Goal: Task Accomplishment & Management: Use online tool/utility

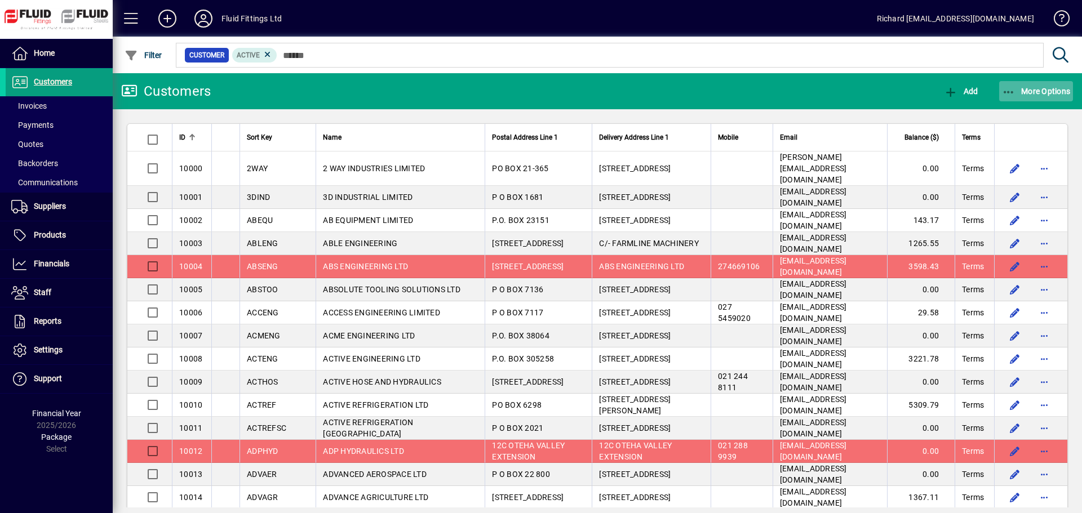
click at [711, 90] on span "More Options" at bounding box center [1036, 91] width 69 height 9
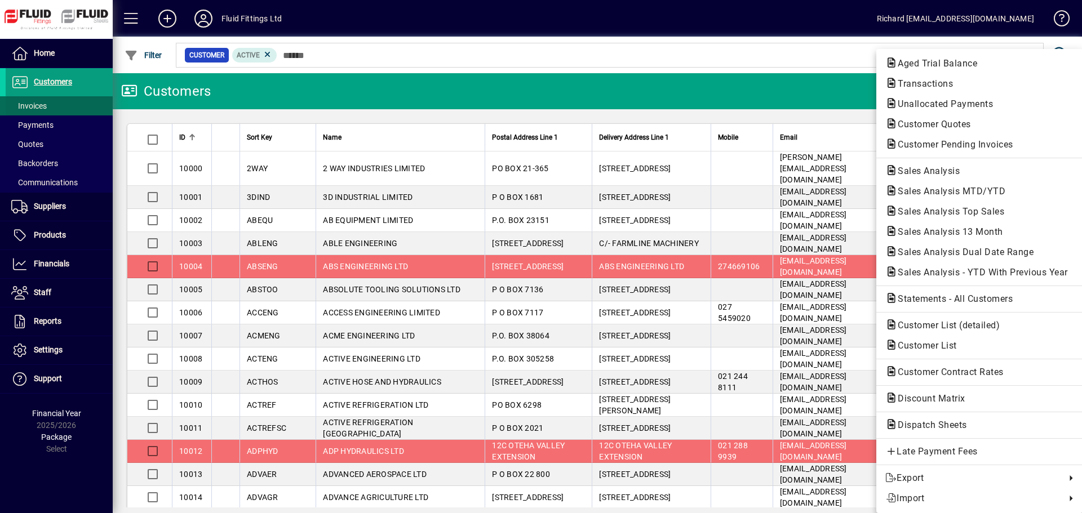
click at [33, 108] on div at bounding box center [541, 256] width 1082 height 513
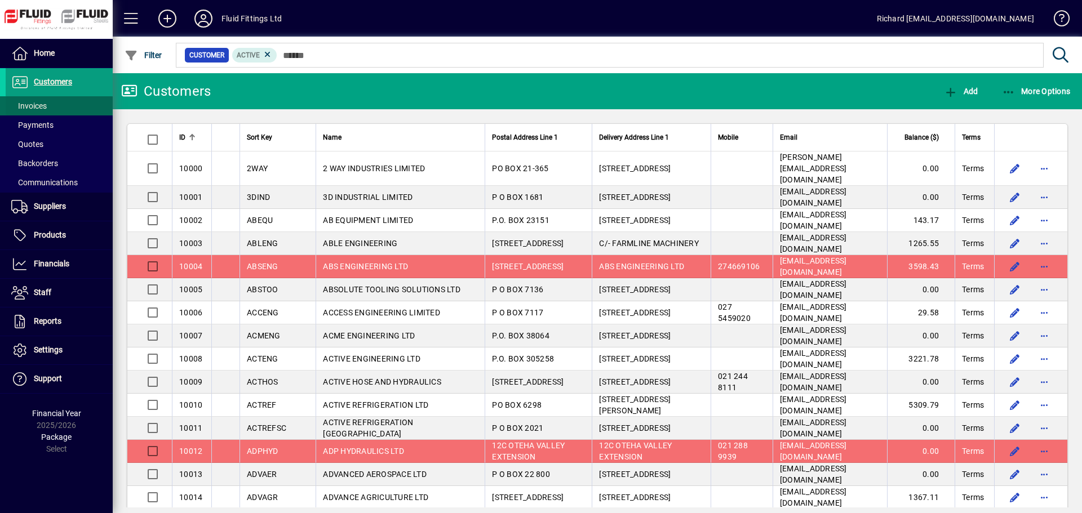
click at [31, 106] on span "Invoices" at bounding box center [28, 105] width 35 height 9
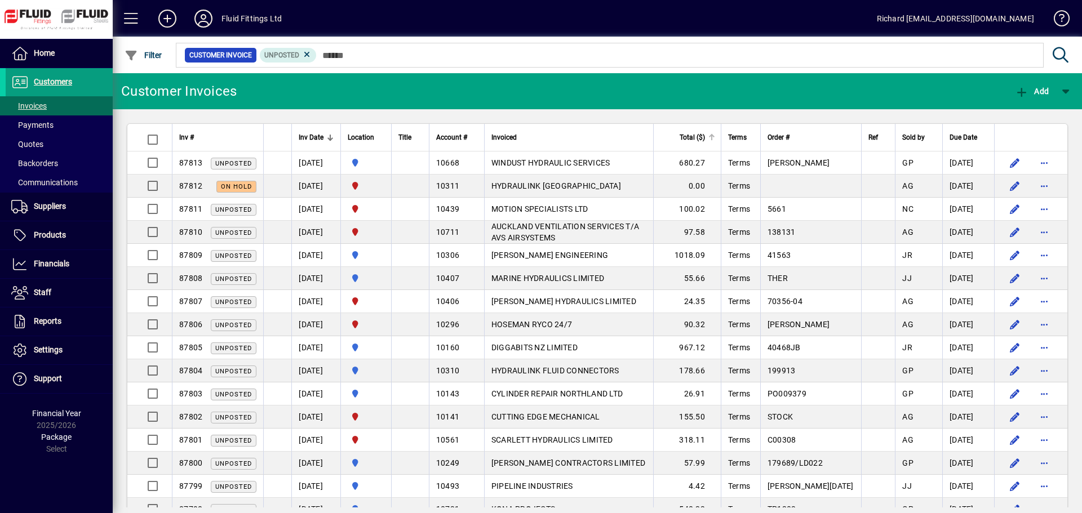
click at [711, 138] on div at bounding box center [711, 137] width 7 height 7
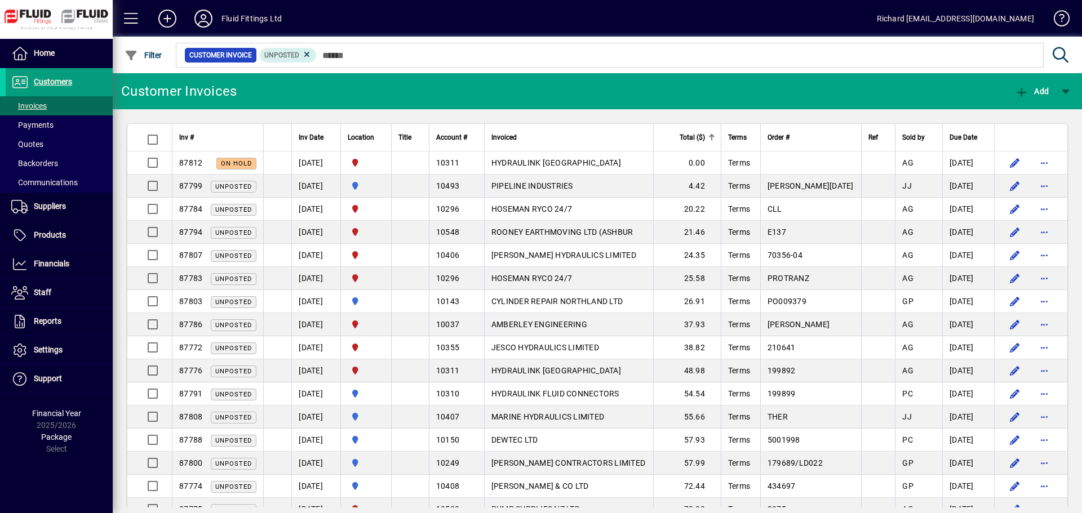
click at [711, 138] on div at bounding box center [711, 137] width 7 height 7
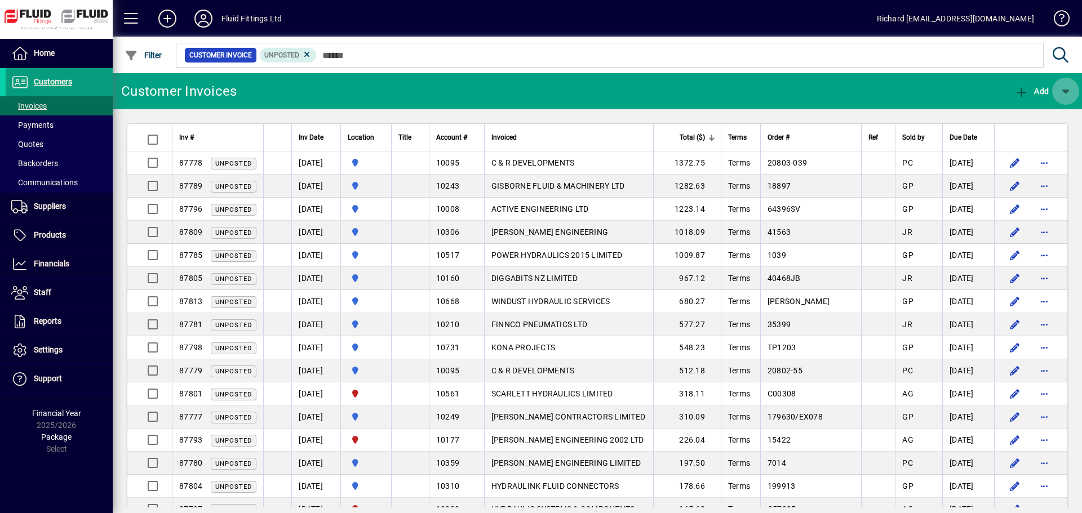
click at [711, 92] on span "button" at bounding box center [1065, 91] width 27 height 27
click at [587, 83] on div at bounding box center [541, 256] width 1082 height 513
drag, startPoint x: 314, startPoint y: 91, endPoint x: 32, endPoint y: 92, distance: 281.7
click at [295, 92] on mat-toolbar-row "Customer Invoices Add" at bounding box center [597, 91] width 969 height 36
click at [203, 137] on div at bounding box center [200, 137] width 7 height 7
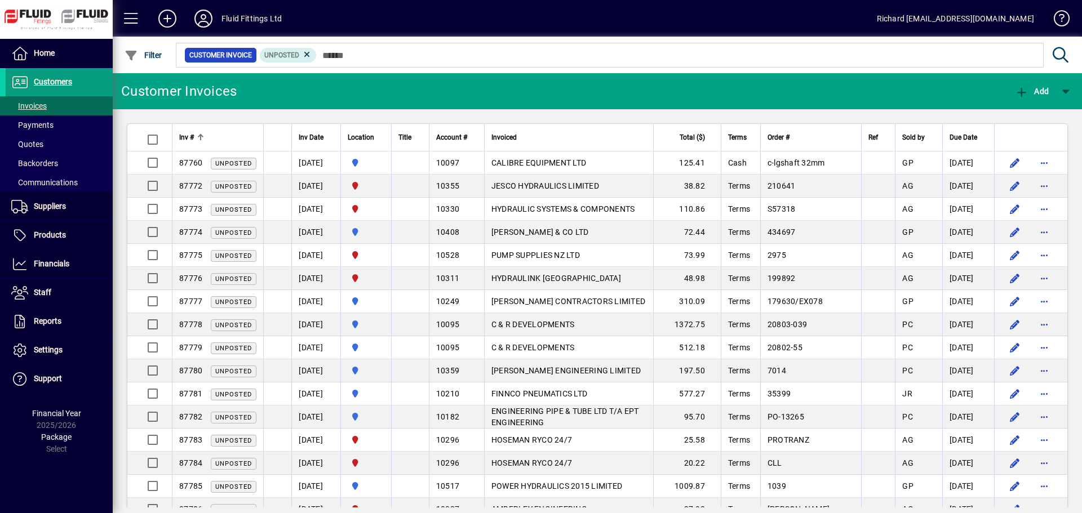
click at [203, 137] on div at bounding box center [200, 137] width 7 height 7
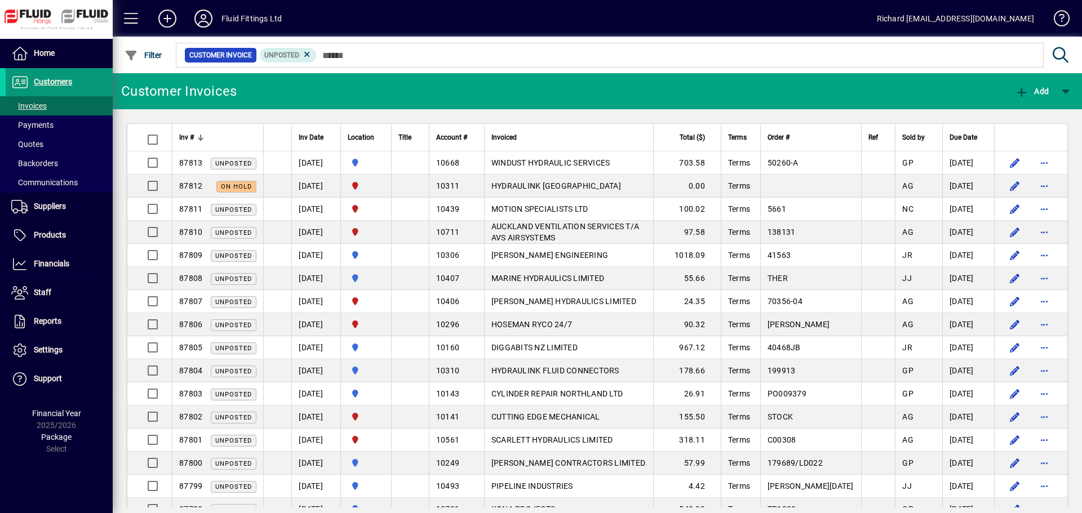
click at [45, 85] on span "Customers" at bounding box center [53, 81] width 38 height 9
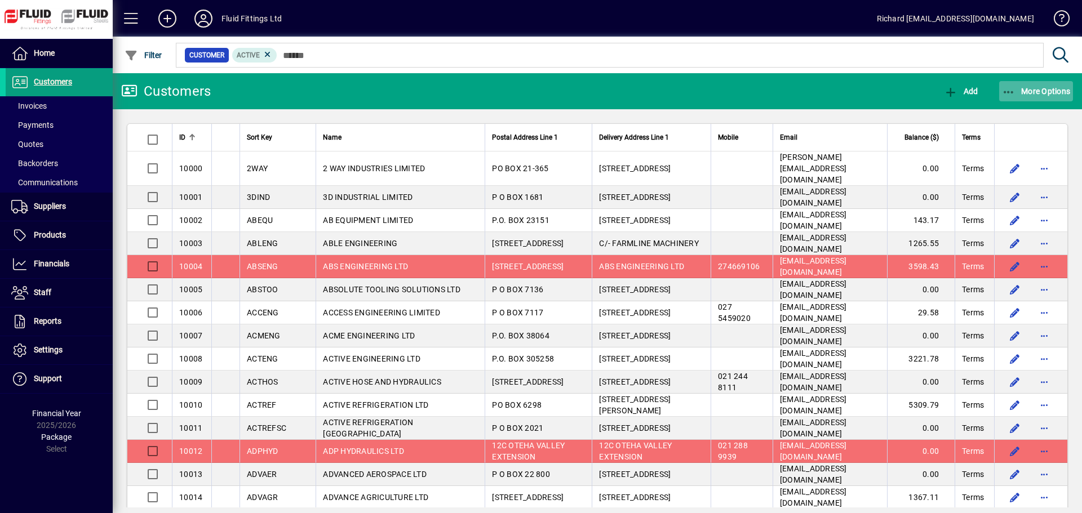
click at [711, 87] on span "More Options" at bounding box center [1036, 91] width 69 height 9
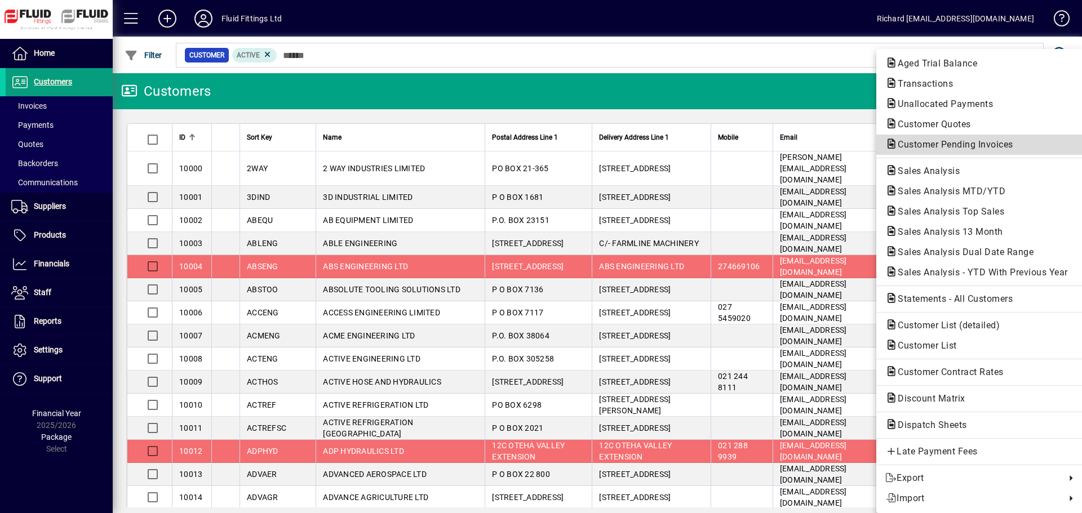
click at [711, 145] on span "Customer Pending Invoices" at bounding box center [952, 144] width 134 height 11
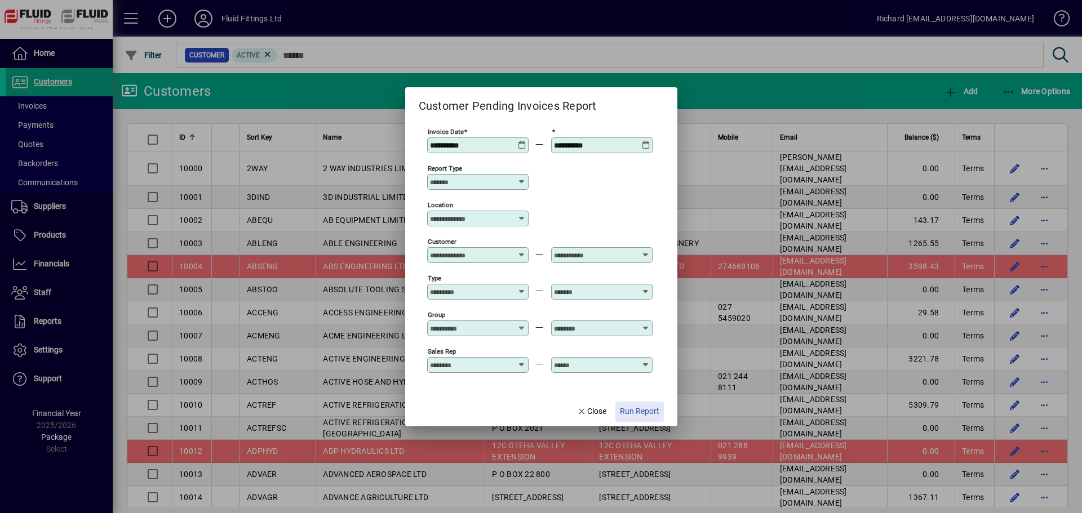
click at [637, 336] on span "Run Report" at bounding box center [639, 412] width 39 height 12
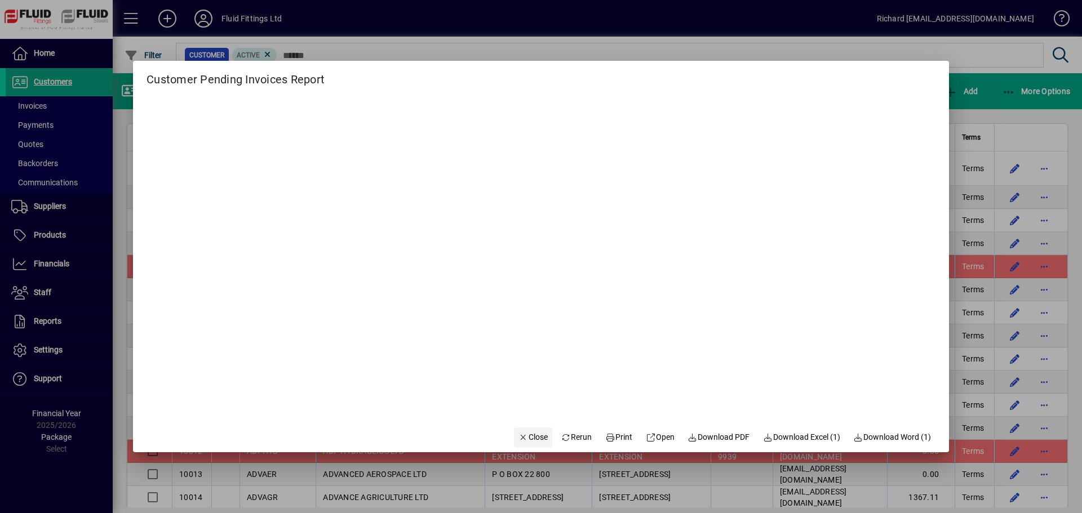
click at [522, 336] on span "Close" at bounding box center [532, 438] width 29 height 12
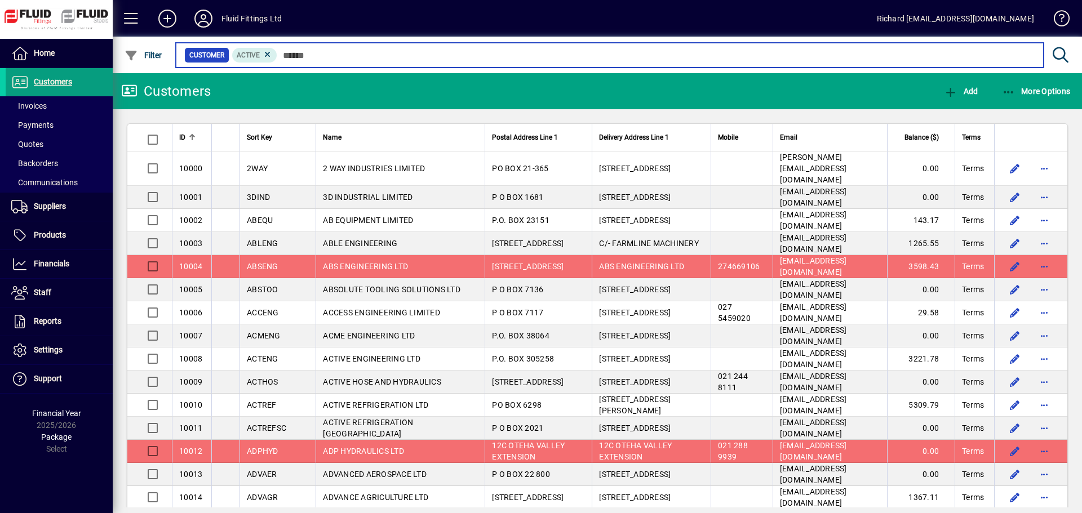
click at [597, 49] on input "text" at bounding box center [655, 55] width 757 height 16
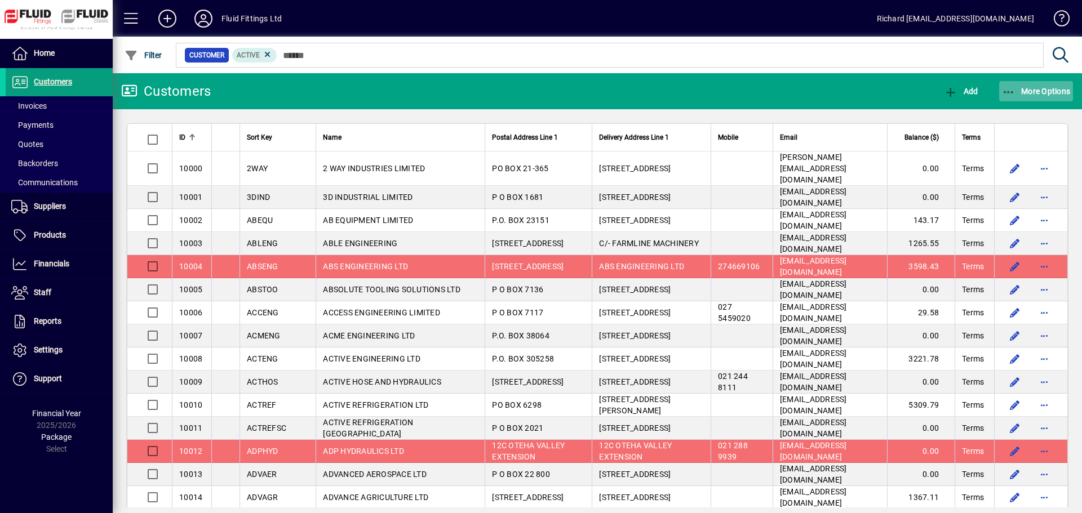
click at [711, 93] on span "More Options" at bounding box center [1036, 91] width 69 height 9
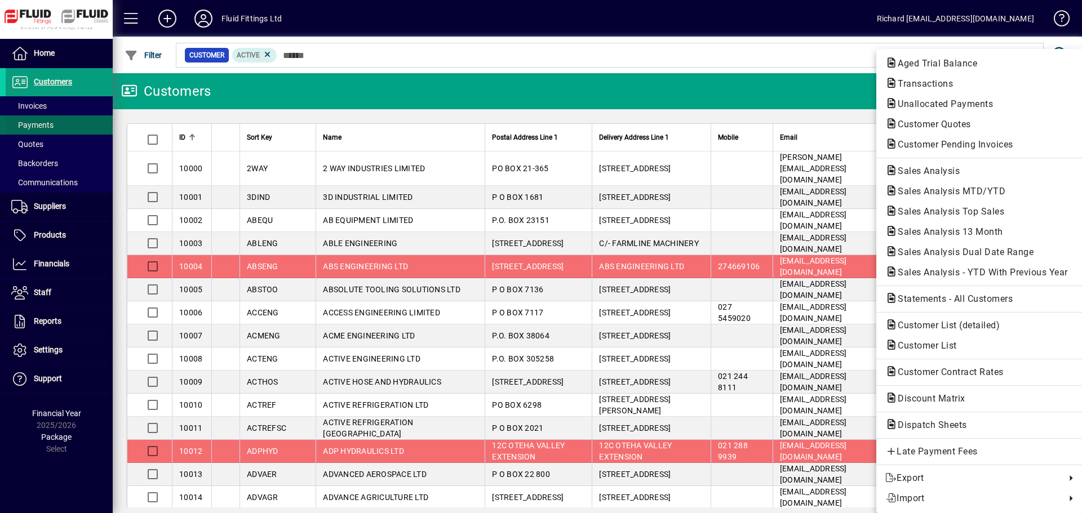
drag, startPoint x: 64, startPoint y: 128, endPoint x: 57, endPoint y: 123, distance: 8.1
click at [64, 128] on div at bounding box center [541, 256] width 1082 height 513
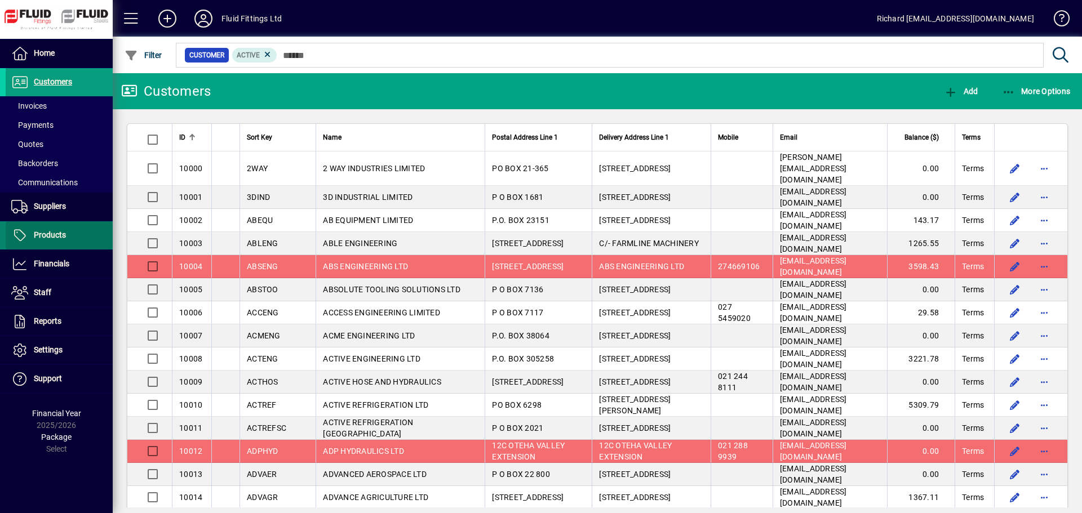
click at [39, 233] on span "Products" at bounding box center [50, 234] width 32 height 9
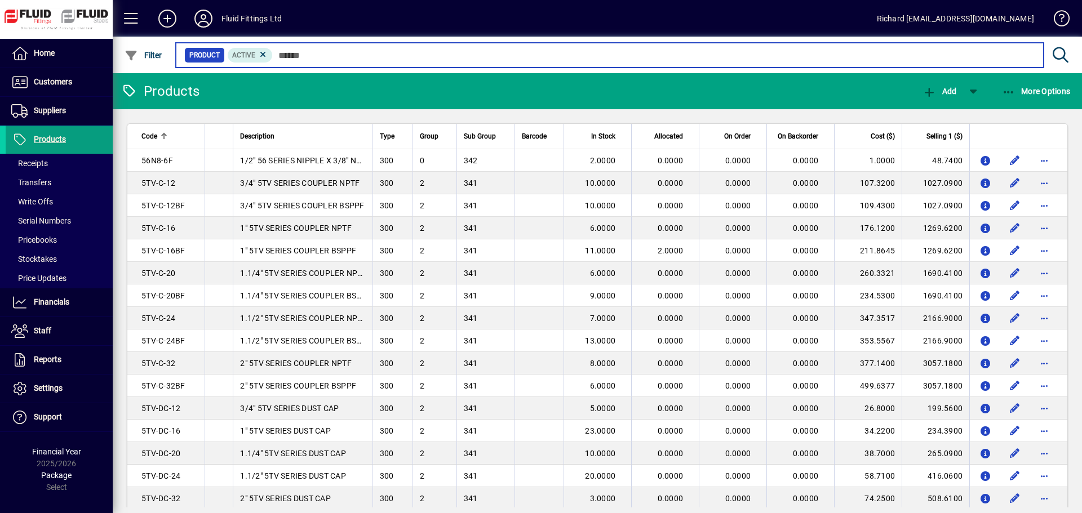
click at [330, 51] on input "text" at bounding box center [654, 55] width 762 height 16
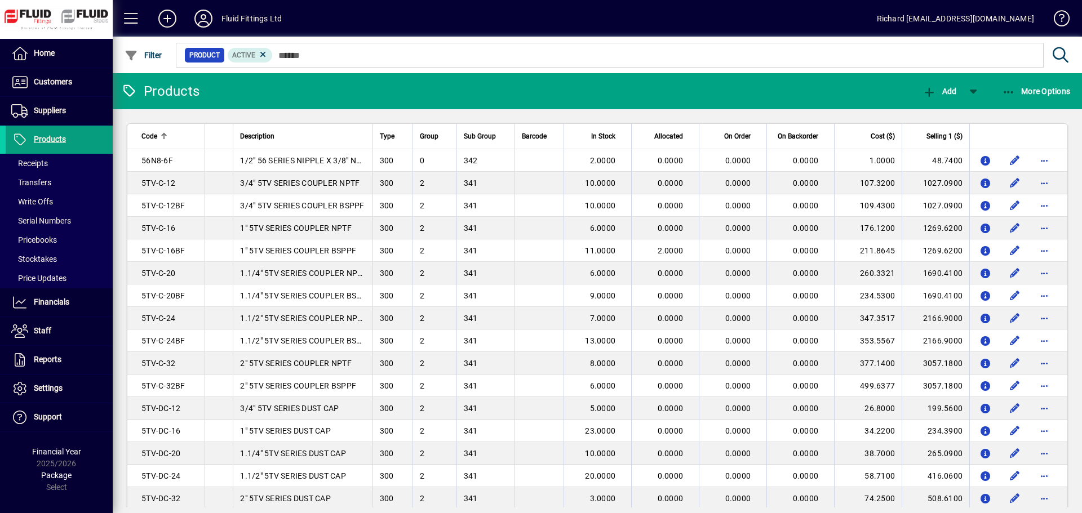
click at [261, 88] on mat-toolbar-row "Products Add More Options" at bounding box center [597, 91] width 969 height 36
click at [711, 92] on span "More Options" at bounding box center [1036, 91] width 69 height 9
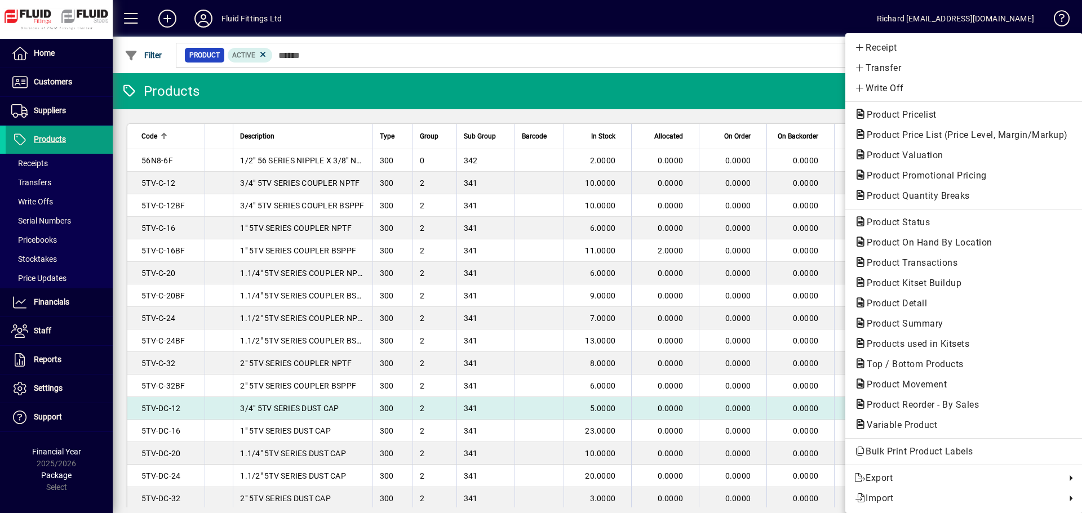
click at [711, 336] on span "Product Reorder - By Sales" at bounding box center [919, 405] width 130 height 11
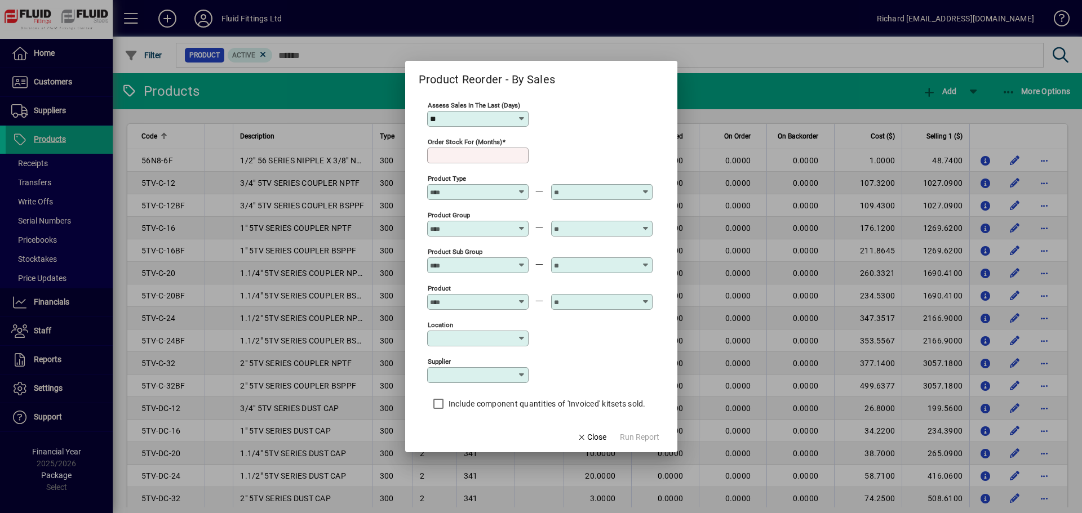
click at [523, 117] on icon at bounding box center [521, 118] width 9 height 9
click at [436, 290] on div "365" at bounding box center [448, 294] width 24 height 12
type input "***"
click at [478, 161] on div "Order stock for (months)" at bounding box center [477, 156] width 101 height 16
click at [467, 143] on mat-label "Order stock for (months)" at bounding box center [465, 142] width 74 height 8
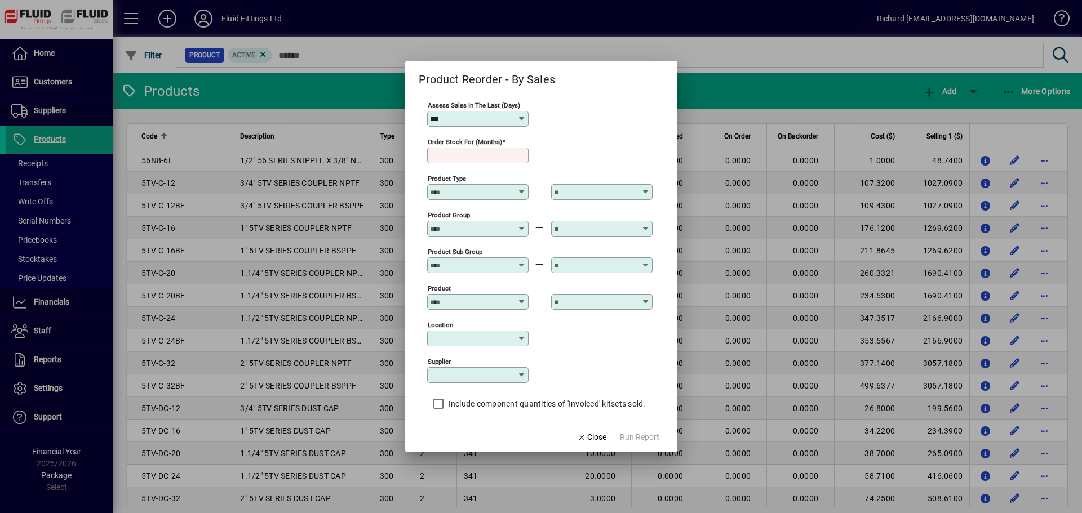
click at [467, 151] on input "Order stock for (months)" at bounding box center [479, 155] width 98 height 9
type input "**"
click at [511, 179] on div "Product Type" at bounding box center [477, 186] width 101 height 27
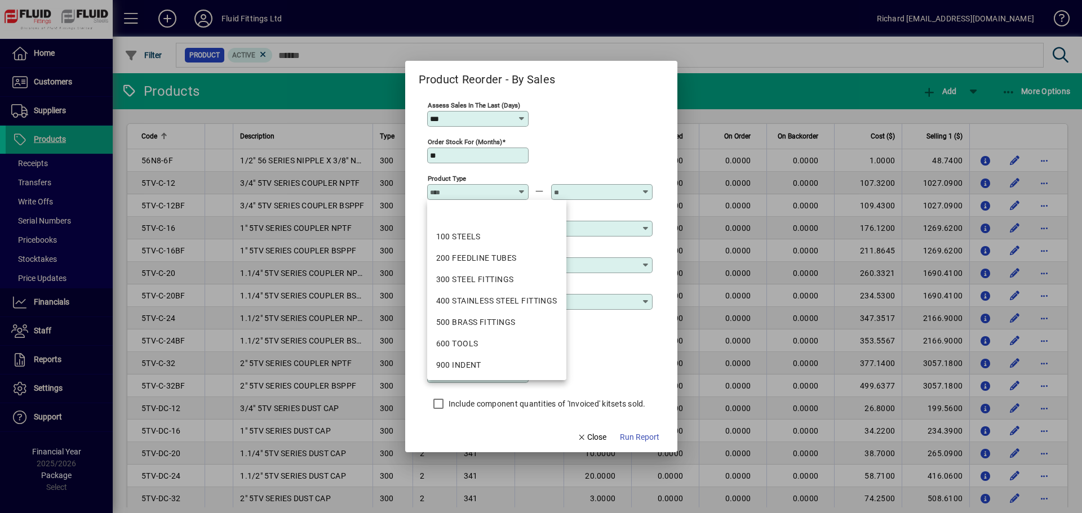
click at [627, 335] on div "Location" at bounding box center [539, 337] width 225 height 37
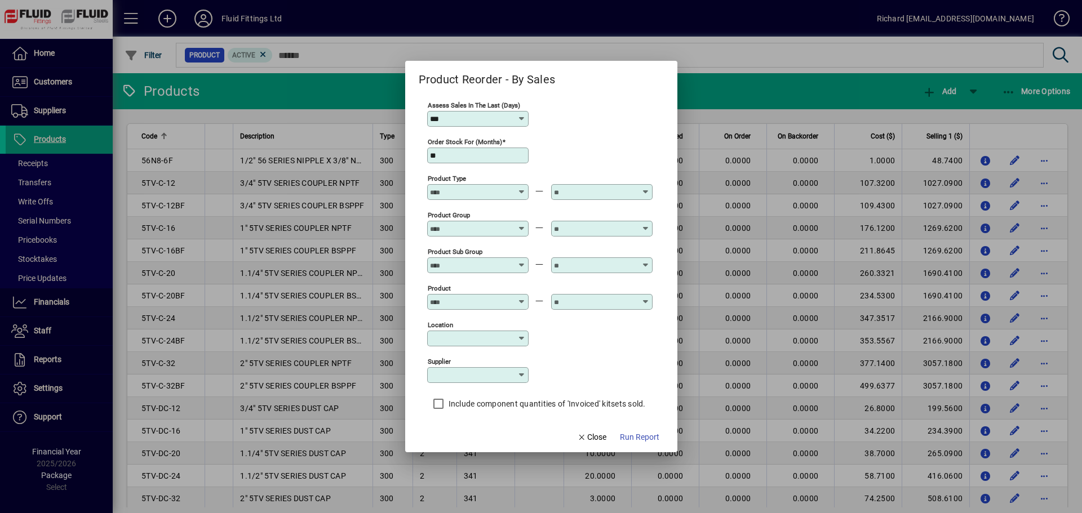
click at [524, 298] on icon at bounding box center [522, 298] width 8 height 0
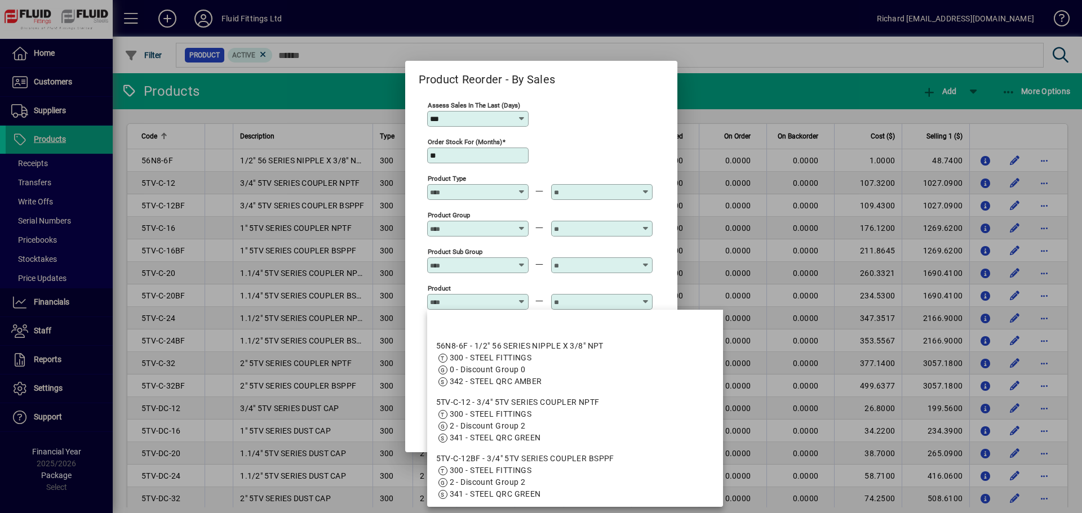
click at [581, 113] on div "Assess sales in the last (days) ***" at bounding box center [539, 118] width 225 height 37
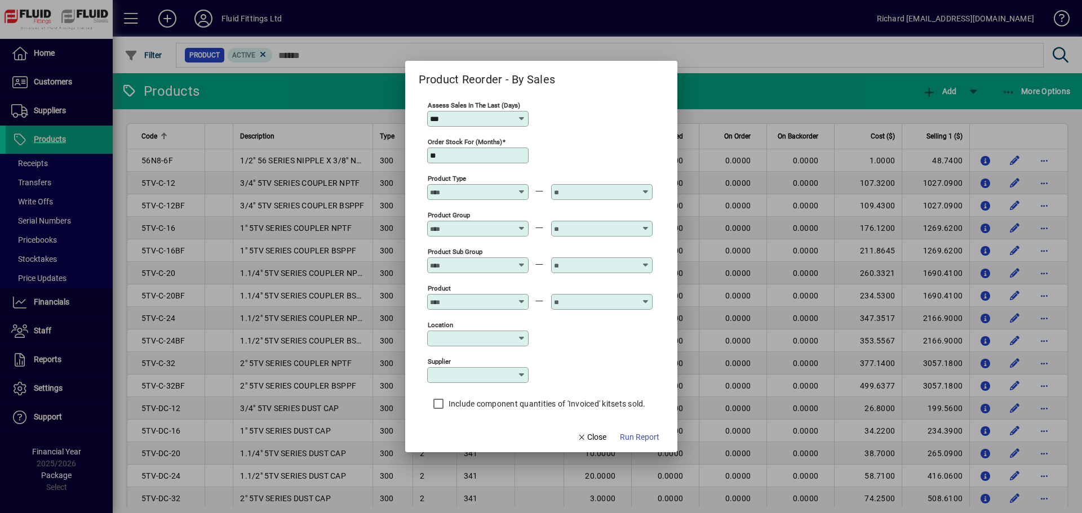
click at [518, 192] on div at bounding box center [479, 192] width 98 height 9
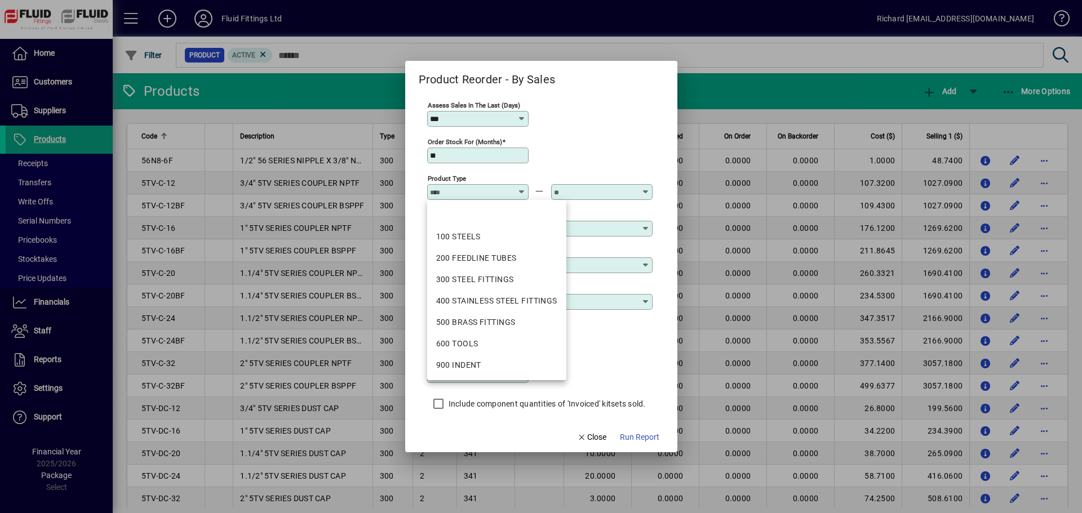
click at [548, 160] on div "Order stock for (months) **" at bounding box center [539, 154] width 225 height 37
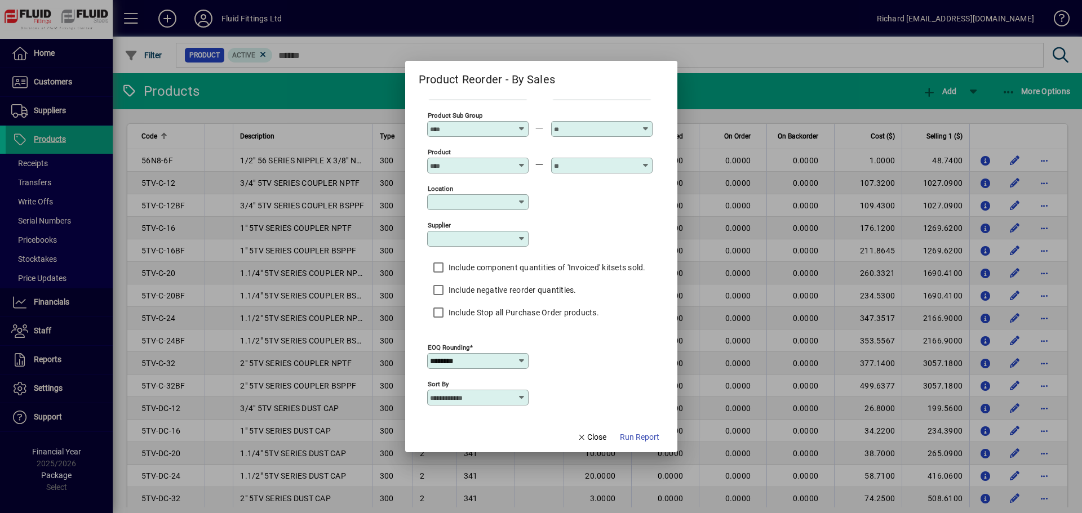
scroll to position [180, 0]
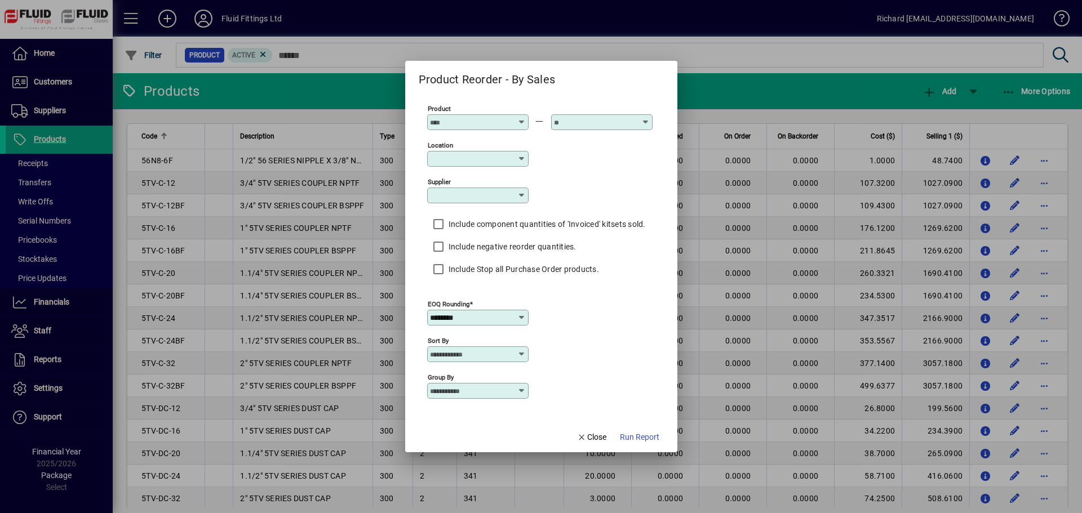
click at [579, 327] on div "EOQ Rounding ********" at bounding box center [539, 317] width 225 height 37
click at [504, 336] on div "Group By" at bounding box center [477, 391] width 101 height 16
drag, startPoint x: 476, startPoint y: 429, endPoint x: 498, endPoint y: 427, distance: 22.0
click at [476, 336] on mat-option "Product Group" at bounding box center [469, 435] width 85 height 21
type input "**********"
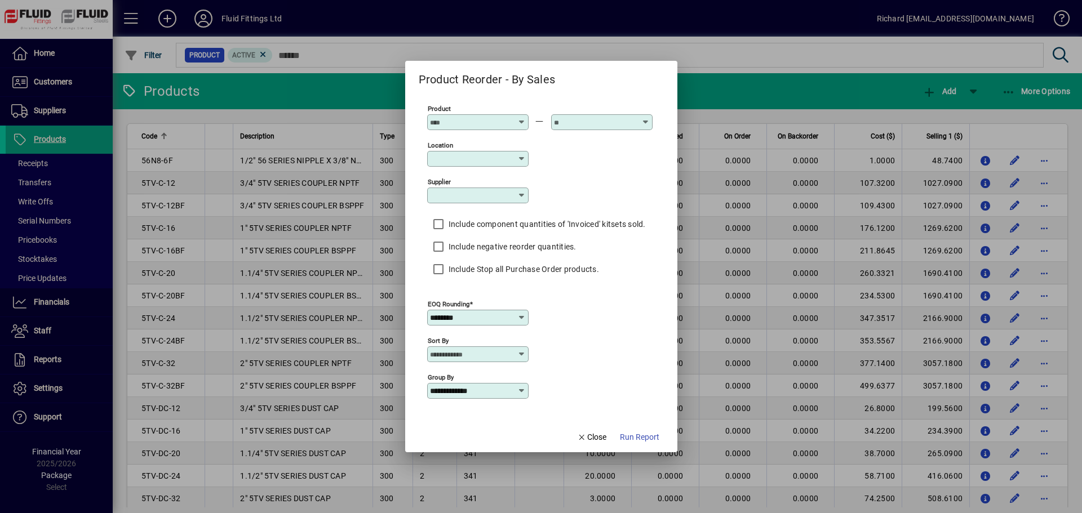
drag, startPoint x: 636, startPoint y: 436, endPoint x: 572, endPoint y: 178, distance: 265.3
click at [571, 180] on form "**********" at bounding box center [541, 256] width 272 height 391
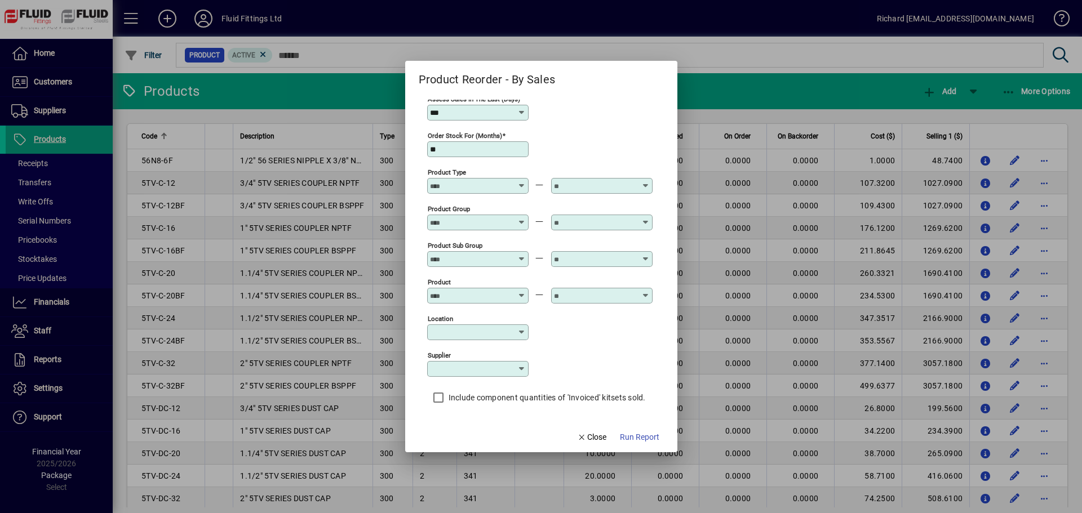
scroll to position [0, 0]
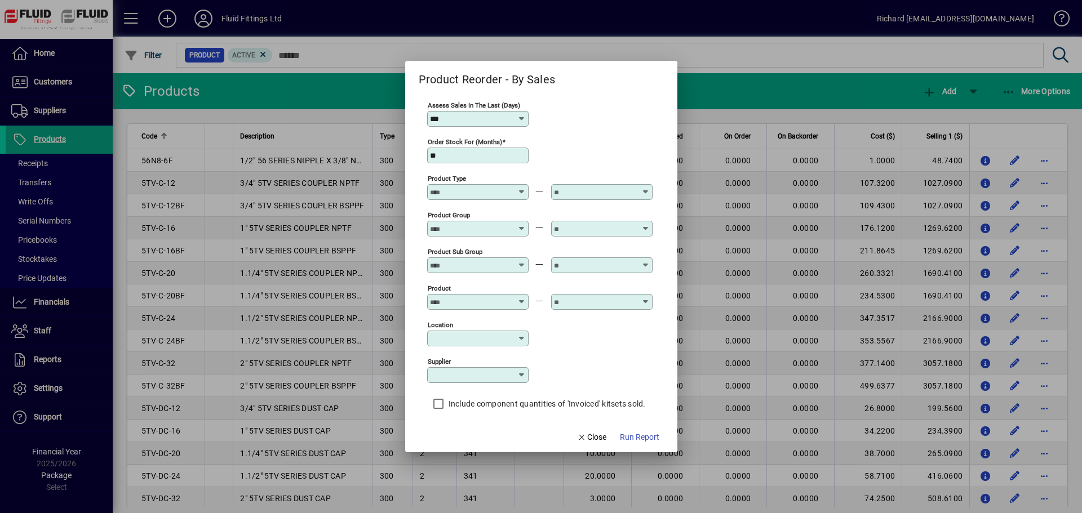
click at [523, 261] on icon at bounding box center [522, 261] width 8 height 0
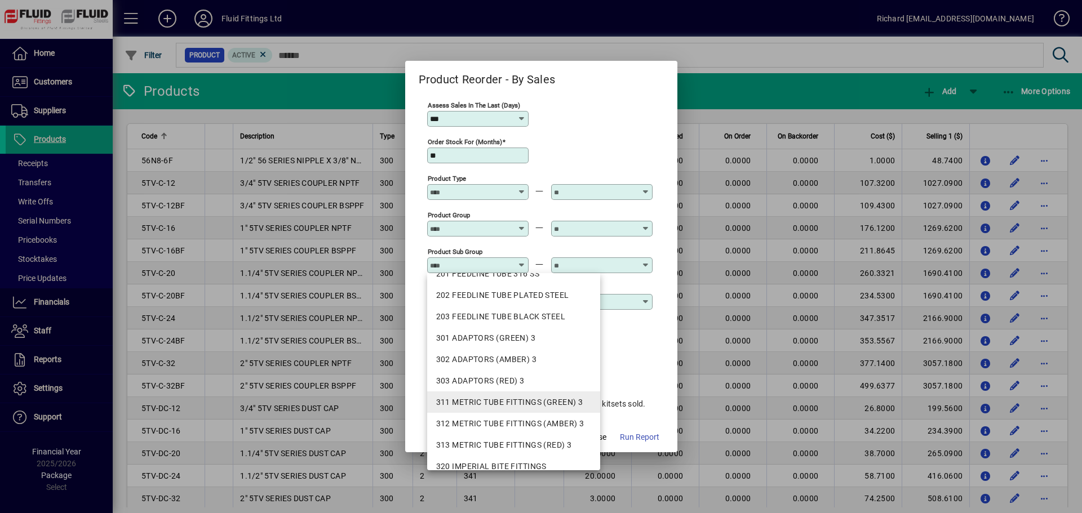
scroll to position [218, 0]
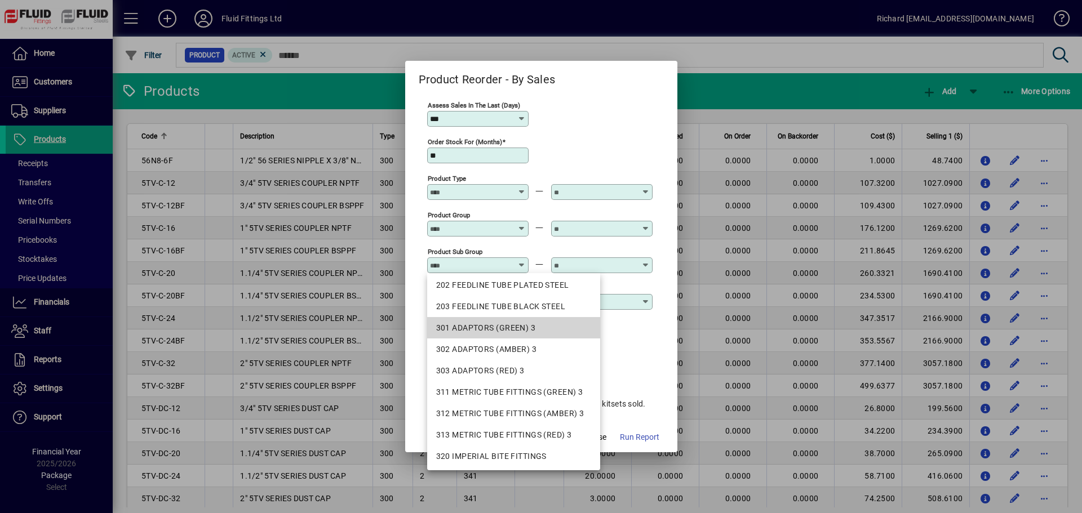
click at [547, 329] on div "301 ADAPTORS (GREEN) 3" at bounding box center [514, 328] width 156 height 12
type input "**********"
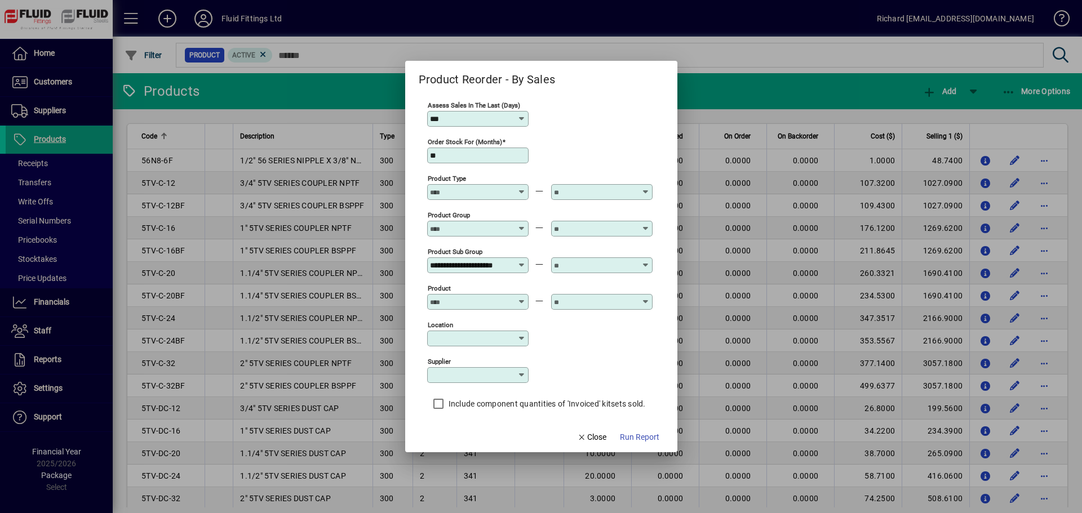
click at [638, 256] on div at bounding box center [601, 259] width 101 height 27
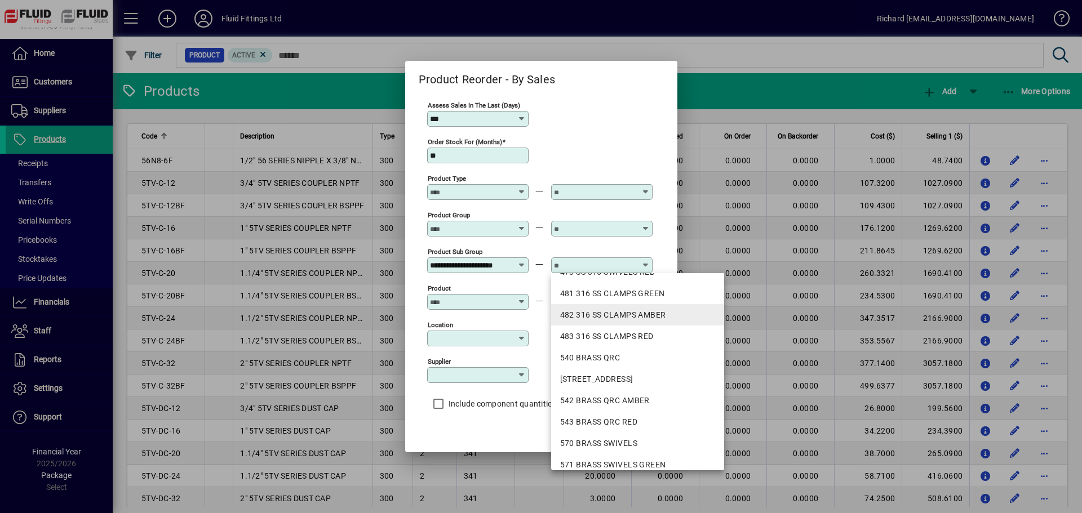
scroll to position [1685, 0]
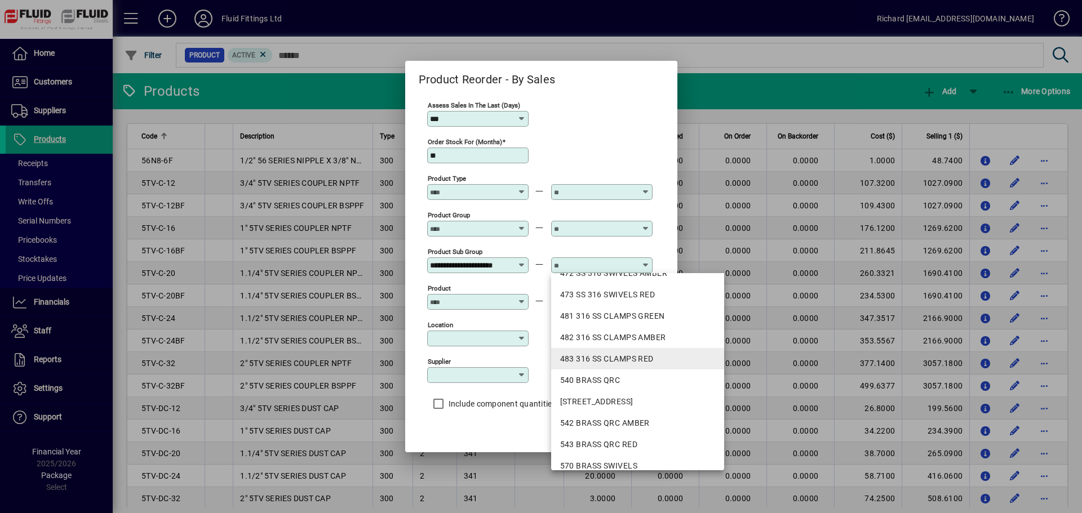
click at [623, 336] on div "483 316 SS CLAMPS RED" at bounding box center [638, 359] width 156 height 12
type input "**********"
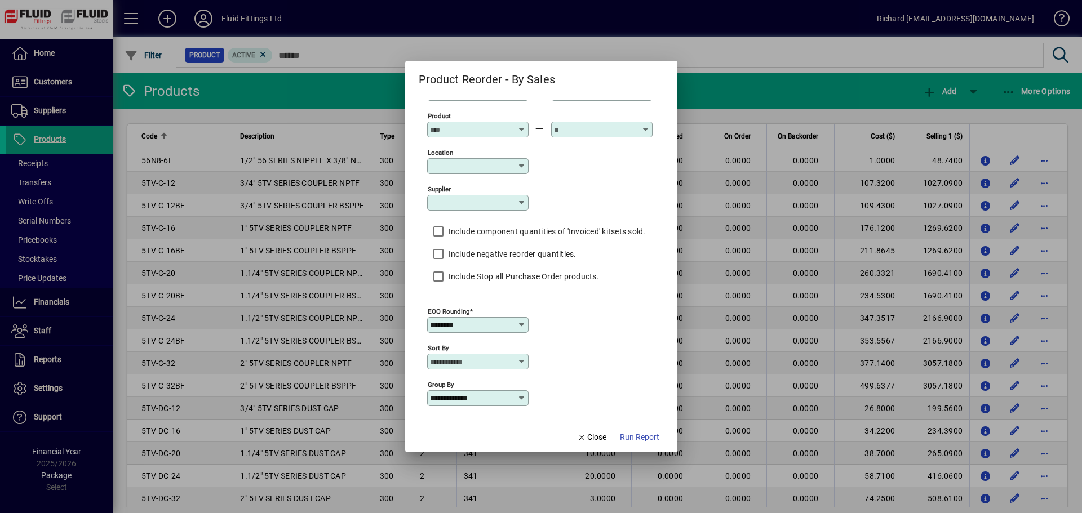
scroll to position [180, 0]
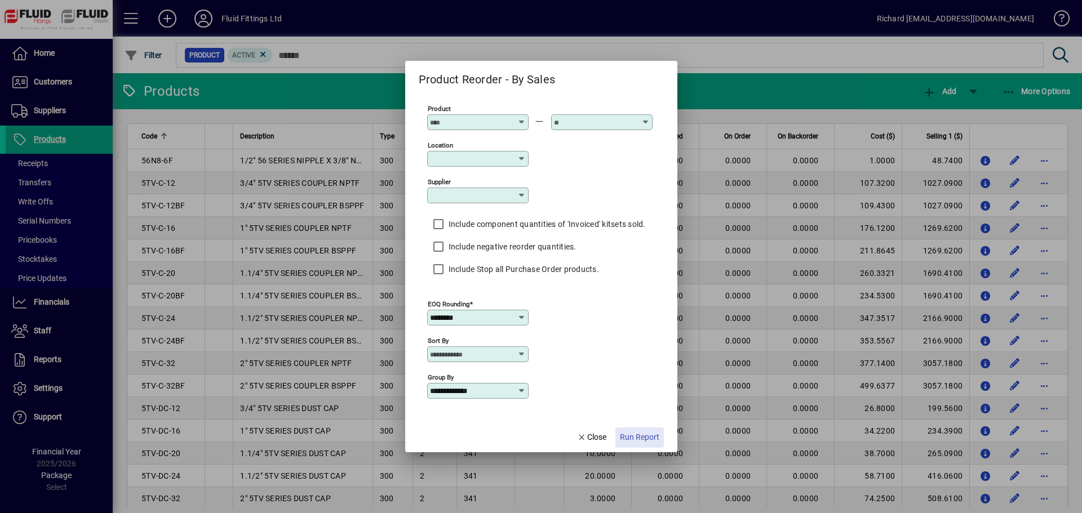
click at [650, 336] on span "Run Report" at bounding box center [639, 438] width 39 height 12
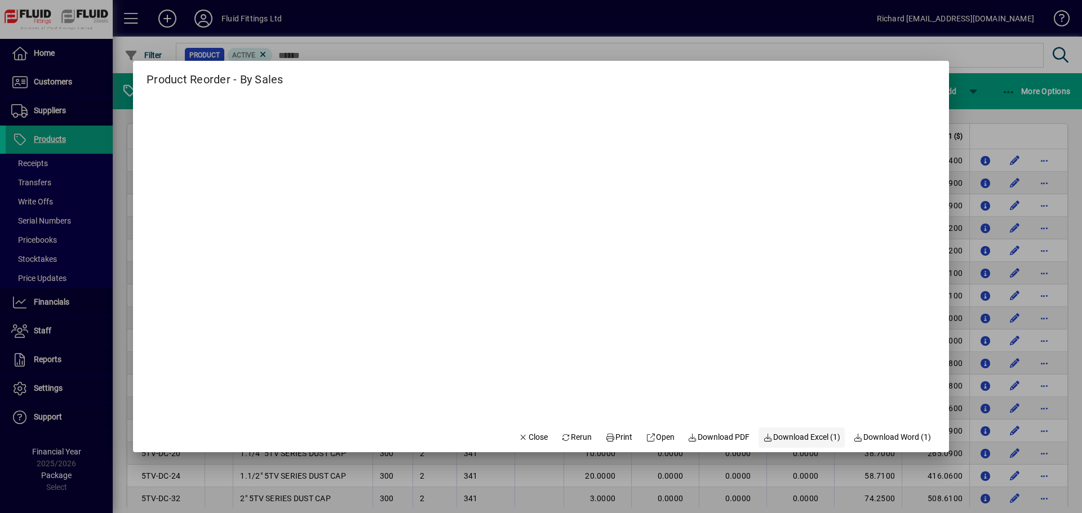
click at [711, 336] on span "Download Excel (1)" at bounding box center [801, 438] width 77 height 12
click at [561, 336] on span "Rerun" at bounding box center [576, 438] width 31 height 12
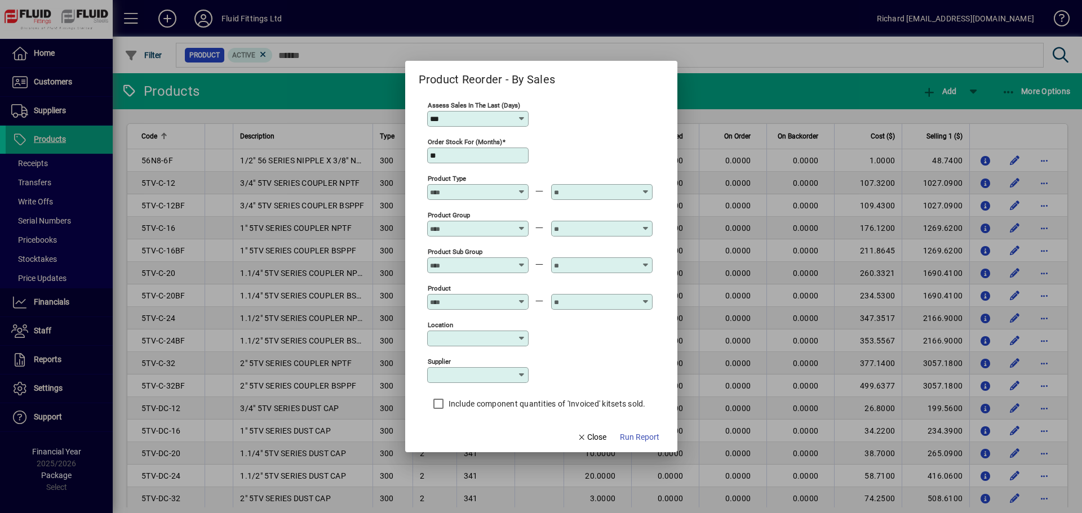
type input "**********"
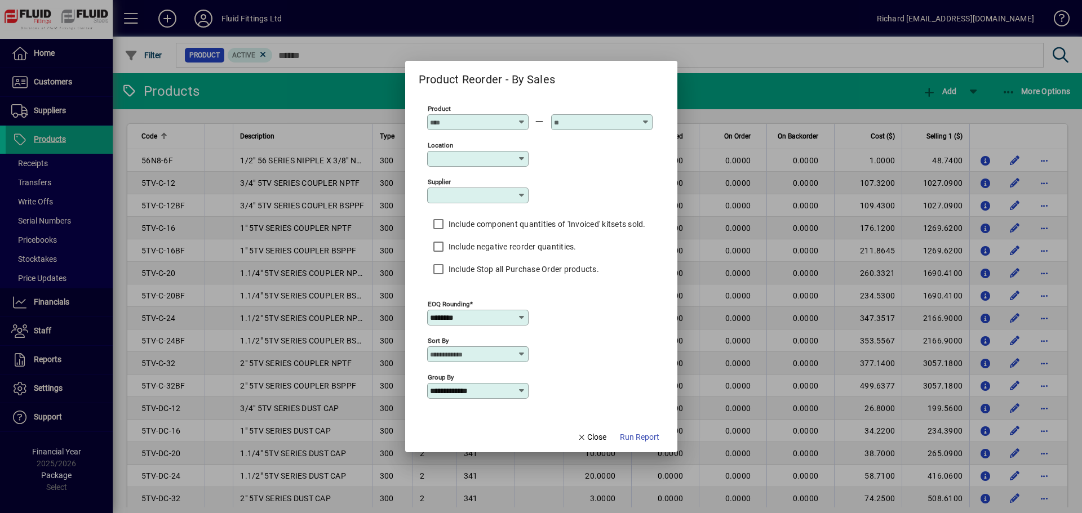
click at [522, 336] on icon at bounding box center [521, 391] width 9 height 9
click at [489, 336] on div "Product Group" at bounding box center [469, 436] width 67 height 12
click at [592, 336] on span "Close" at bounding box center [591, 438] width 29 height 12
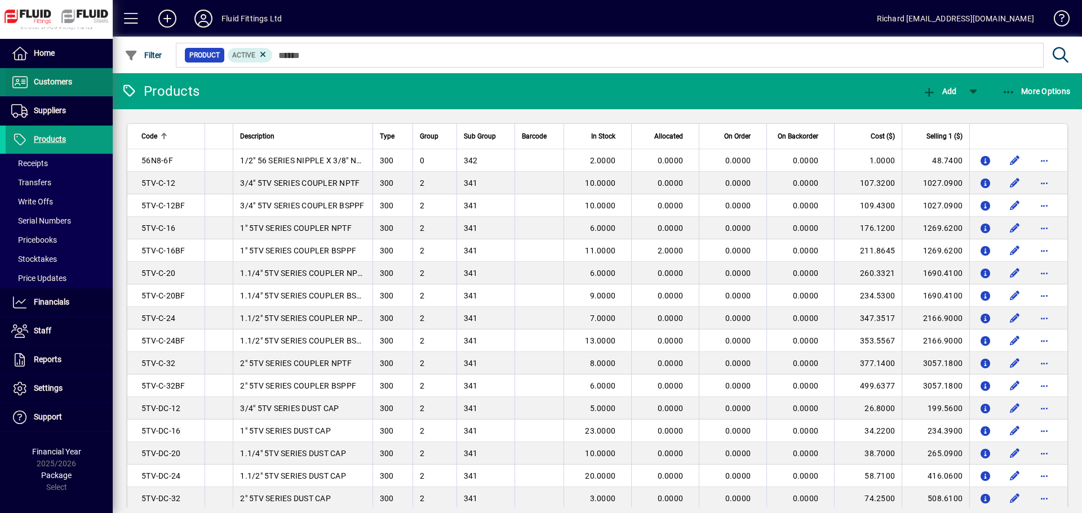
click at [66, 86] on span "Customers" at bounding box center [53, 81] width 38 height 9
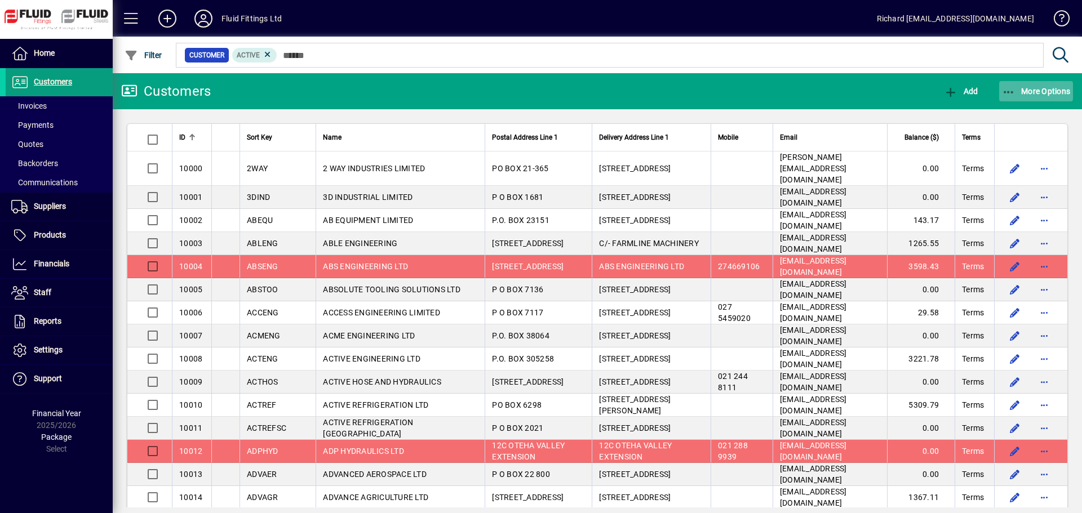
click at [711, 88] on span "More Options" at bounding box center [1036, 91] width 69 height 9
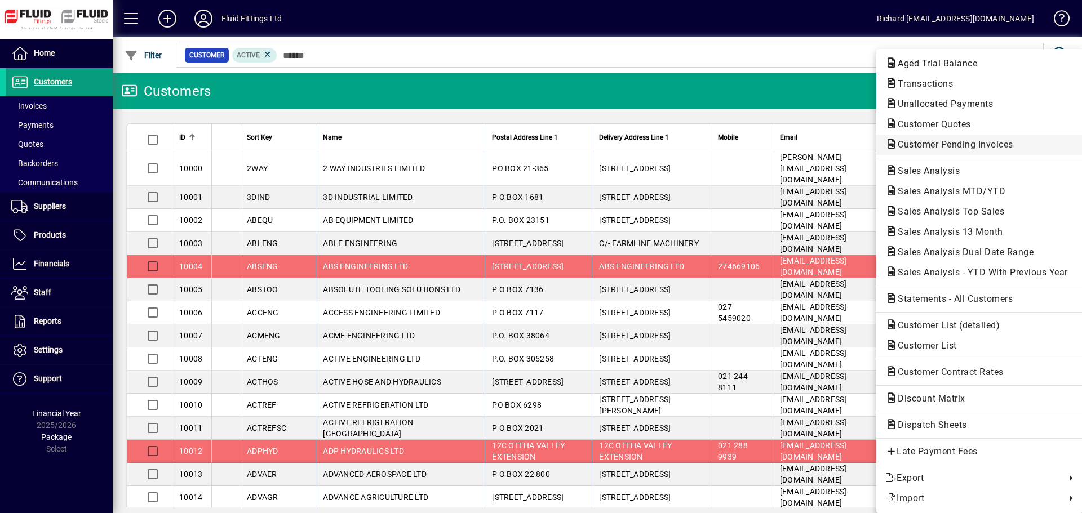
click at [711, 140] on span "Customer Pending Invoices" at bounding box center [952, 144] width 134 height 11
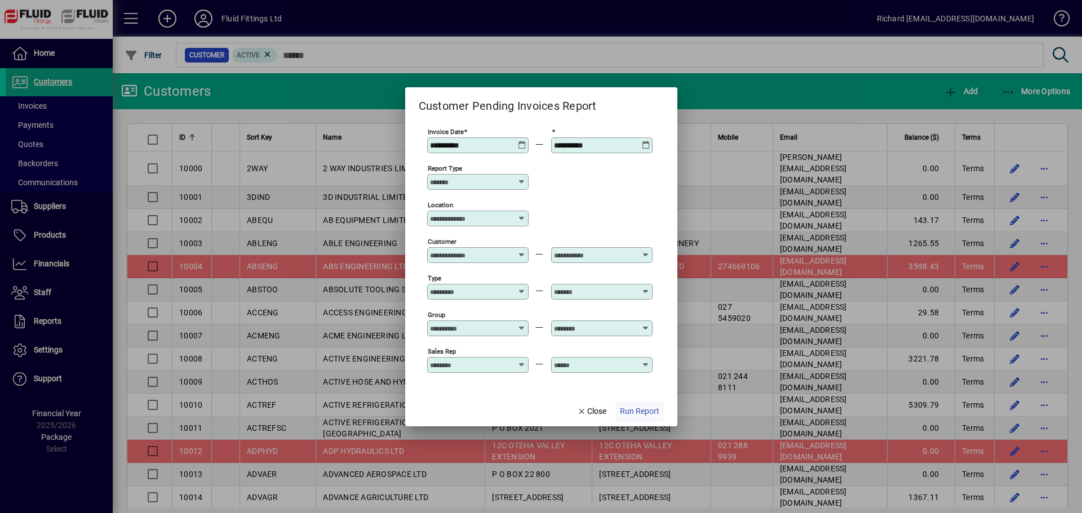
click at [648, 336] on span "Run Report" at bounding box center [639, 412] width 39 height 12
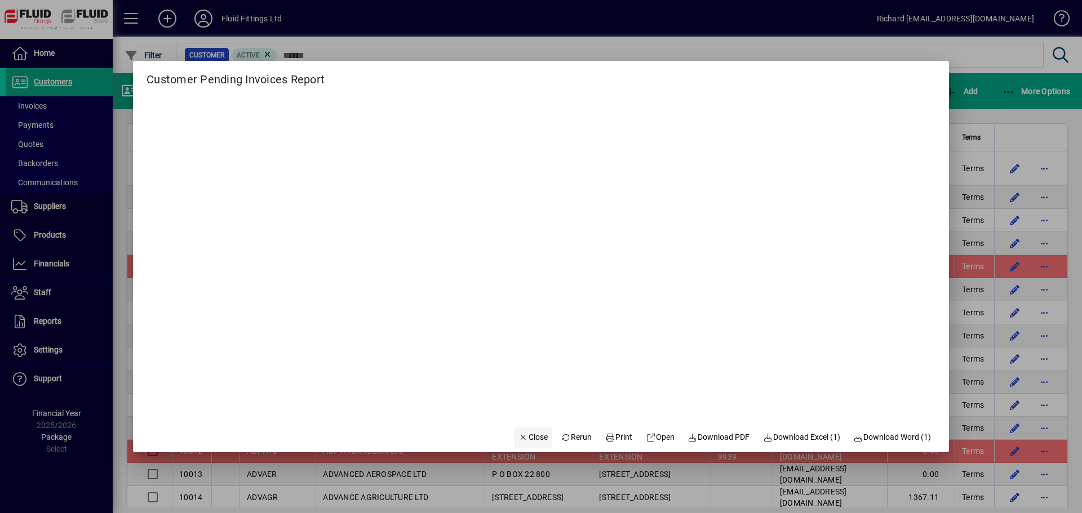
click at [527, 439] on span "Close" at bounding box center [532, 438] width 29 height 12
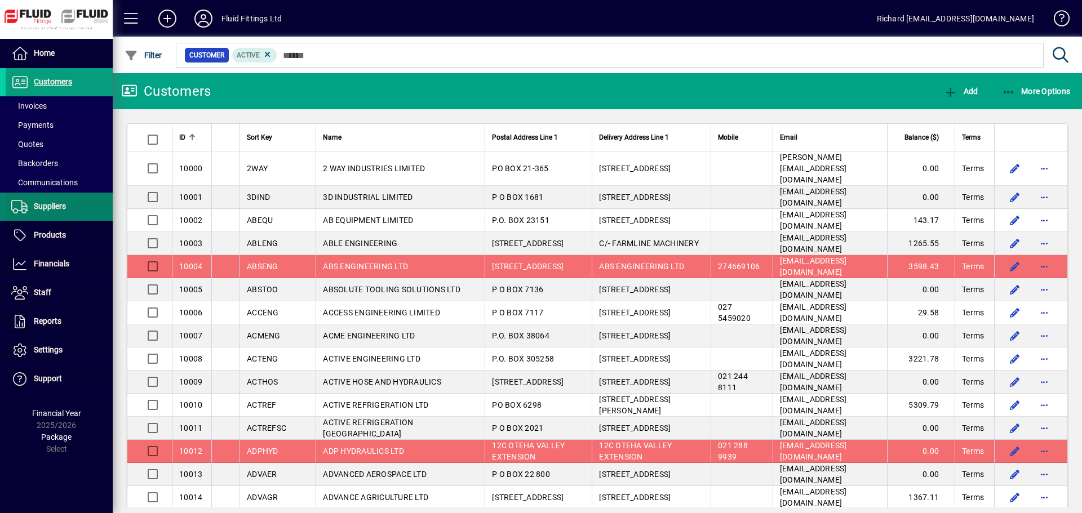
click at [40, 210] on span "Suppliers" at bounding box center [50, 206] width 32 height 9
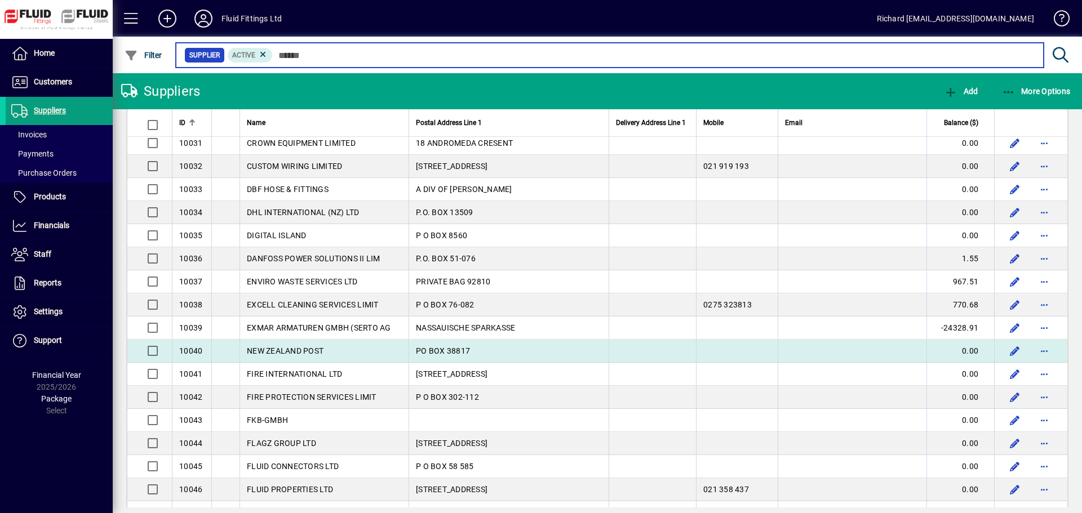
scroll to position [769, 0]
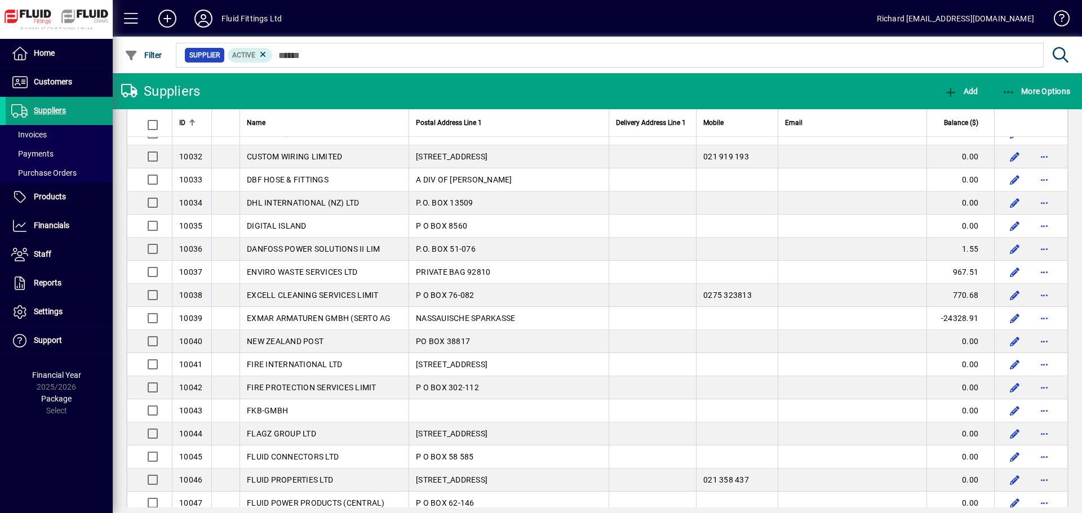
click at [340, 243] on td "DANFOSS POWER SOLUTIONS II LIM" at bounding box center [323, 249] width 169 height 23
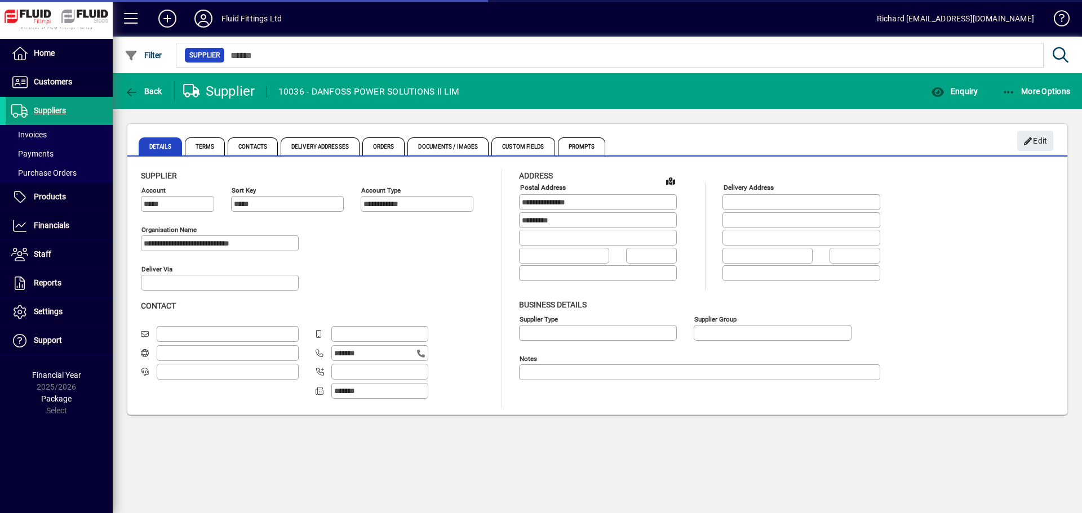
type input "**********"
click at [126, 91] on icon "button" at bounding box center [132, 92] width 14 height 11
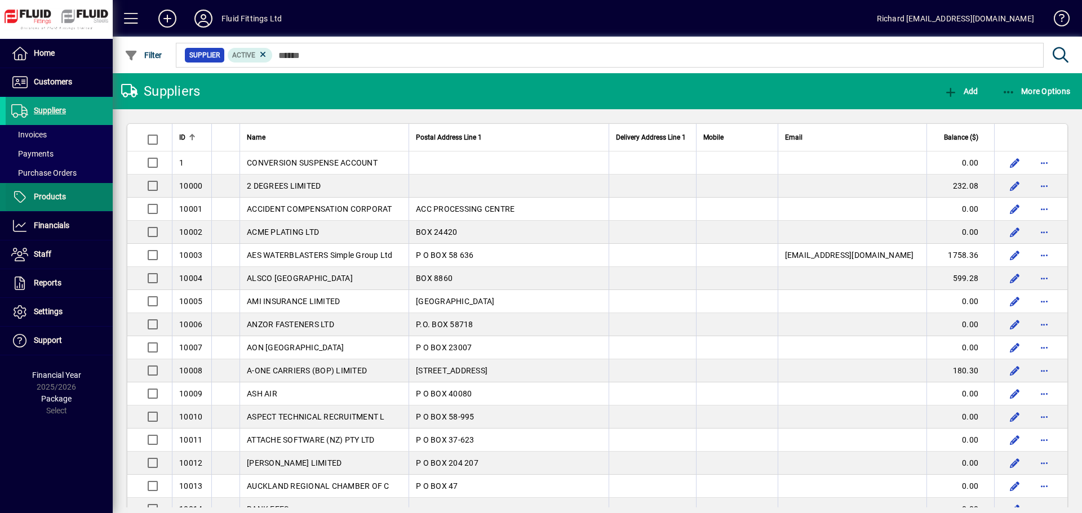
click at [37, 195] on span "Products" at bounding box center [50, 196] width 32 height 9
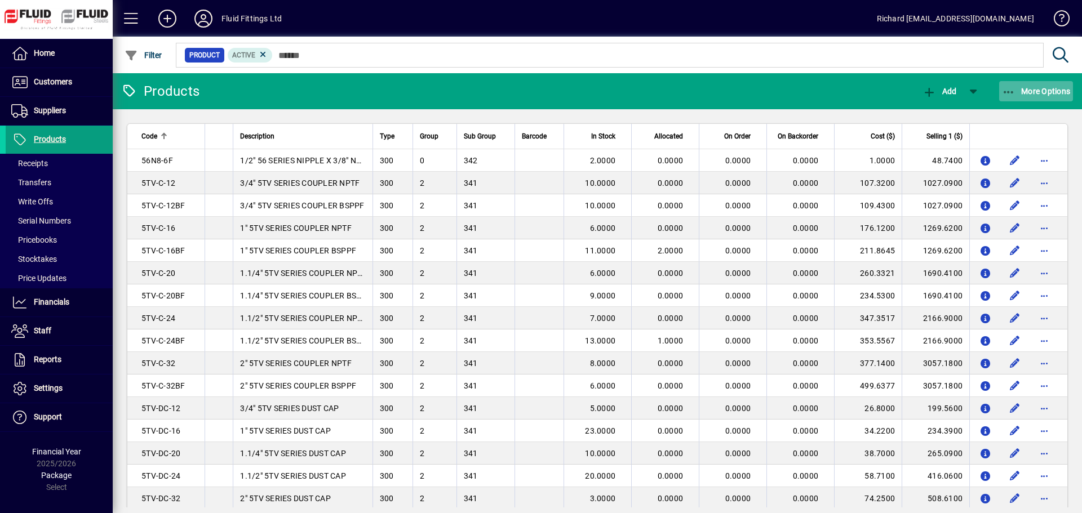
click at [1036, 86] on button "More Options" at bounding box center [1036, 91] width 74 height 20
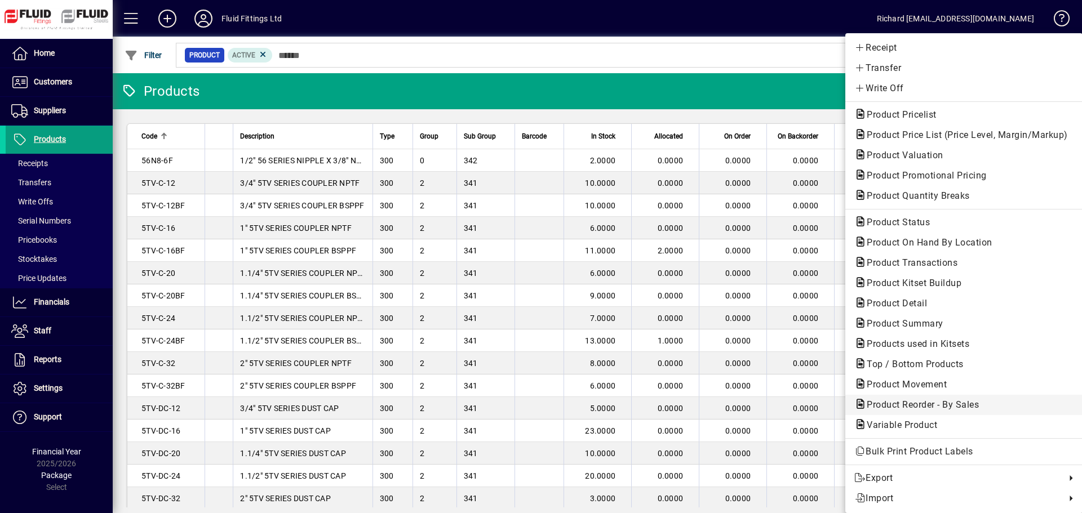
click at [929, 406] on span "Product Reorder - By Sales" at bounding box center [919, 405] width 130 height 11
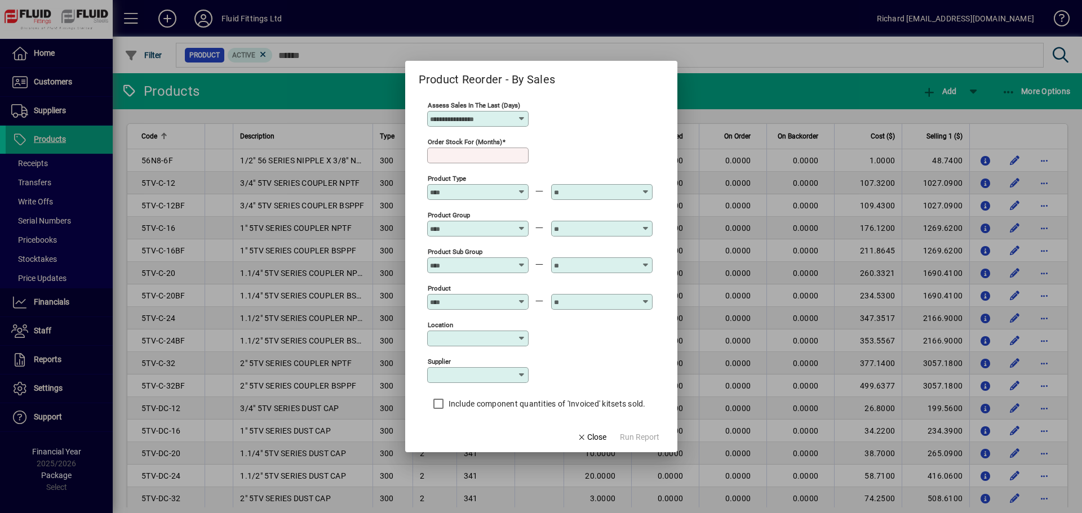
type input "**"
type input "********"
click at [519, 117] on icon at bounding box center [521, 118] width 9 height 9
drag, startPoint x: 435, startPoint y: 296, endPoint x: 441, endPoint y: 290, distance: 8.4
click at [436, 296] on mat-option "365" at bounding box center [448, 293] width 42 height 21
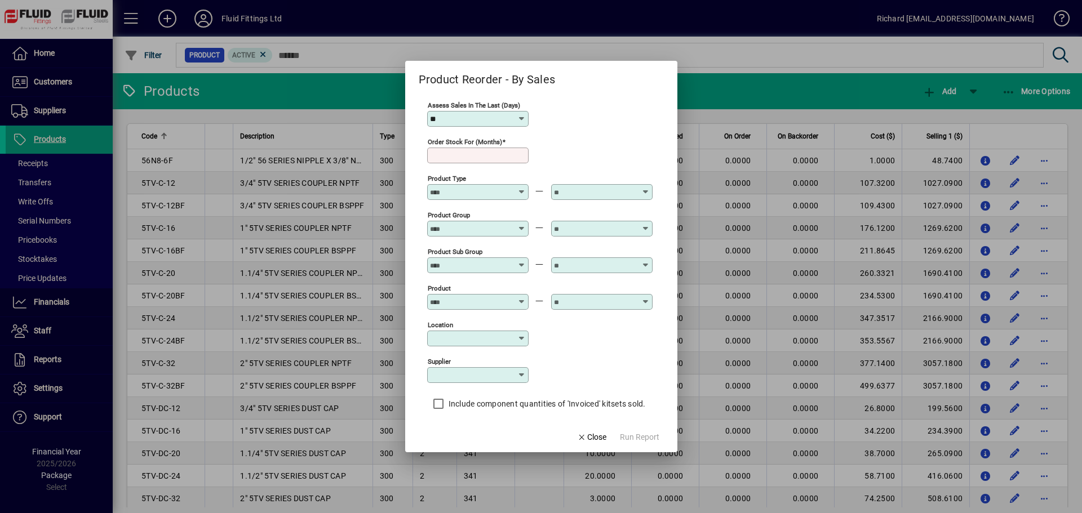
type input "***"
click at [467, 153] on input "Order stock for (months)" at bounding box center [479, 155] width 98 height 9
type input "**"
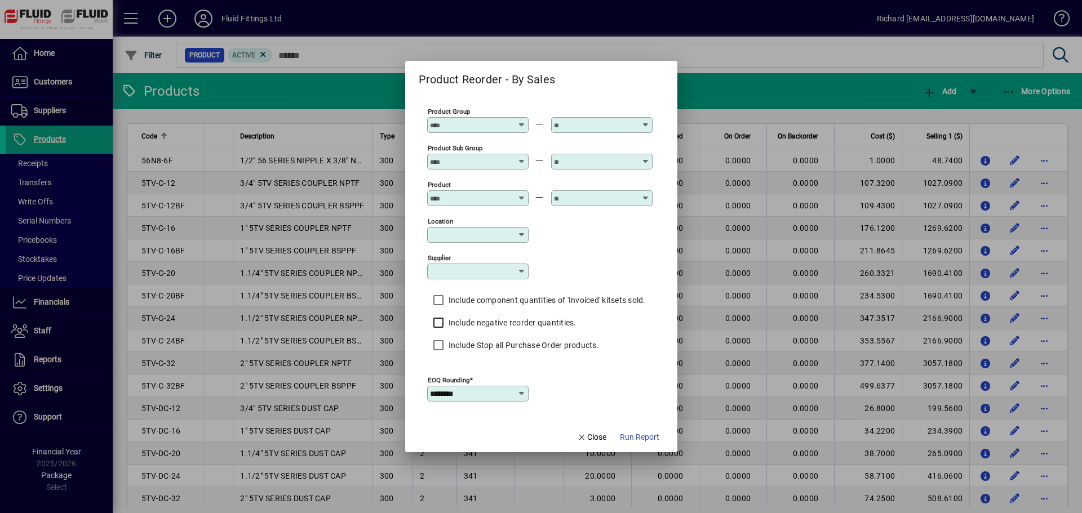
scroll to position [82, 0]
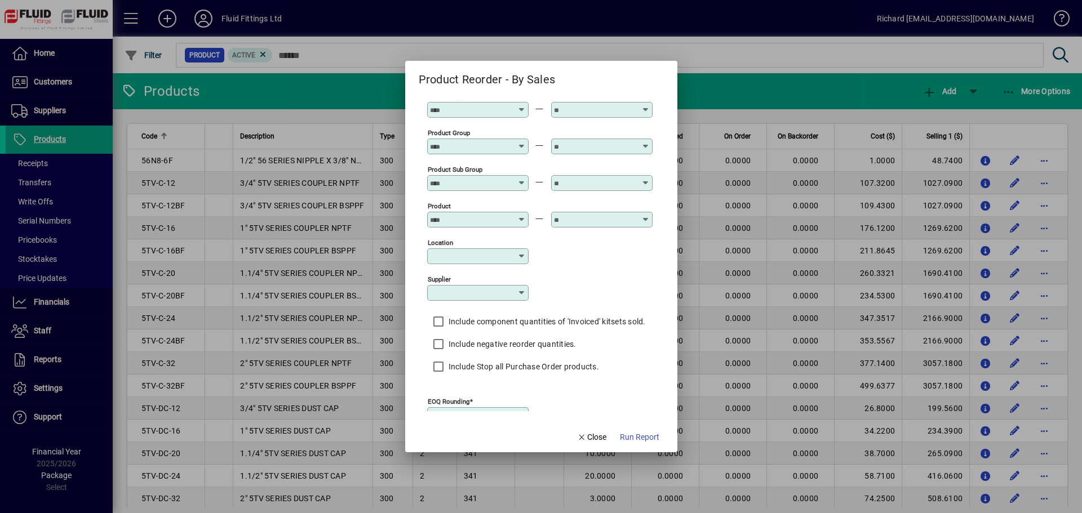
click at [520, 292] on icon at bounding box center [521, 293] width 9 height 9
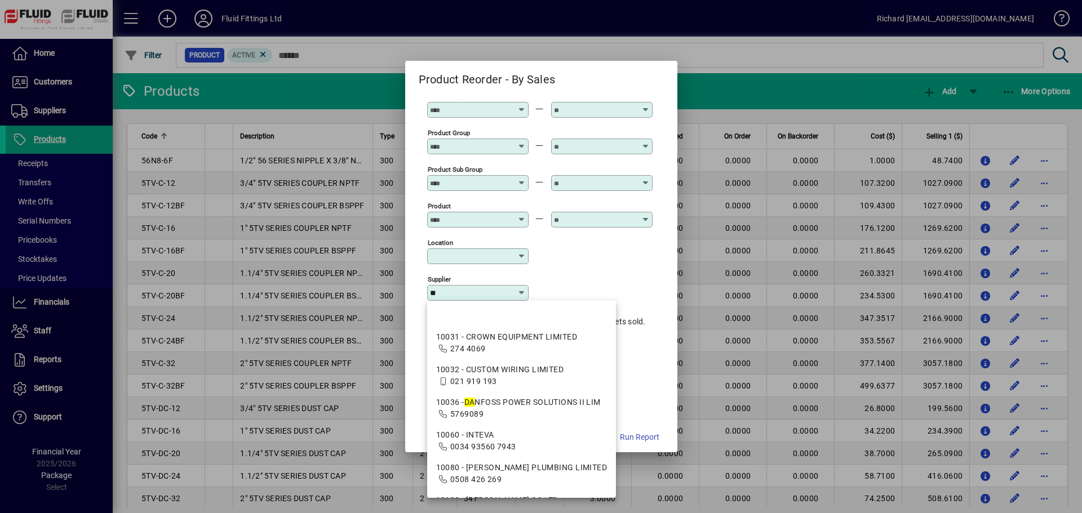
type input "*"
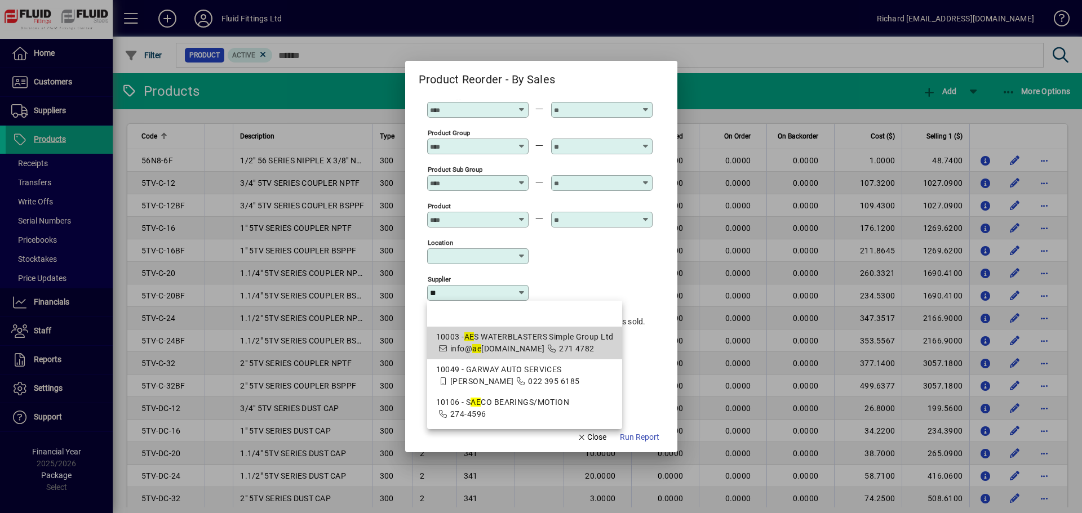
click at [472, 343] on div "10003 - AE S WATERBLASTERS Simple Group Ltd" at bounding box center [524, 337] width 177 height 12
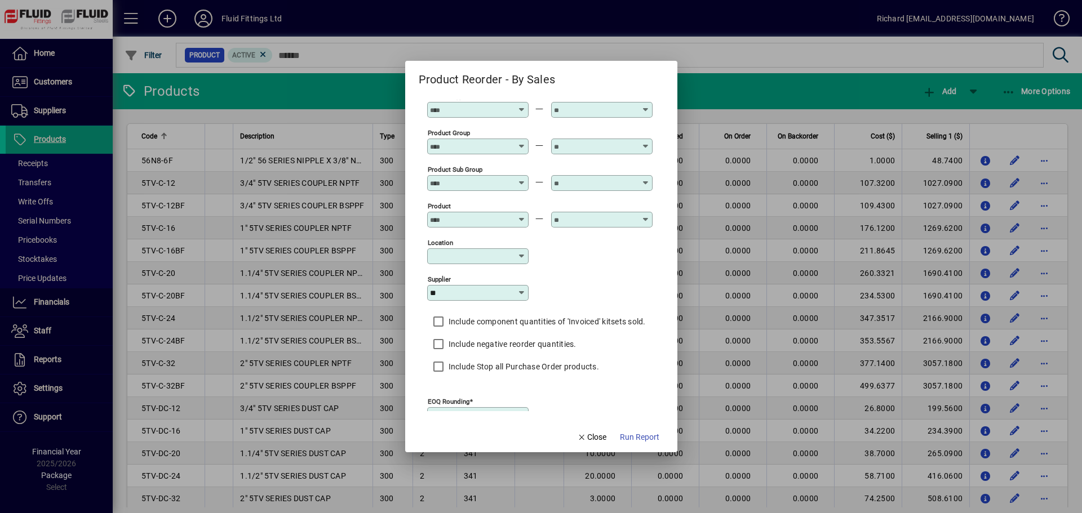
type input "**********"
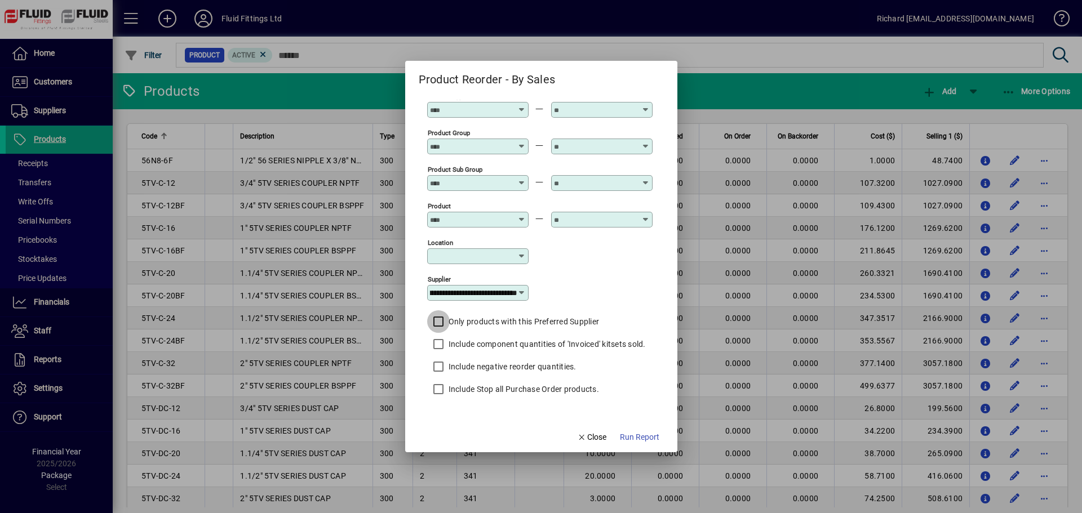
scroll to position [0, 0]
drag, startPoint x: 638, startPoint y: 443, endPoint x: 631, endPoint y: 437, distance: 10.0
click at [631, 437] on span "Run Report" at bounding box center [639, 438] width 39 height 12
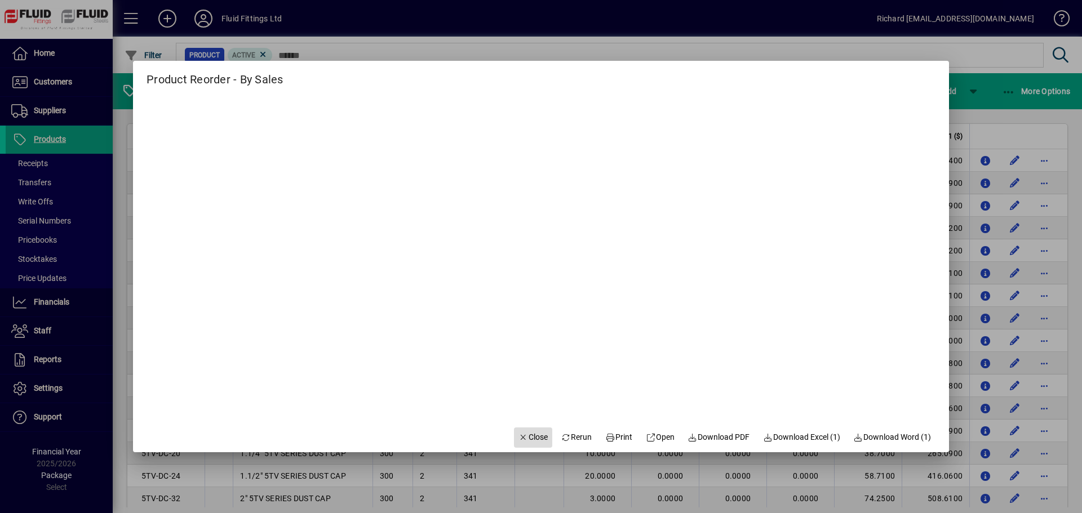
click at [520, 437] on span "Close" at bounding box center [532, 438] width 29 height 12
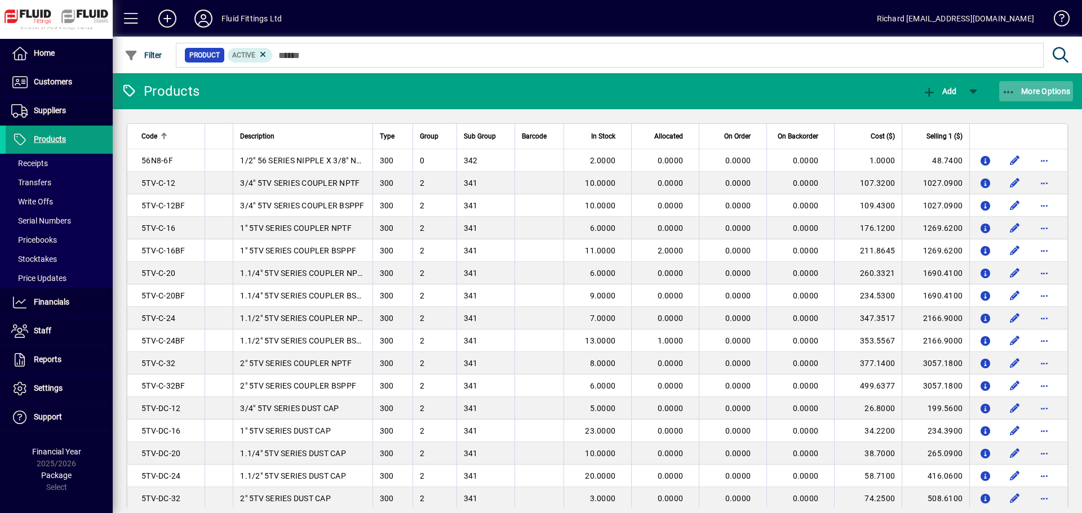
click at [1027, 90] on span "More Options" at bounding box center [1036, 91] width 69 height 9
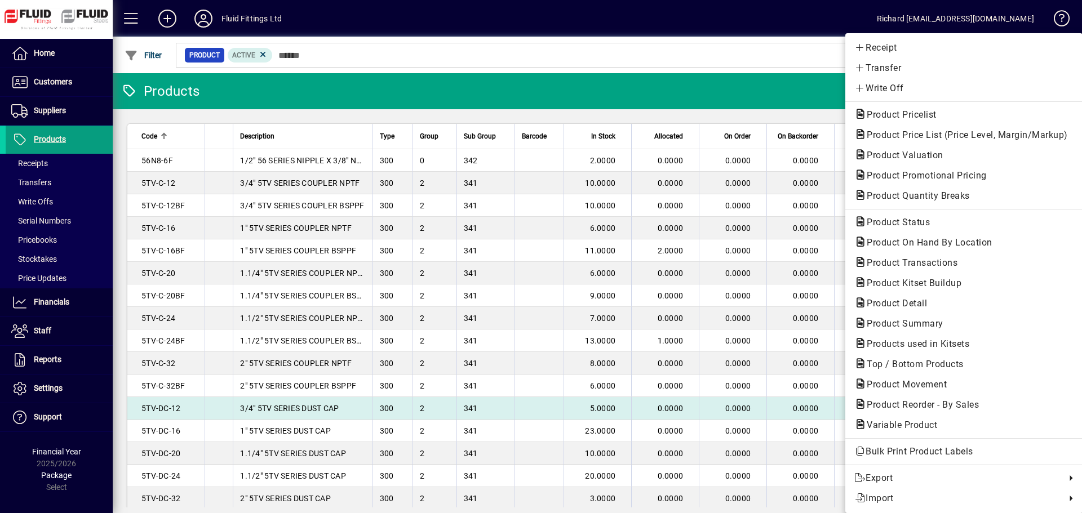
click at [918, 407] on span "Product Reorder - By Sales" at bounding box center [919, 405] width 130 height 11
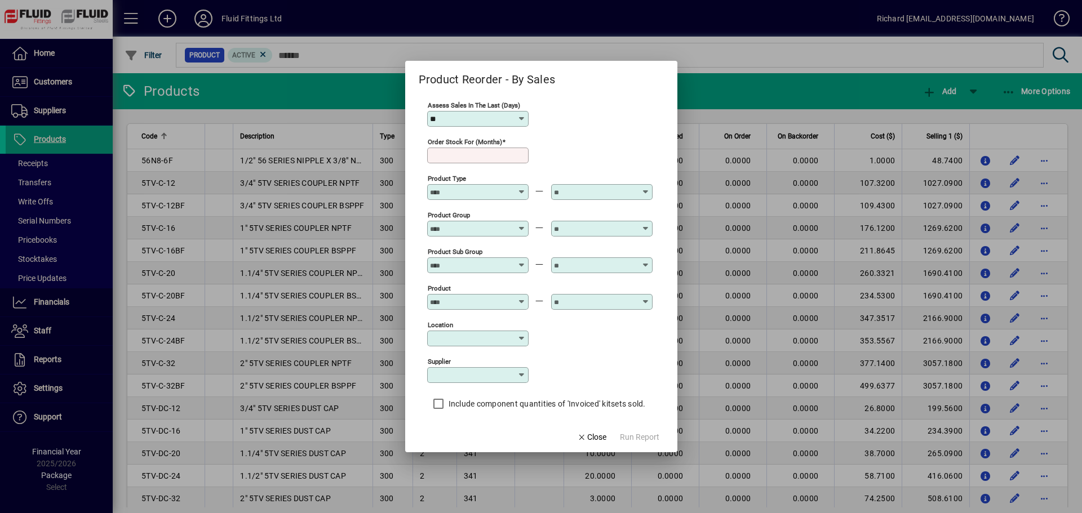
click at [501, 122] on input "**" at bounding box center [473, 118] width 87 height 9
click at [435, 291] on mat-option "365" at bounding box center [448, 293] width 42 height 21
type input "***"
click at [490, 155] on input "Order stock for (months)" at bounding box center [479, 155] width 98 height 9
type input "**"
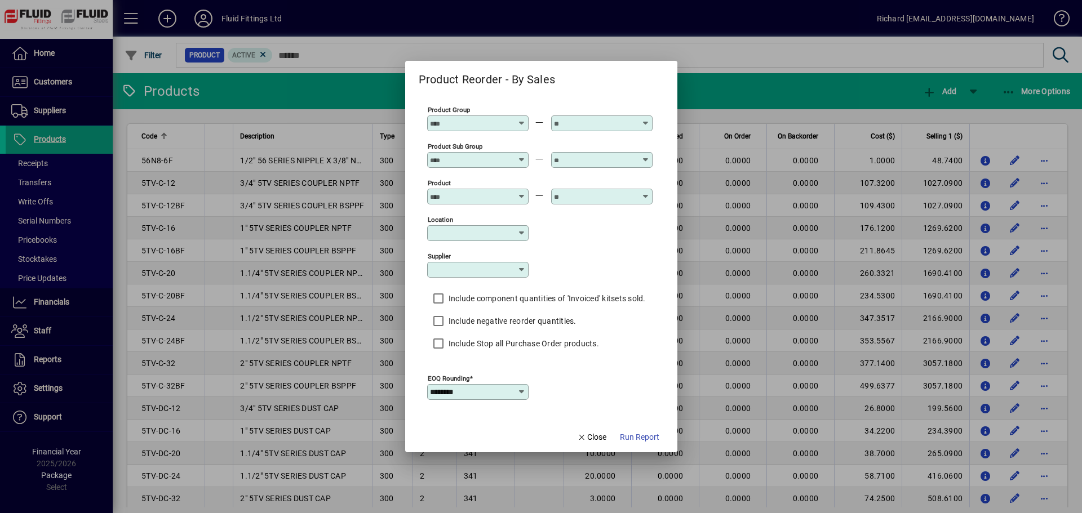
scroll to position [112, 0]
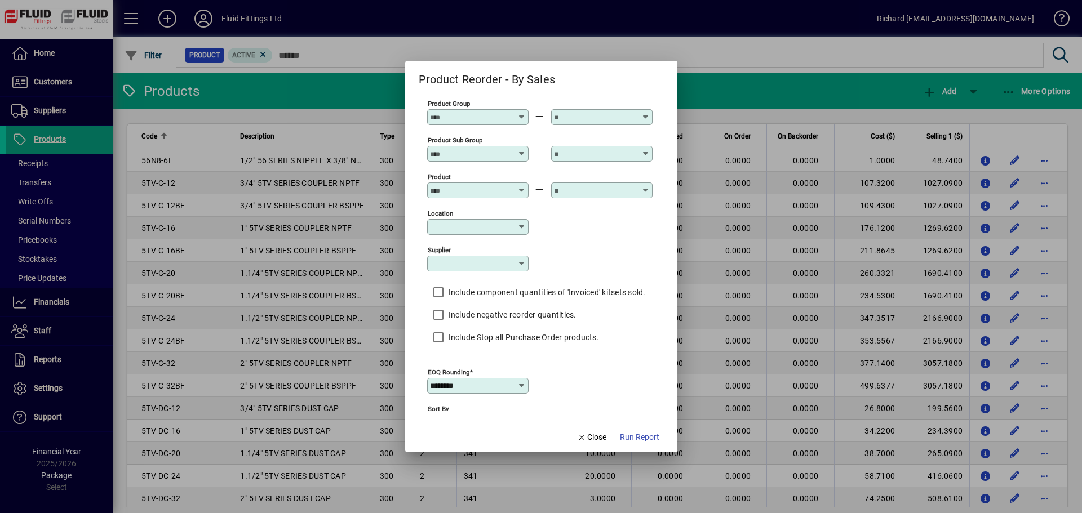
click at [450, 259] on div "Supplier" at bounding box center [477, 264] width 101 height 16
click at [459, 319] on span "2748919" at bounding box center [466, 319] width 33 height 9
type input "**********"
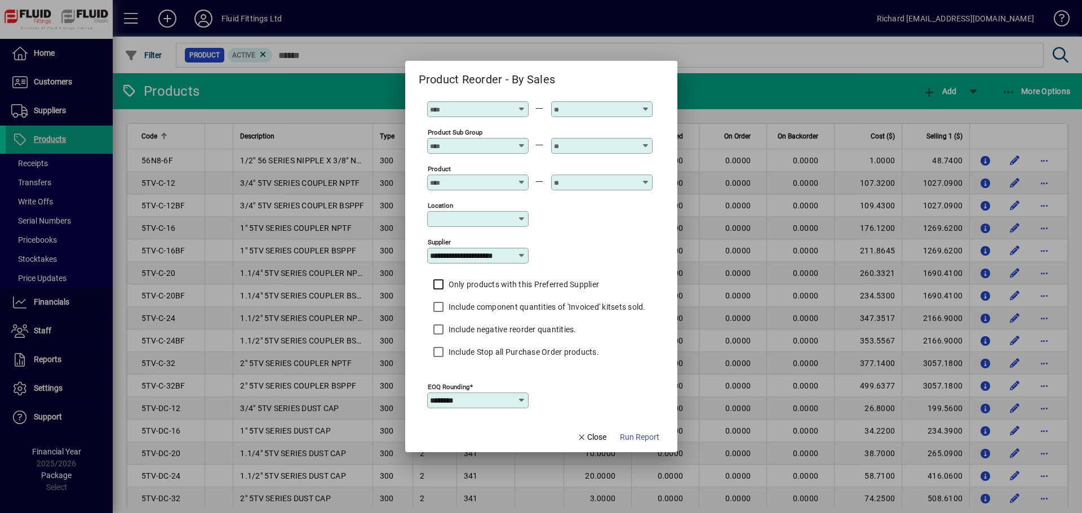
scroll to position [202, 0]
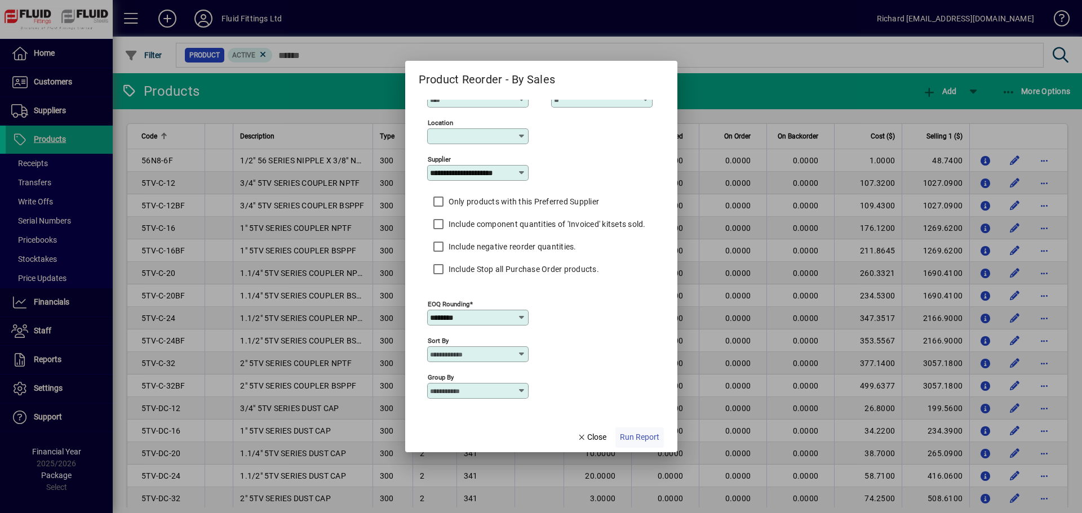
click at [641, 438] on span "Run Report" at bounding box center [639, 438] width 39 height 12
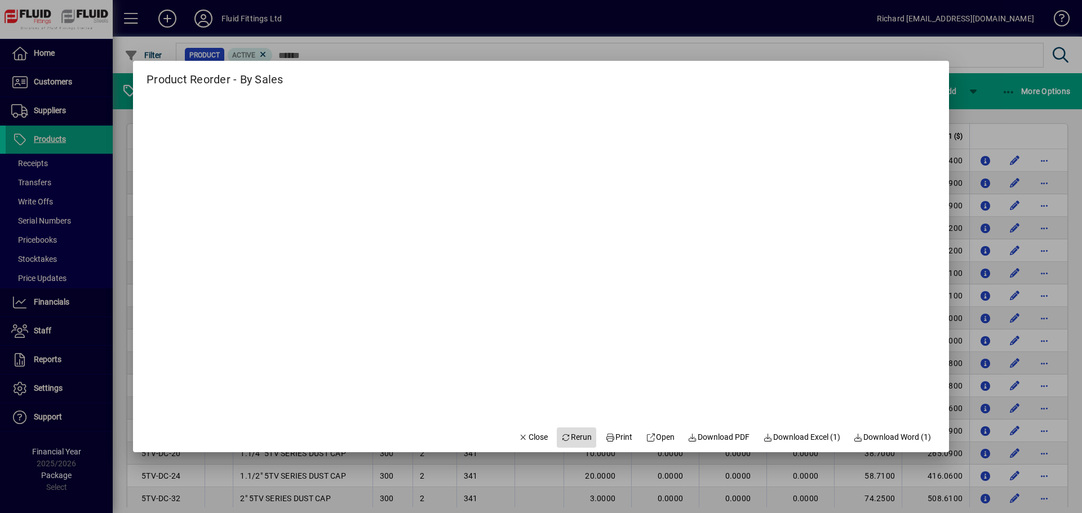
click at [572, 437] on span "Rerun" at bounding box center [576, 438] width 31 height 12
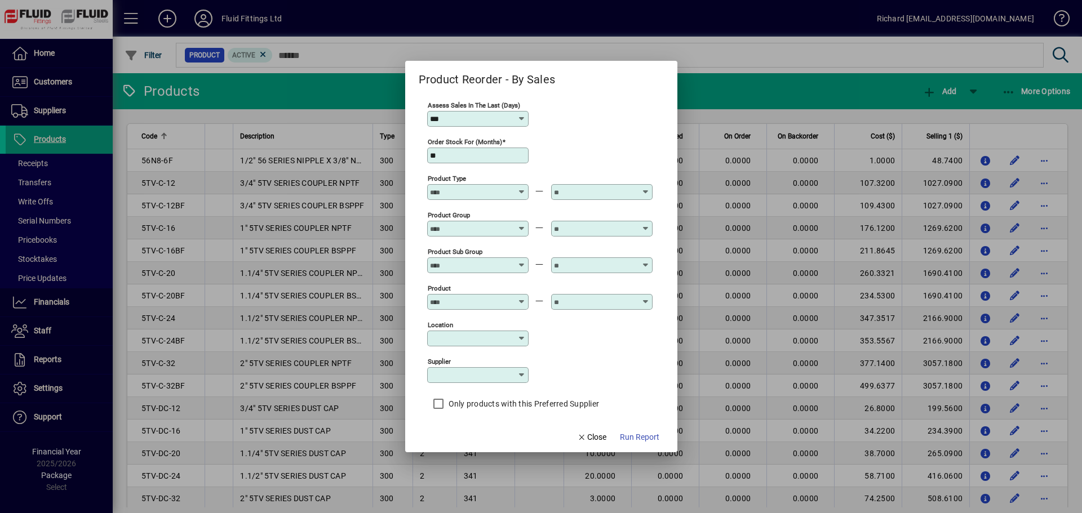
type input "**********"
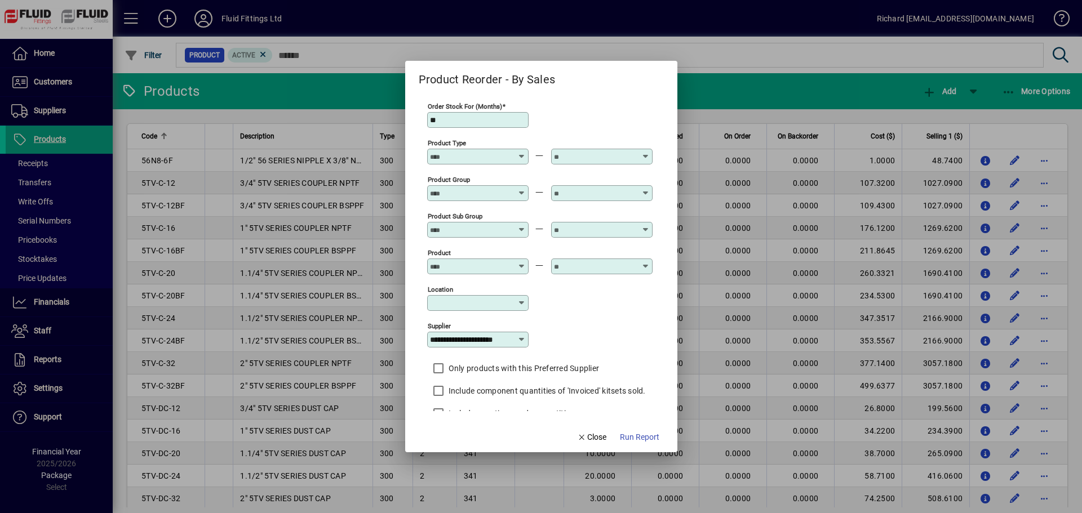
scroll to position [22, 0]
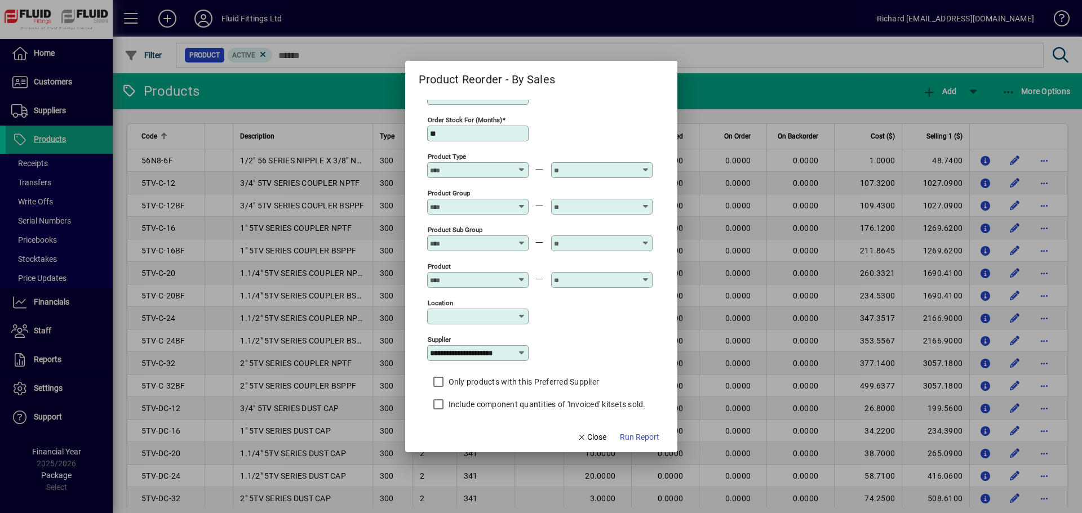
drag, startPoint x: 458, startPoint y: 134, endPoint x: 370, endPoint y: 132, distance: 87.9
click at [370, 132] on div "**********" at bounding box center [541, 256] width 1082 height 513
type input "**"
click at [591, 345] on div "**********" at bounding box center [539, 352] width 225 height 37
click at [645, 437] on span "Run Report" at bounding box center [639, 438] width 39 height 12
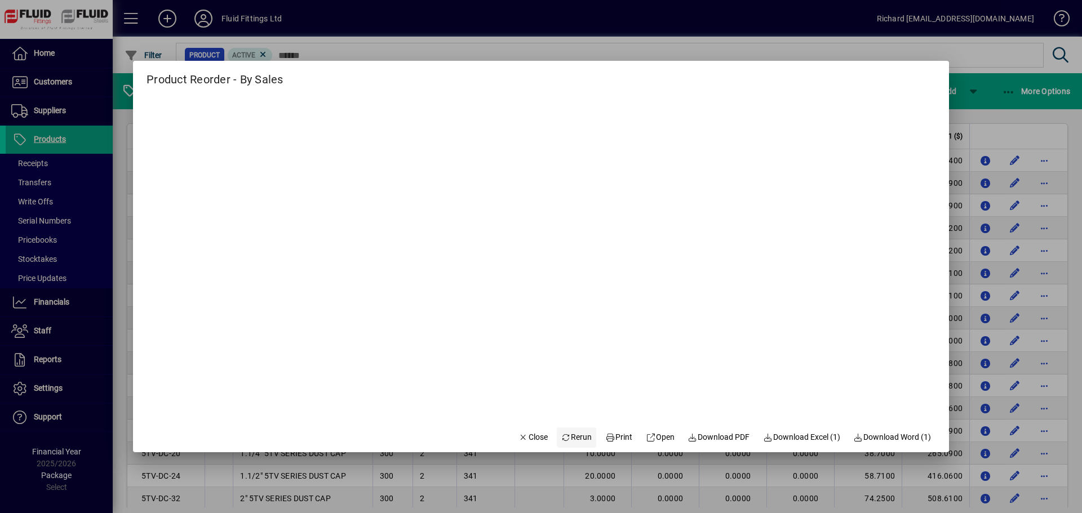
click at [580, 436] on span "Rerun" at bounding box center [576, 438] width 31 height 12
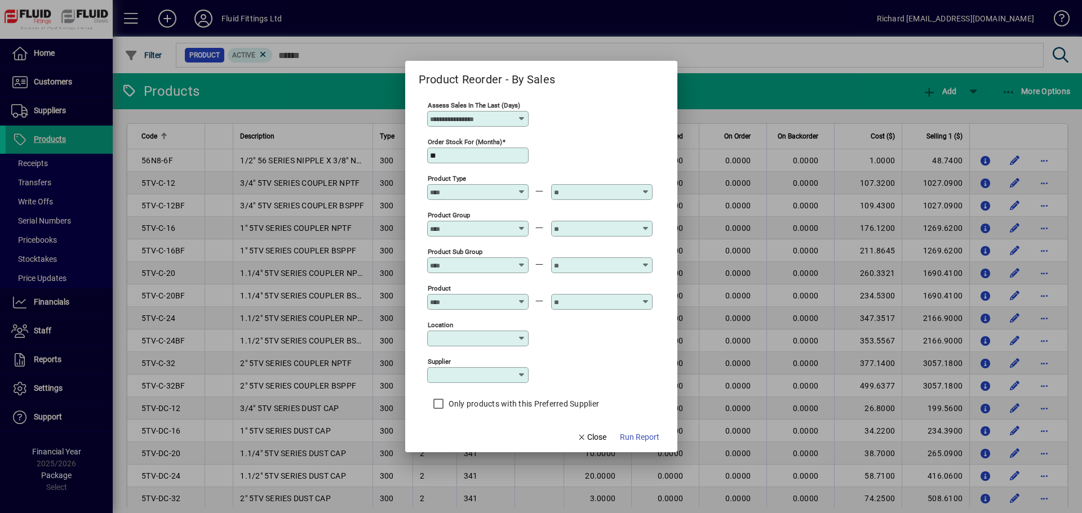
type input "***"
type input "**********"
type input "********"
drag, startPoint x: 447, startPoint y: 155, endPoint x: 403, endPoint y: 155, distance: 44.0
click at [403, 155] on div "**********" at bounding box center [541, 256] width 1082 height 513
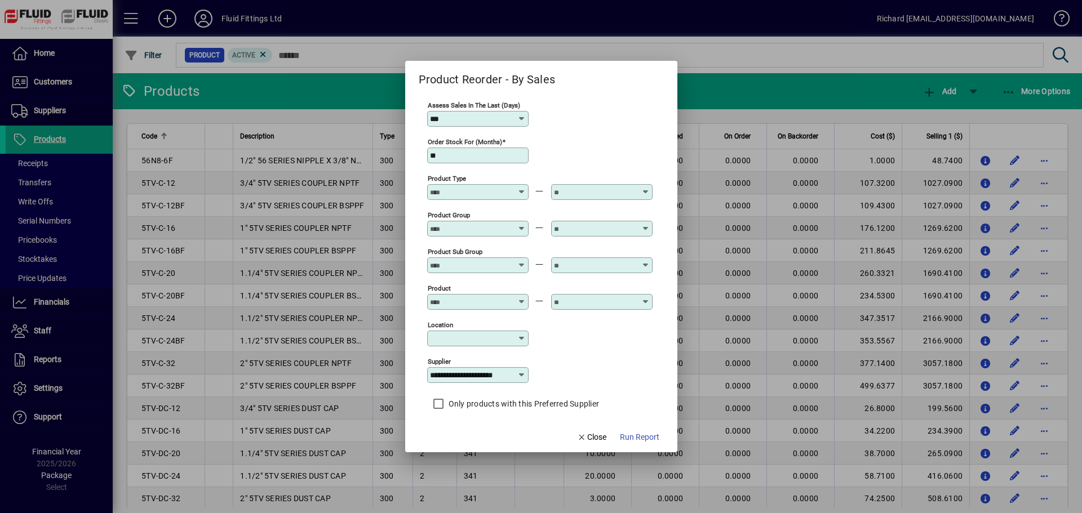
type input "**"
click at [526, 374] on icon at bounding box center [521, 375] width 9 height 9
click at [521, 372] on icon at bounding box center [521, 375] width 9 height 9
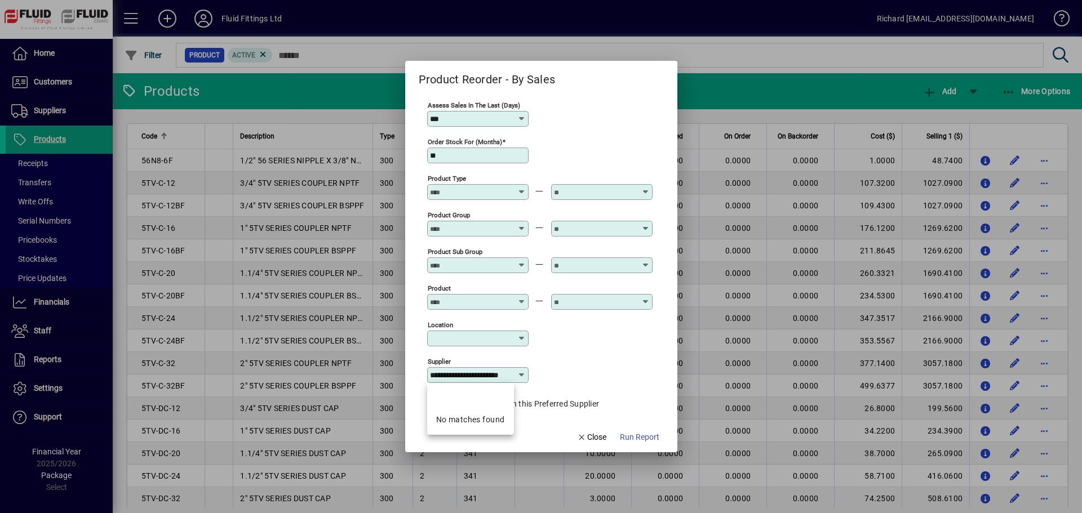
drag, startPoint x: 432, startPoint y: 376, endPoint x: 578, endPoint y: 383, distance: 146.7
click at [578, 383] on div "**********" at bounding box center [539, 374] width 225 height 37
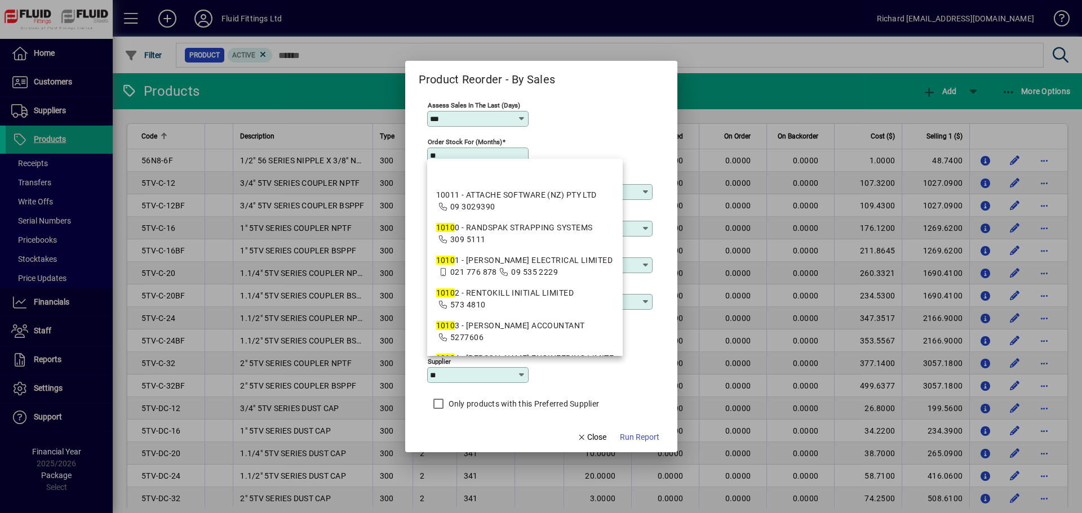
type input "*"
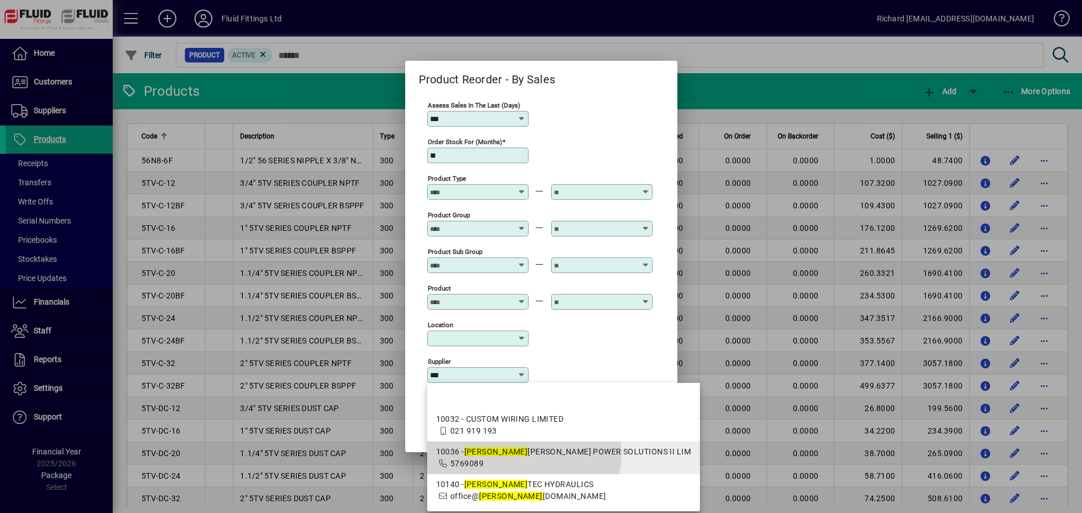
click at [523, 452] on div "10036 - DAN FOSS POWER SOLUTIONS II LIM" at bounding box center [563, 452] width 255 height 12
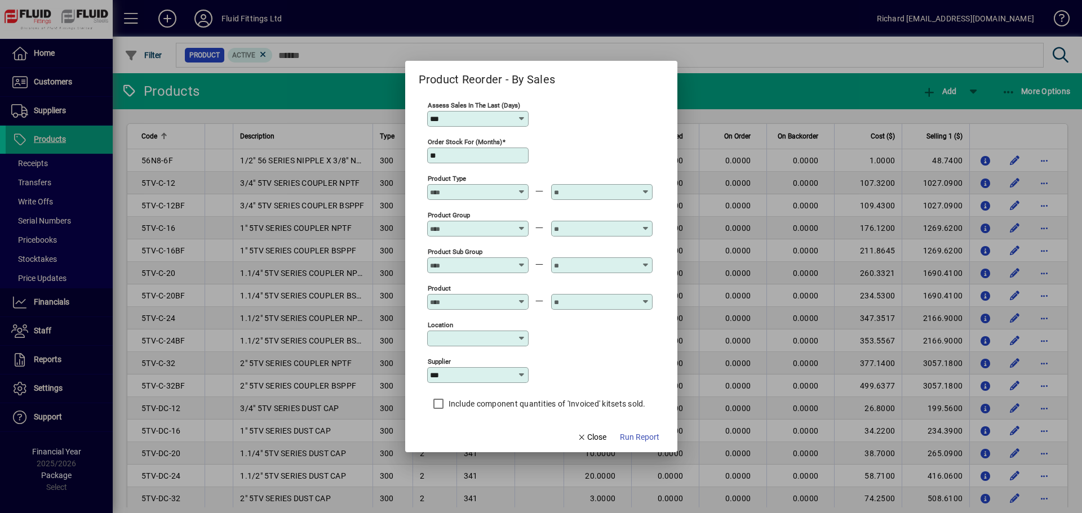
type input "**********"
click at [646, 437] on span "Run Report" at bounding box center [639, 438] width 39 height 12
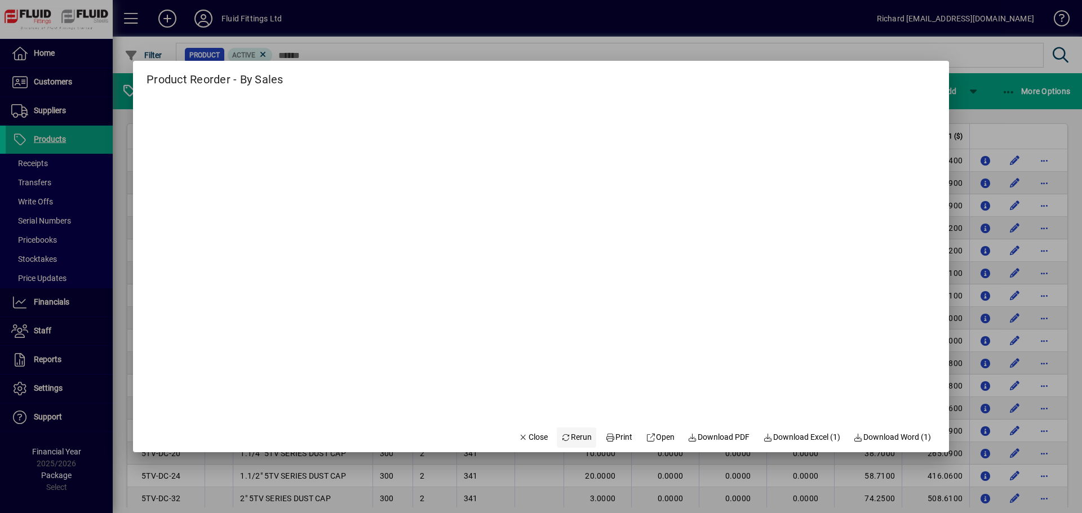
click at [572, 434] on span "Rerun" at bounding box center [576, 438] width 31 height 12
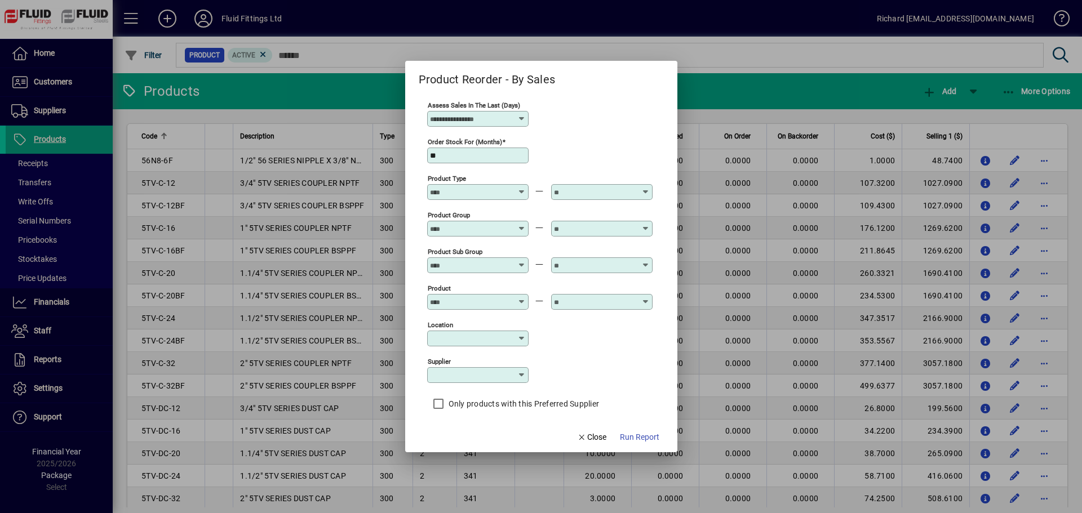
type input "***"
type input "********"
type input "**********"
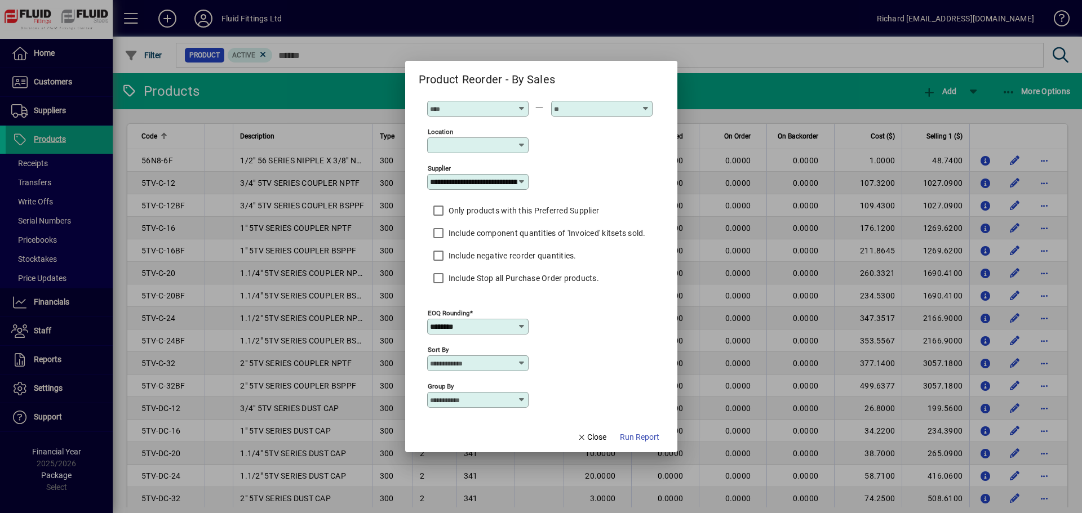
scroll to position [202, 0]
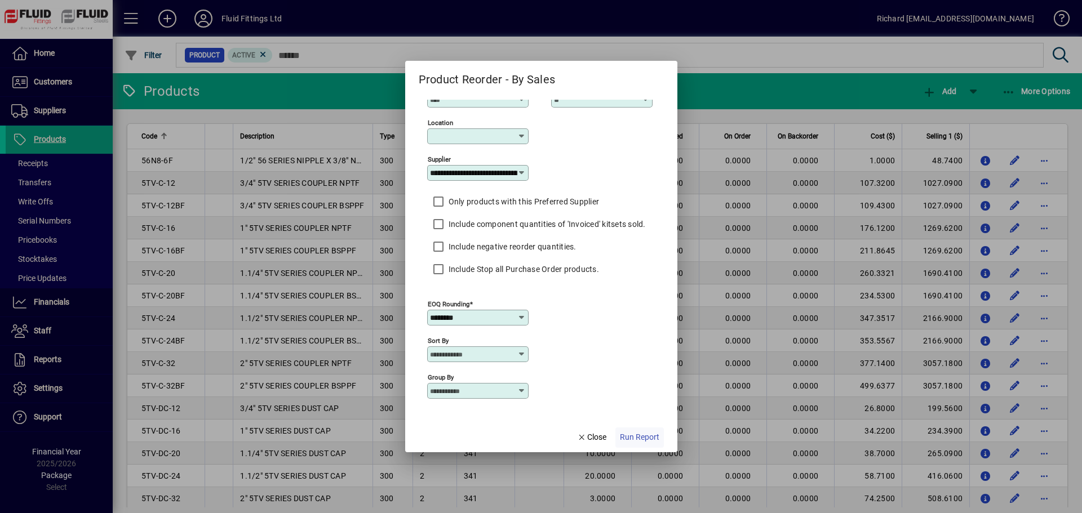
click at [636, 436] on span "Run Report" at bounding box center [639, 438] width 39 height 12
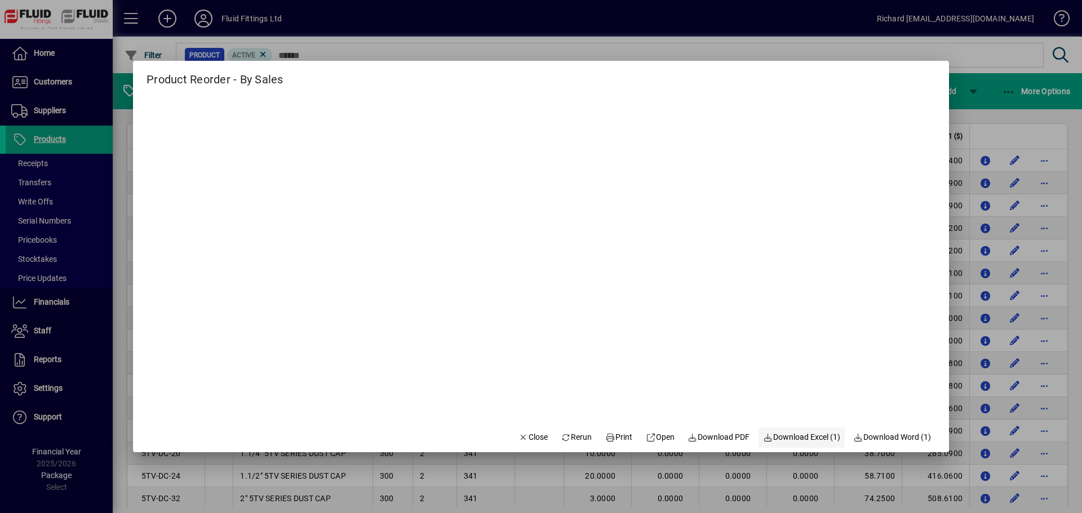
click at [800, 433] on span "Download Excel (1)" at bounding box center [801, 438] width 77 height 12
drag, startPoint x: 52, startPoint y: 135, endPoint x: 527, endPoint y: 442, distance: 564.9
click at [527, 445] on mat-dialog-actions "Close Rerun Print Open Download PDF Download Excel (1) Download Word (1)" at bounding box center [724, 438] width 449 height 30
click at [527, 438] on span "Close" at bounding box center [532, 438] width 29 height 12
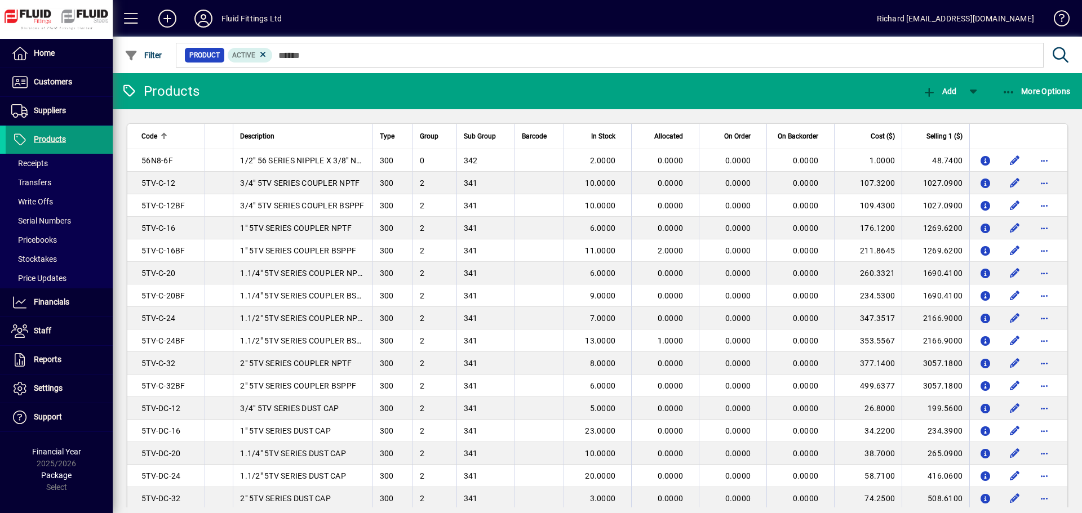
drag, startPoint x: 49, startPoint y: 136, endPoint x: 38, endPoint y: 142, distance: 12.1
click at [38, 144] on span "Products" at bounding box center [50, 139] width 32 height 9
click at [348, 59] on mat-chip-set "Product Active" at bounding box center [609, 55] width 867 height 24
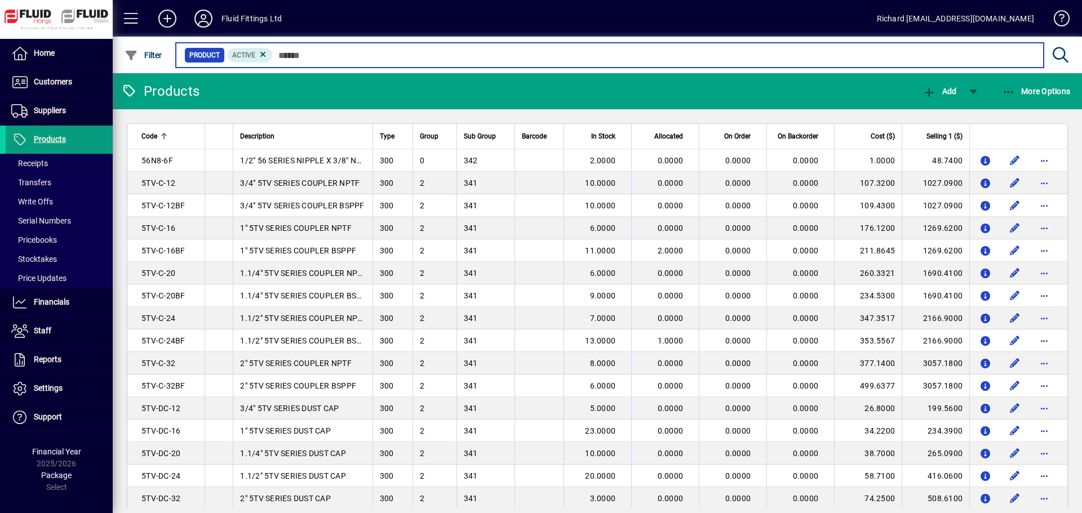
click at [317, 52] on input "text" at bounding box center [654, 55] width 762 height 16
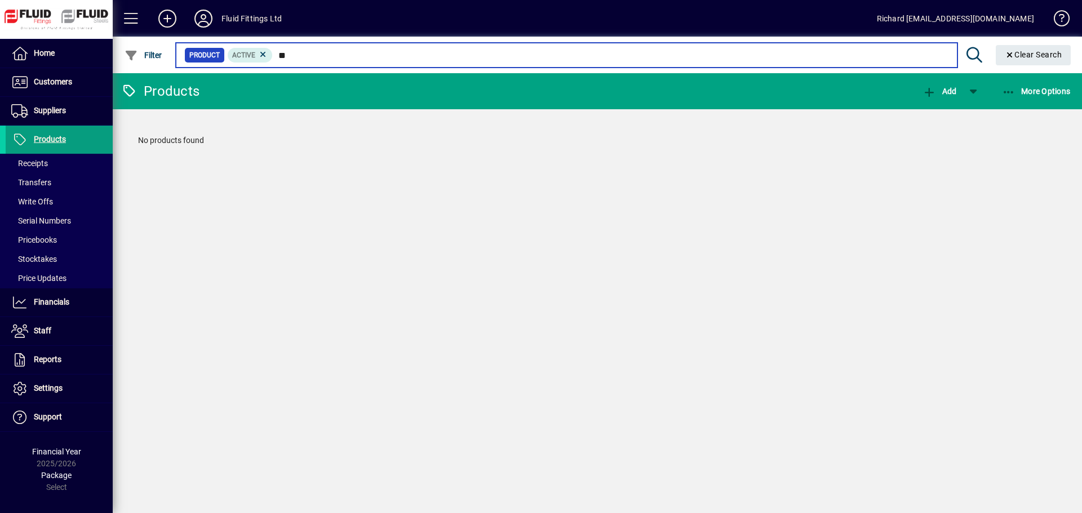
type input "*"
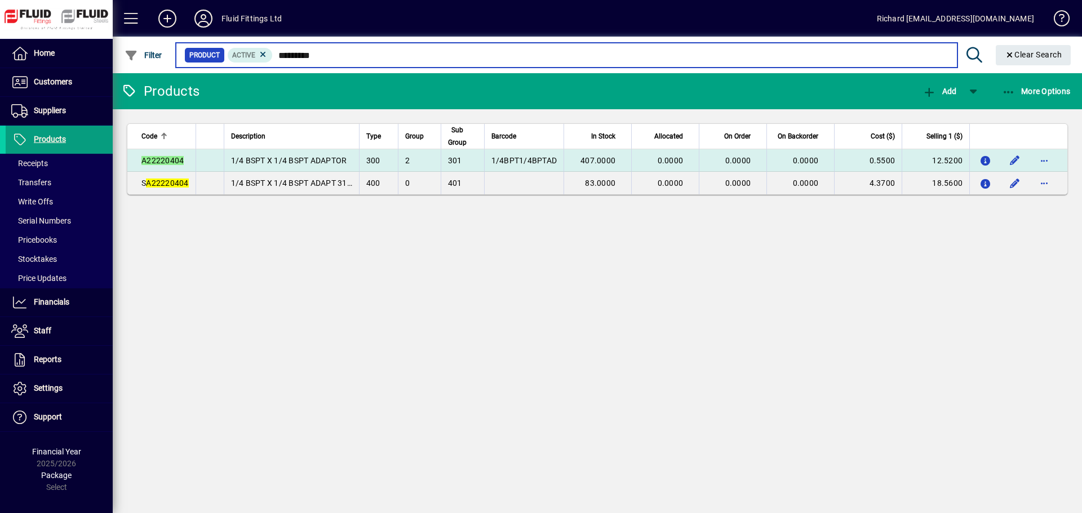
type input "*********"
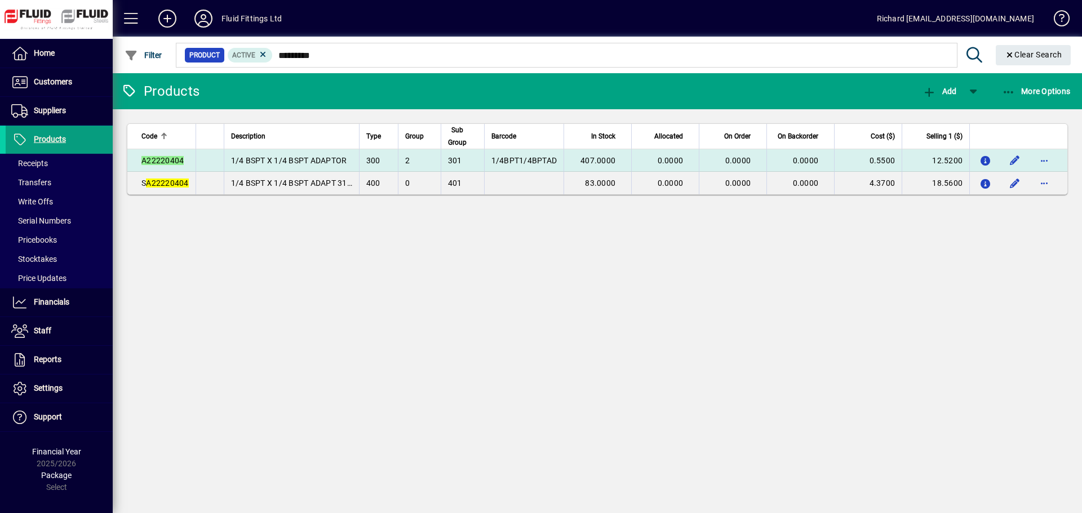
click at [159, 165] on em "A22220404" at bounding box center [162, 160] width 42 height 9
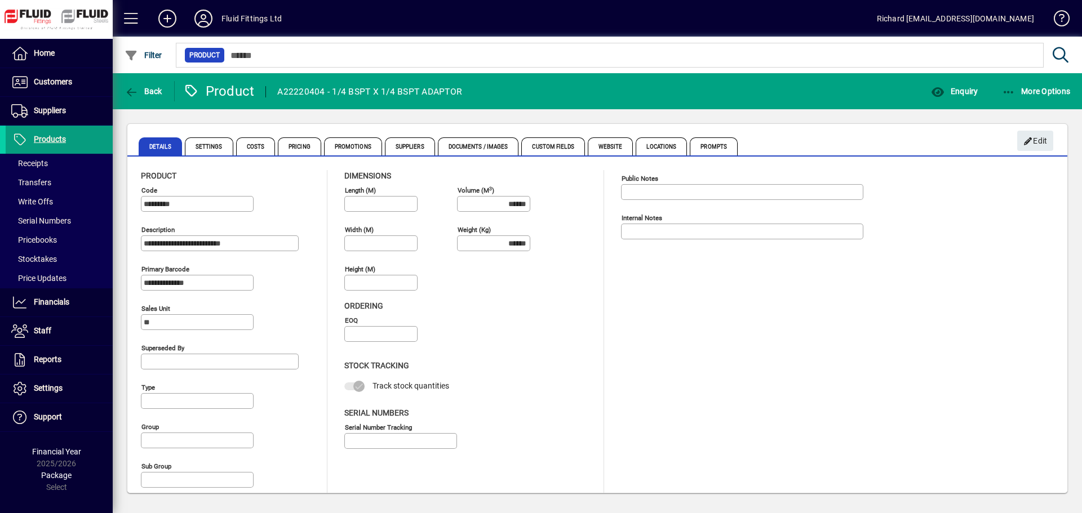
type input "**********"
type input "****"
click at [415, 148] on span "Suppliers" at bounding box center [410, 146] width 50 height 18
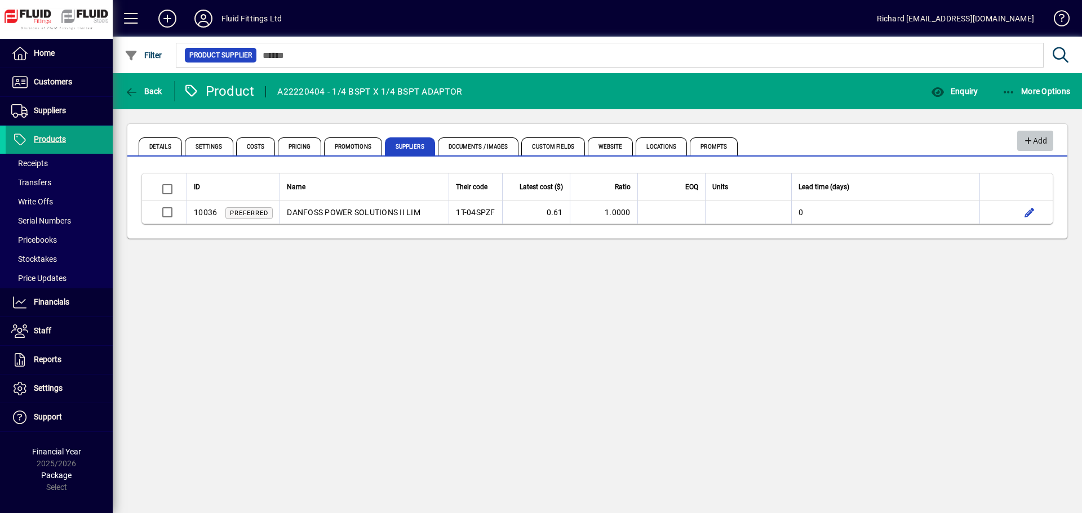
click at [1036, 147] on span "Add" at bounding box center [1035, 141] width 24 height 19
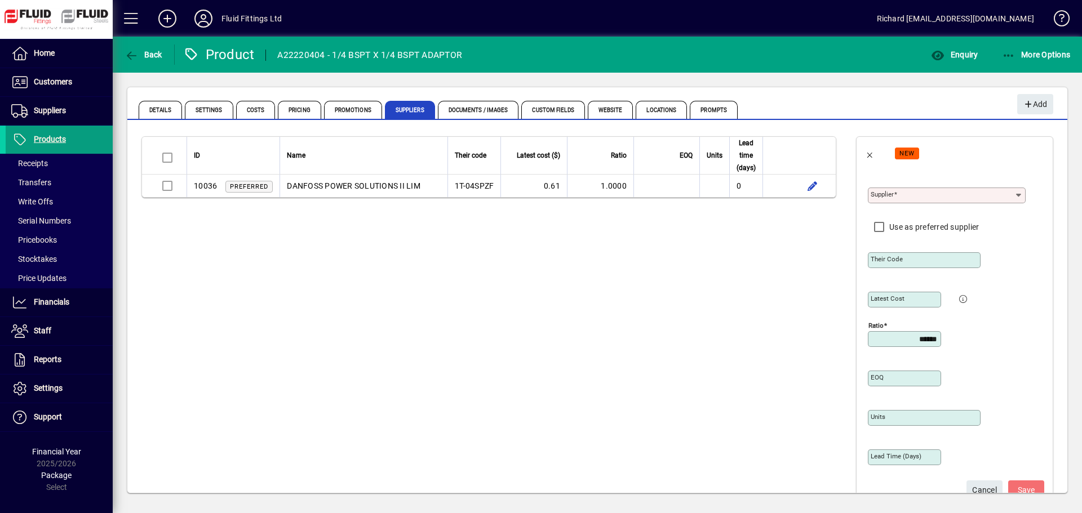
click at [990, 197] on input "Supplier" at bounding box center [943, 195] width 144 height 9
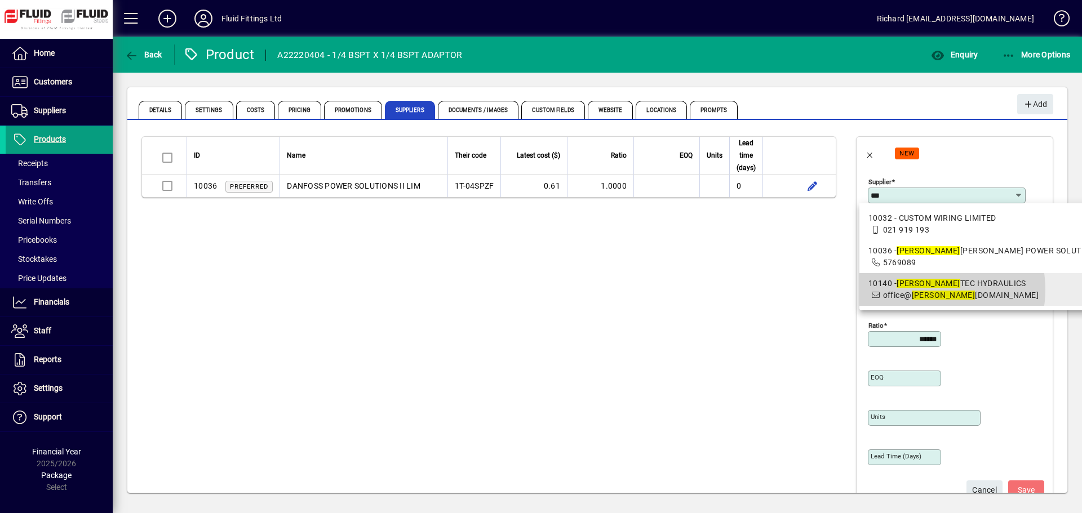
click at [928, 290] on span "10140 - DAN TEC HYDRAULICS office@ dan techyd.com" at bounding box center [995, 290] width 255 height 24
type input "**********"
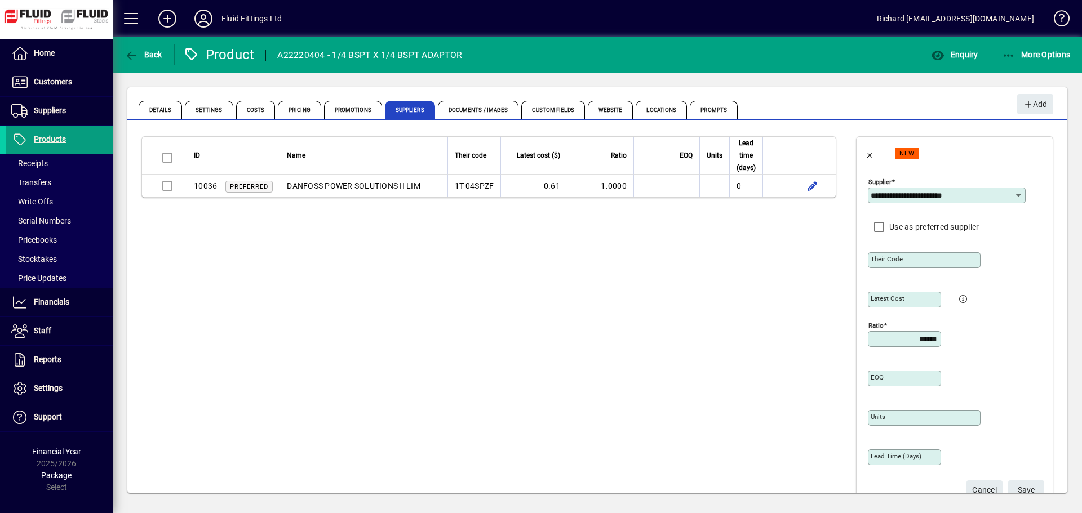
click at [935, 255] on div "Their code" at bounding box center [924, 260] width 113 height 16
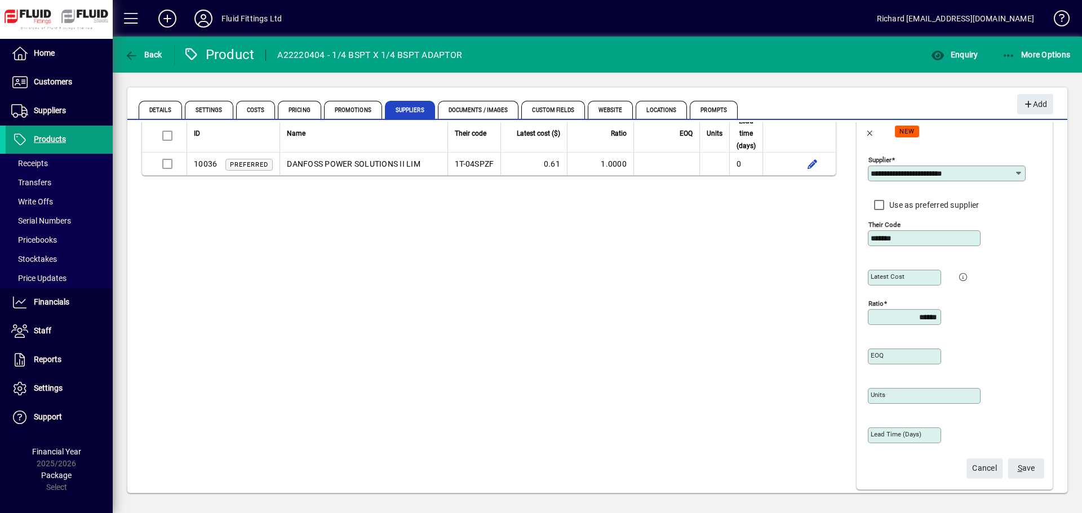
scroll to position [33, 0]
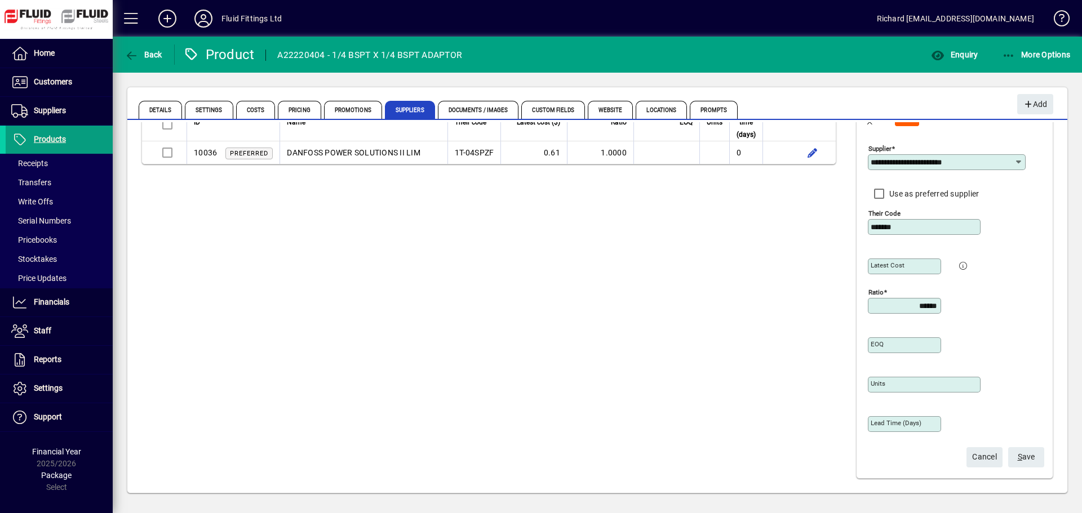
type input "*******"
click at [1018, 454] on span "S ave" at bounding box center [1026, 457] width 17 height 19
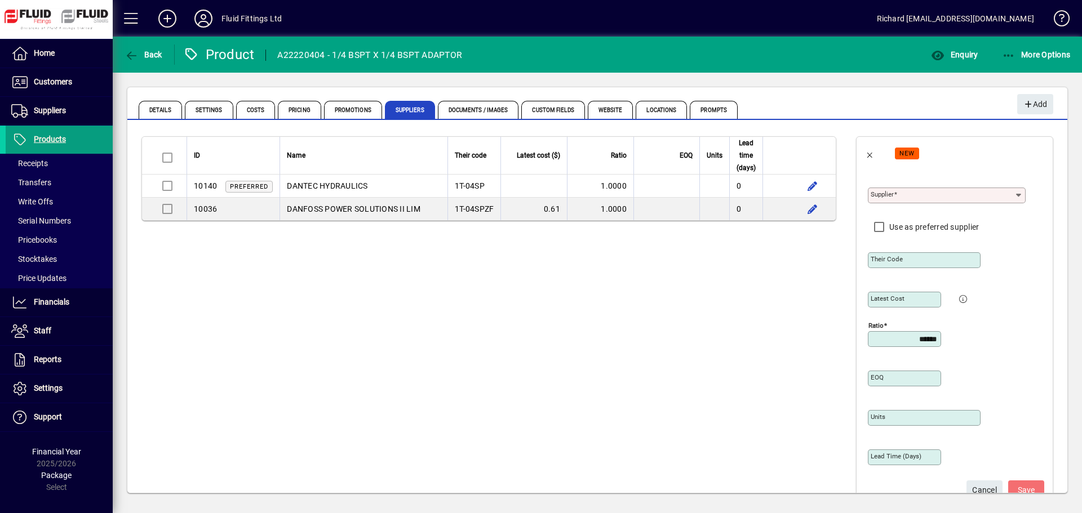
click at [476, 433] on app-page-flat "ID Name Their code Latest cost ($) Ratio EOQ Units Lead time (days) 10140 Prefe…" at bounding box center [488, 324] width 723 height 404
click at [1046, 52] on span "More Options" at bounding box center [1036, 54] width 69 height 9
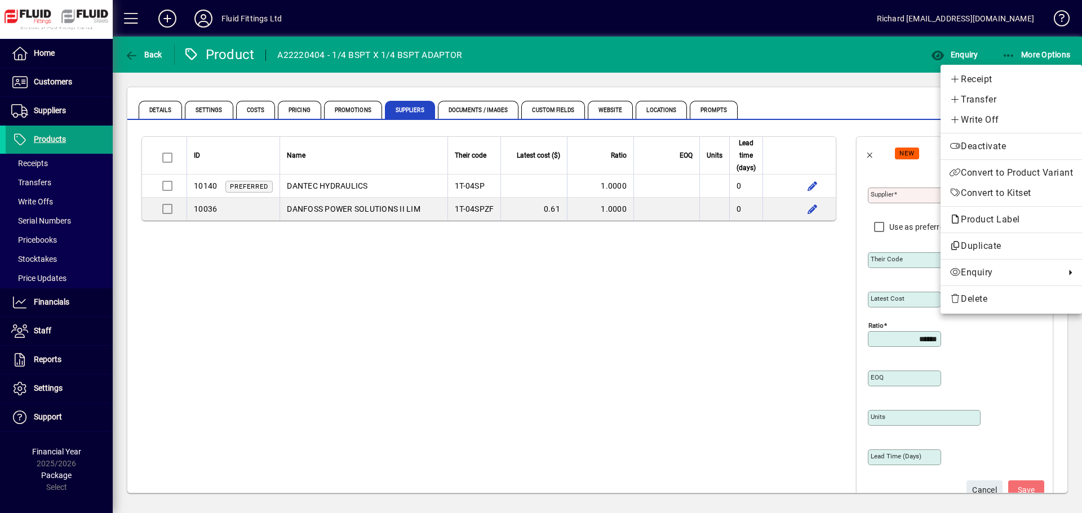
drag, startPoint x: 270, startPoint y: 437, endPoint x: 251, endPoint y: 412, distance: 31.2
click at [270, 437] on div at bounding box center [541, 256] width 1082 height 513
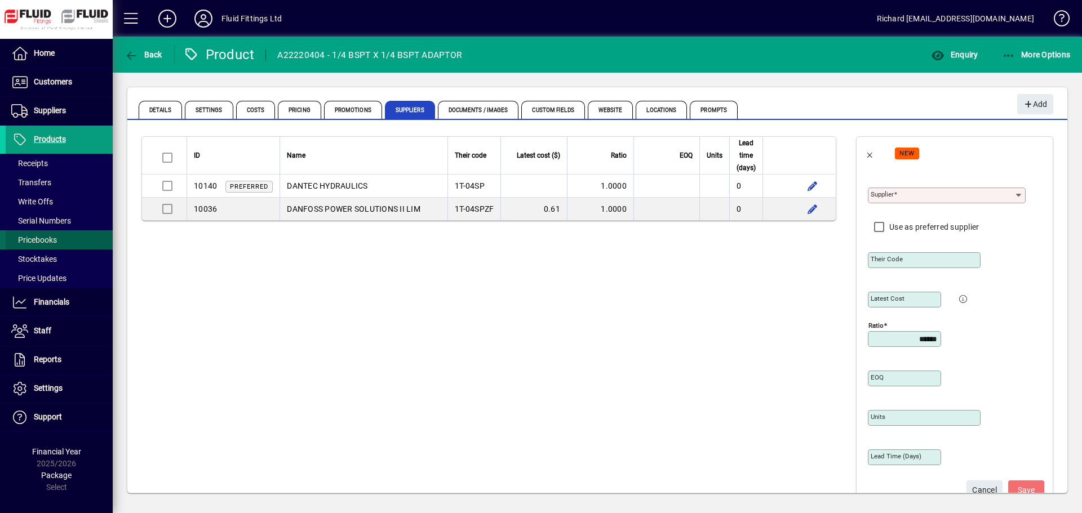
click at [42, 239] on span "Pricebooks" at bounding box center [34, 240] width 46 height 9
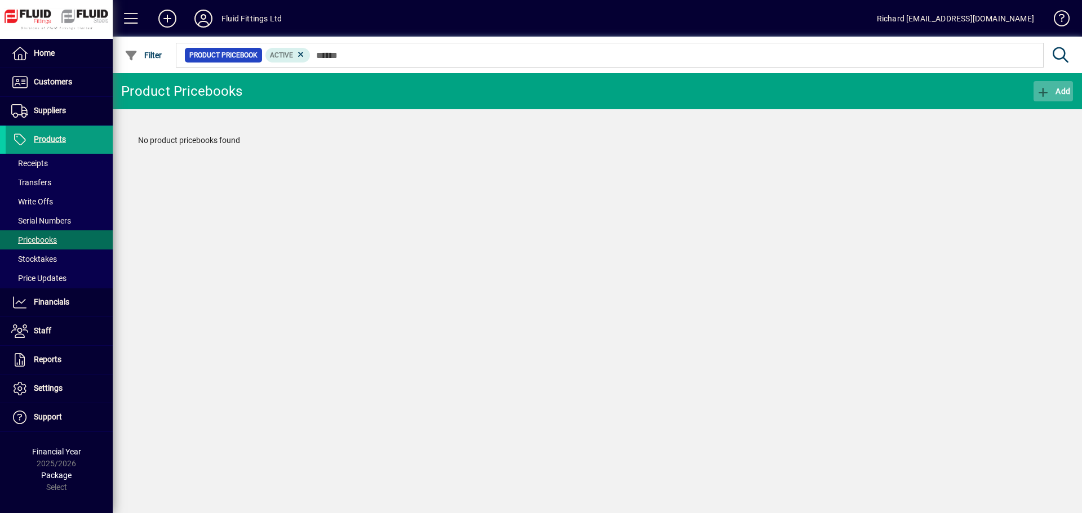
click at [1056, 92] on span "Add" at bounding box center [1053, 91] width 34 height 9
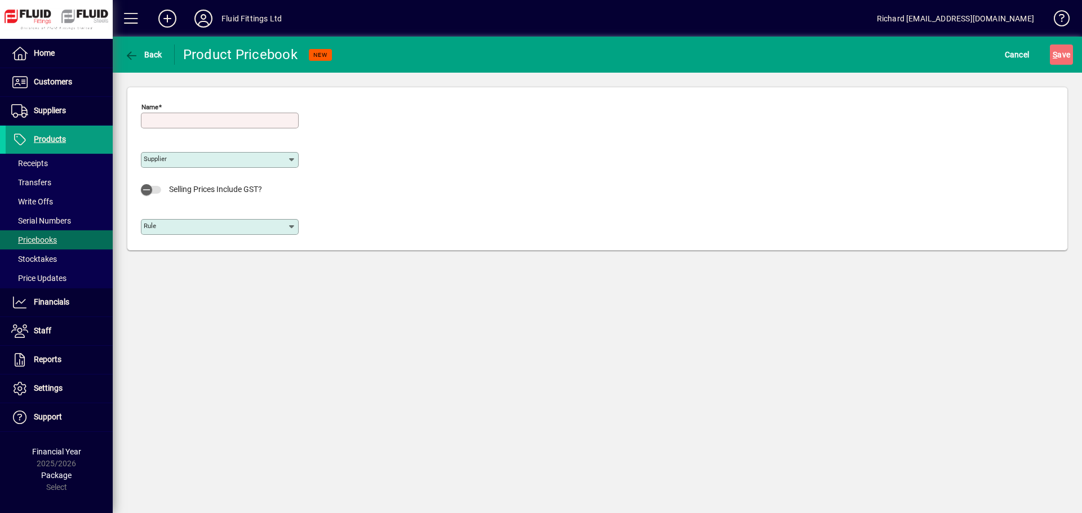
drag, startPoint x: 222, startPoint y: 120, endPoint x: 227, endPoint y: 125, distance: 6.8
click at [222, 120] on input "Name" at bounding box center [221, 120] width 154 height 9
click at [403, 150] on div "Name Supplier Selling Prices Include GST? Rule" at bounding box center [597, 172] width 913 height 146
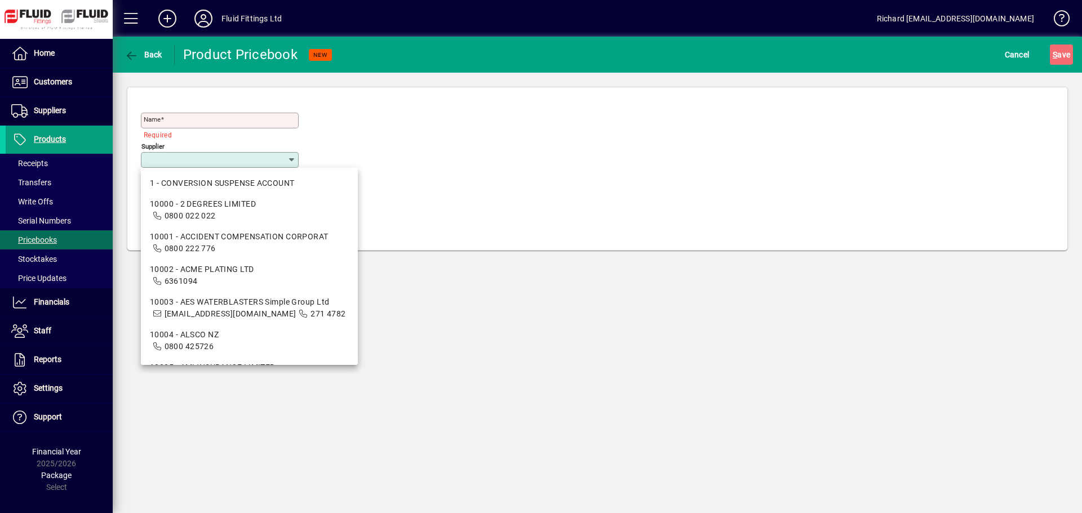
click at [277, 157] on input "Supplier" at bounding box center [216, 160] width 144 height 9
drag, startPoint x: 369, startPoint y: 128, endPoint x: 335, endPoint y: 117, distance: 34.9
click at [369, 127] on div "Name Required Supplier Selling Prices Include GST? Rule" at bounding box center [597, 172] width 913 height 146
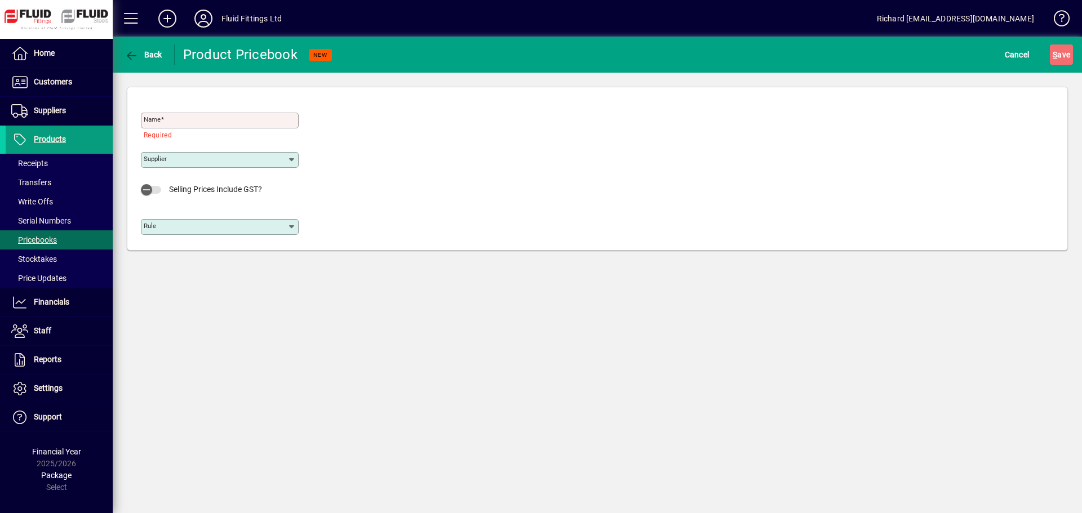
click at [253, 114] on div "Name" at bounding box center [220, 121] width 158 height 16
click at [454, 171] on div "Name Required Supplier Selling Prices Include GST? Rule" at bounding box center [597, 172] width 913 height 146
drag, startPoint x: 1013, startPoint y: 55, endPoint x: 6, endPoint y: 72, distance: 1006.5
click at [5, 79] on mat-drawer-container "Home Customers Invoices Payments Quotes Backorders Communications Suppliers Inv…" at bounding box center [541, 256] width 1082 height 513
click at [148, 57] on span "Back" at bounding box center [144, 54] width 38 height 9
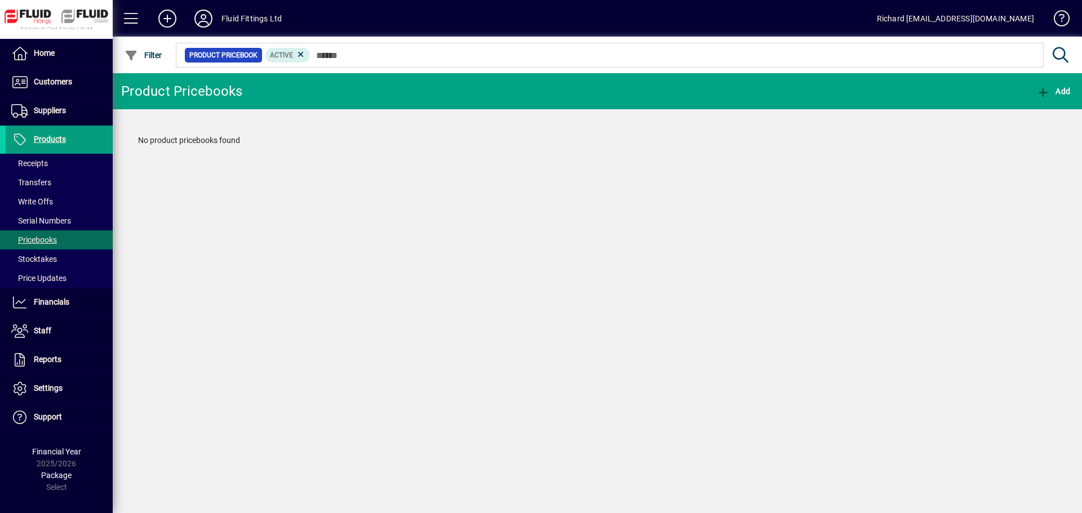
drag, startPoint x: 684, startPoint y: 428, endPoint x: 678, endPoint y: 420, distance: 9.6
click at [681, 424] on div "Product Pricebooks Add No product pricebooks found" at bounding box center [597, 293] width 969 height 440
click at [63, 136] on span "Products" at bounding box center [50, 139] width 32 height 9
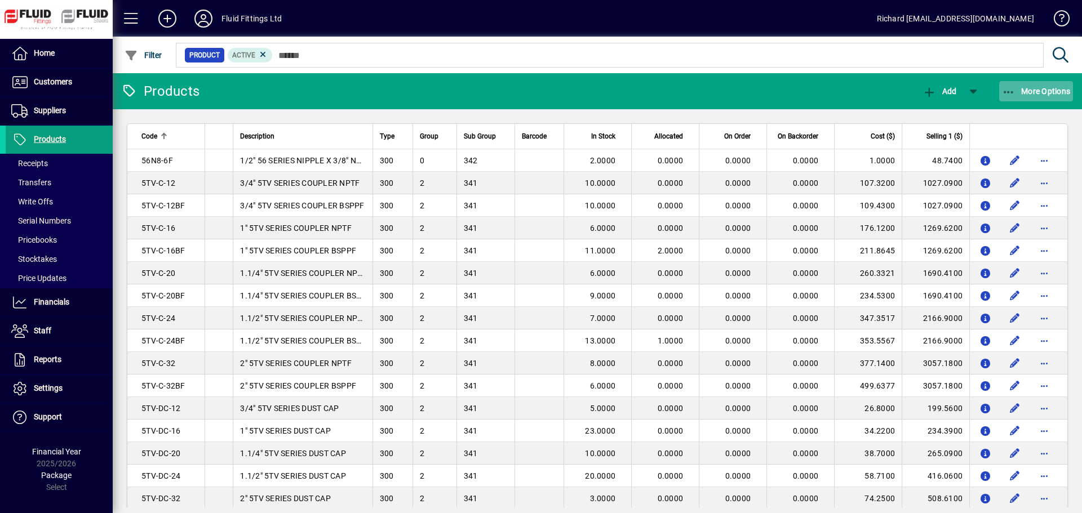
click at [1065, 87] on span "More Options" at bounding box center [1036, 91] width 69 height 9
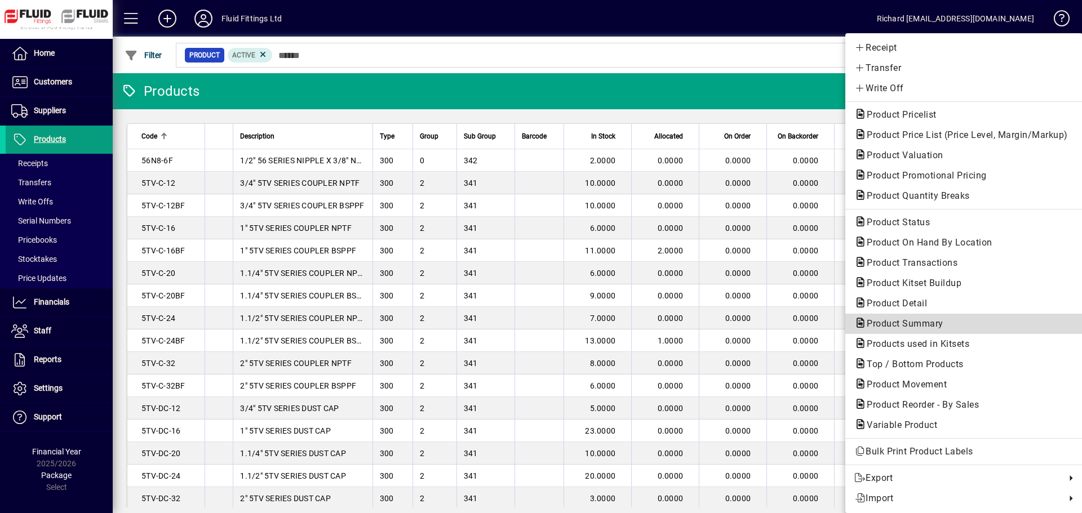
click at [902, 322] on span "Product Summary" at bounding box center [901, 323] width 95 height 11
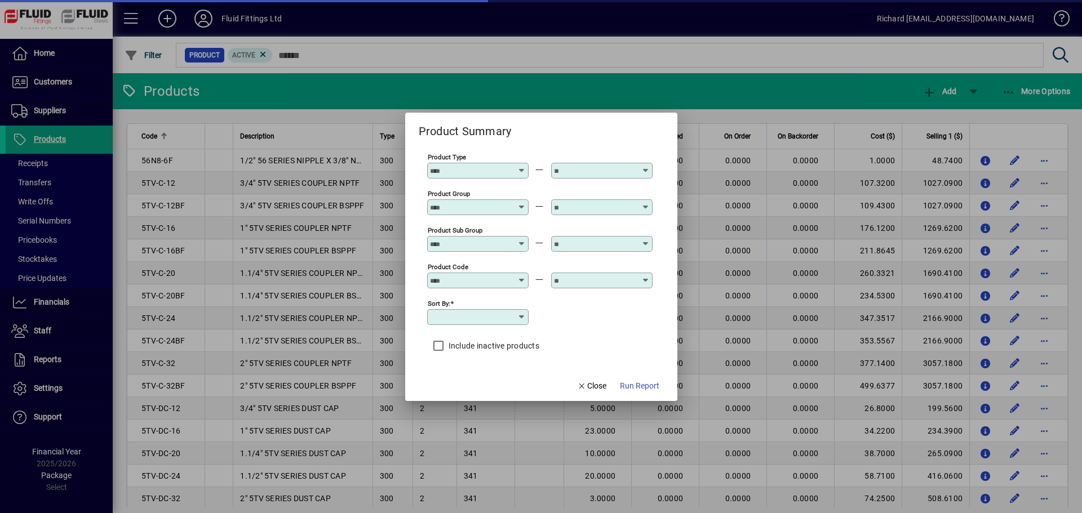
type input "**********"
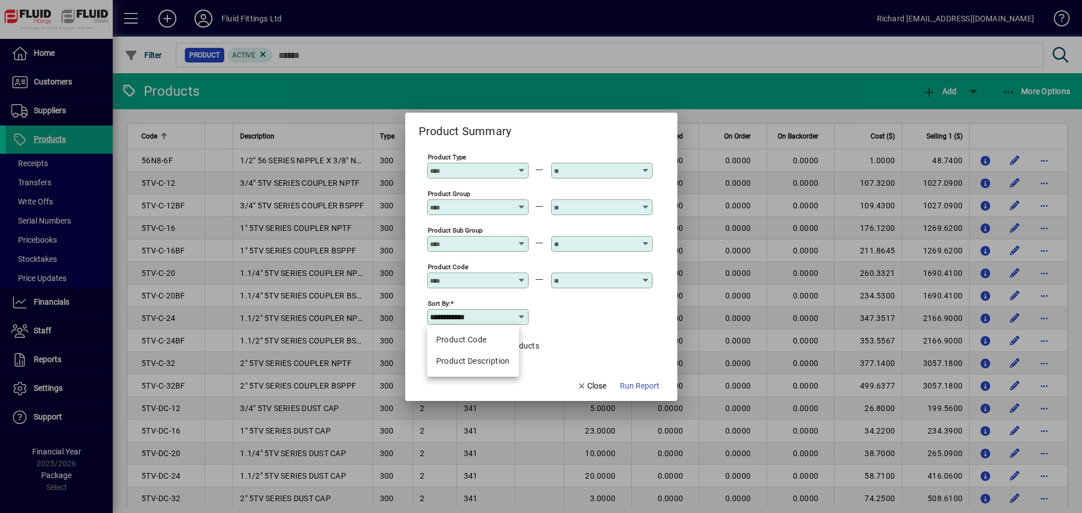
click at [505, 319] on input "**********" at bounding box center [473, 317] width 87 height 9
click at [587, 343] on div "Include inactive products" at bounding box center [539, 346] width 225 height 23
click at [600, 384] on span "Close" at bounding box center [591, 386] width 29 height 12
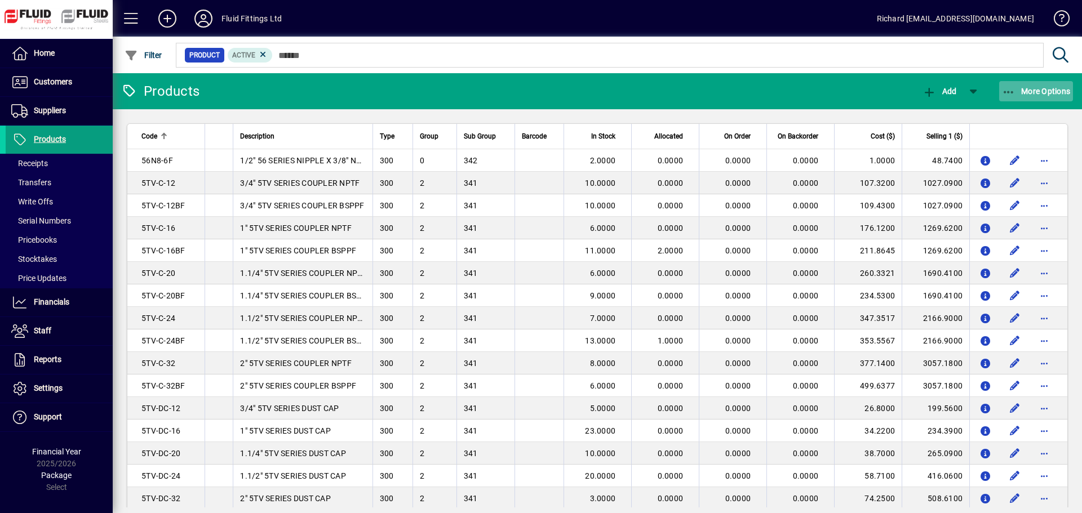
click at [1051, 100] on span "button" at bounding box center [1036, 91] width 74 height 27
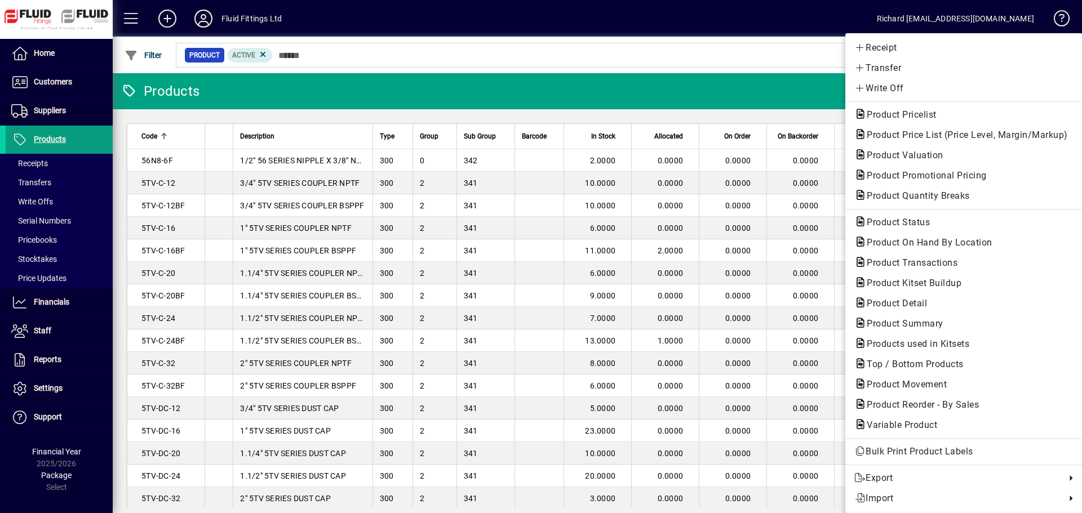
click at [56, 110] on div at bounding box center [541, 256] width 1082 height 513
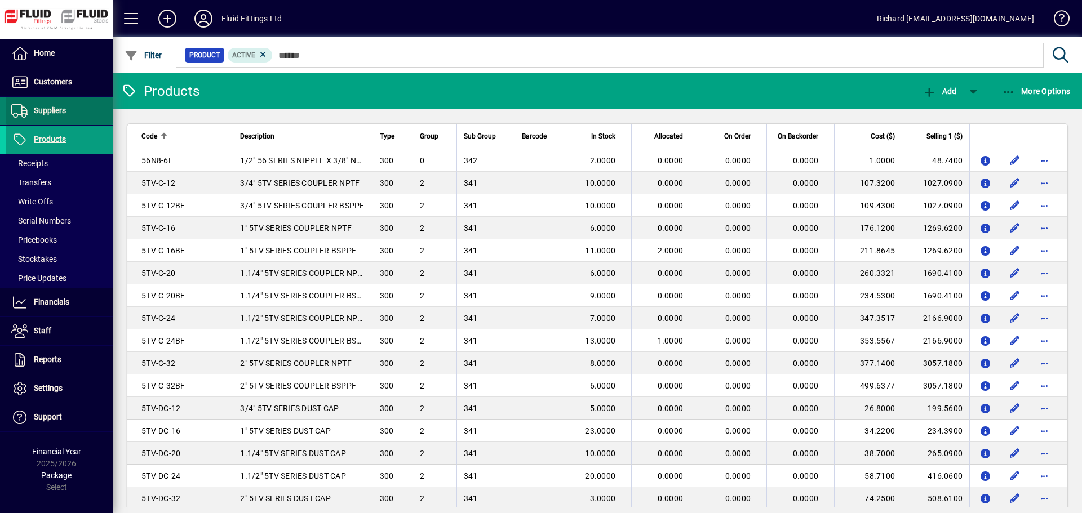
click at [56, 110] on span "Suppliers" at bounding box center [50, 110] width 32 height 9
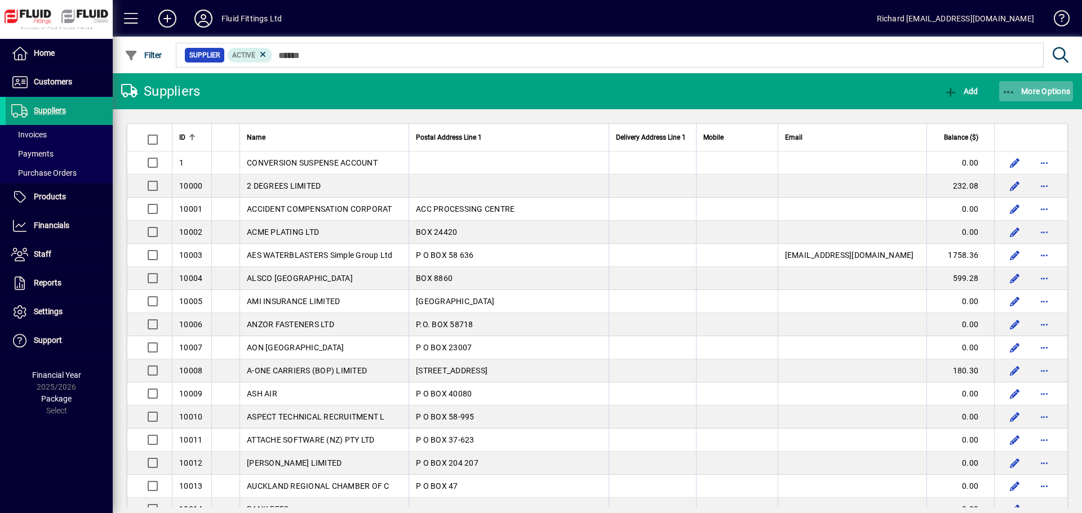
click at [1055, 98] on span "button" at bounding box center [1036, 91] width 74 height 27
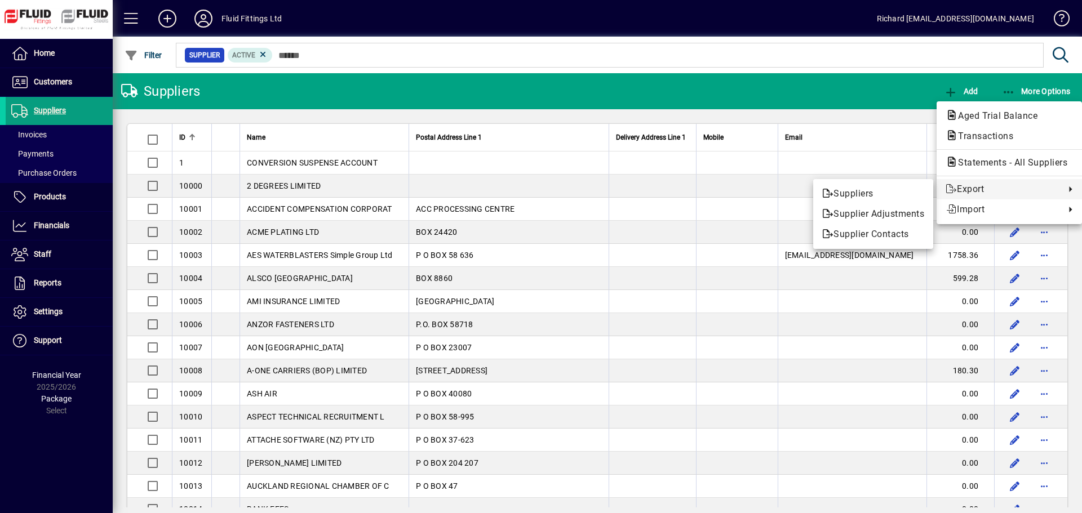
click at [88, 137] on div at bounding box center [541, 256] width 1082 height 513
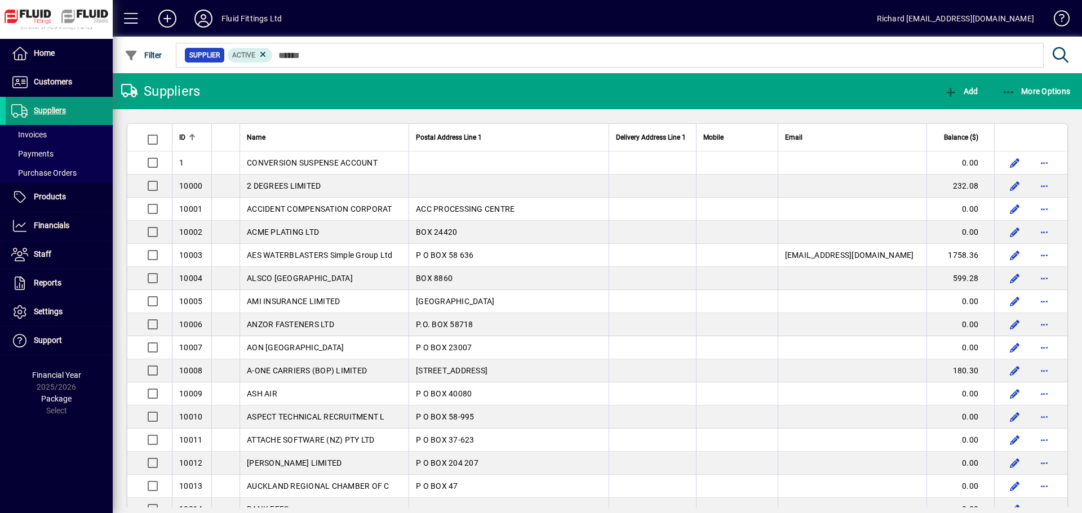
click at [35, 108] on span "Suppliers" at bounding box center [50, 110] width 32 height 9
click at [43, 193] on span "Products" at bounding box center [50, 196] width 32 height 9
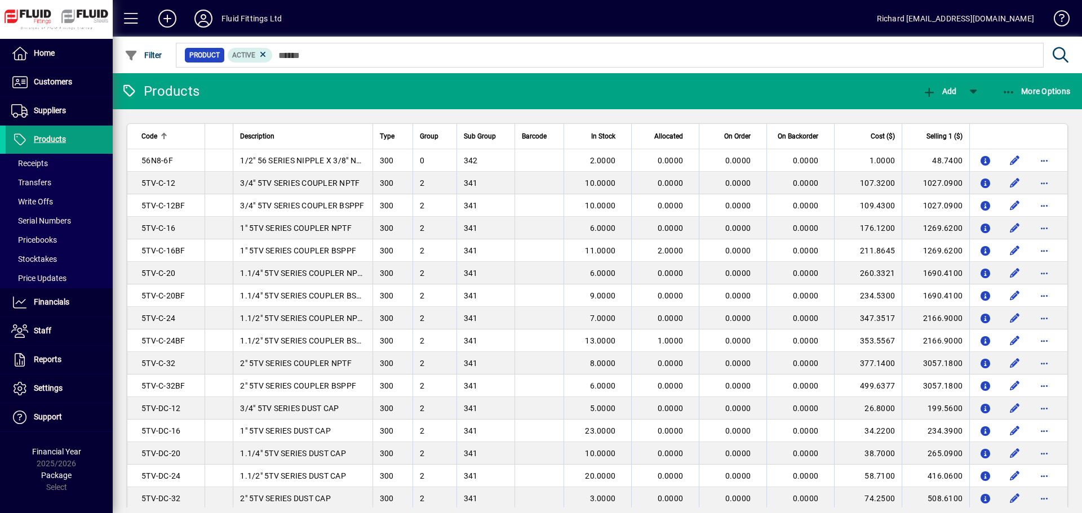
click at [330, 54] on input "text" at bounding box center [654, 55] width 762 height 16
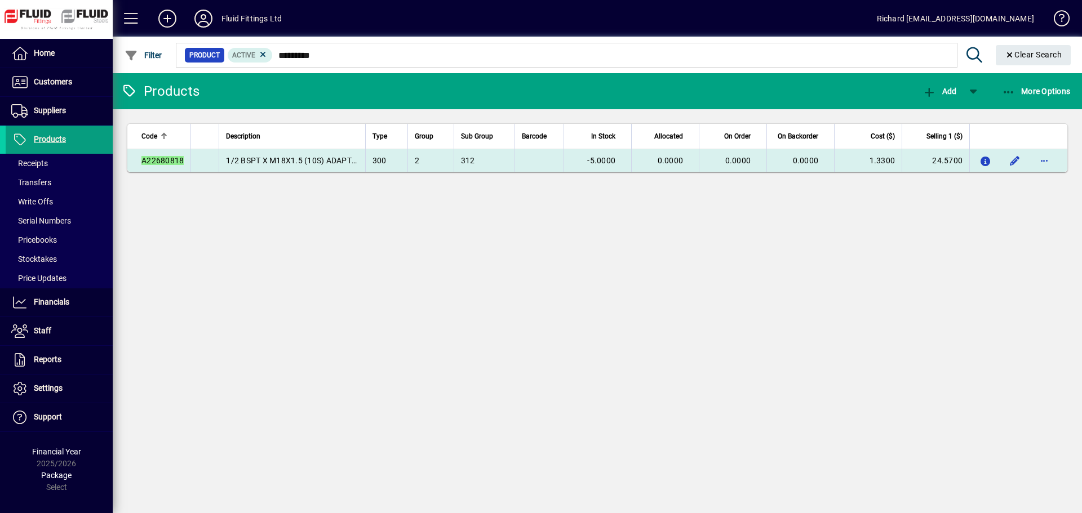
type input "*********"
click at [165, 161] on em "A22680818" at bounding box center [162, 160] width 42 height 9
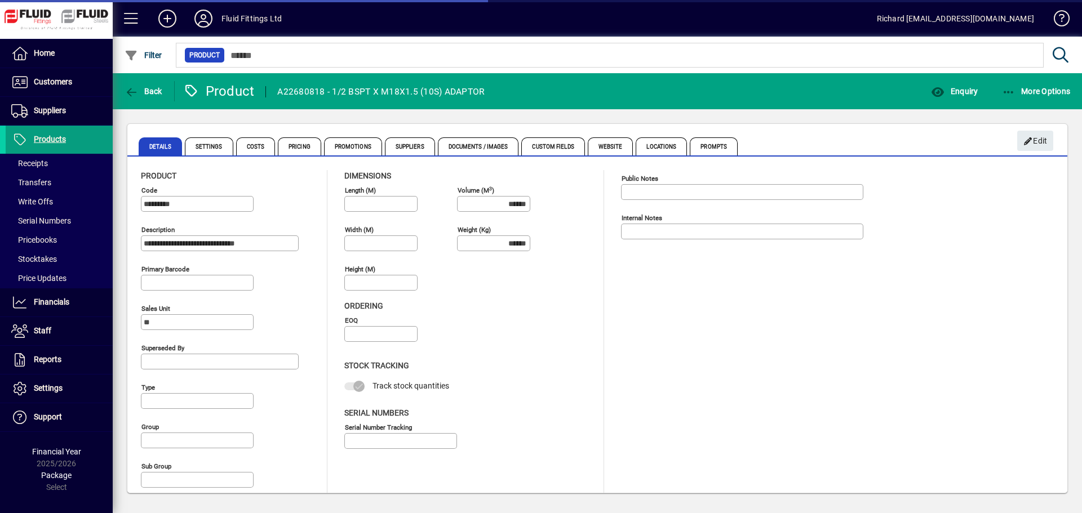
type input "**********"
type input "****"
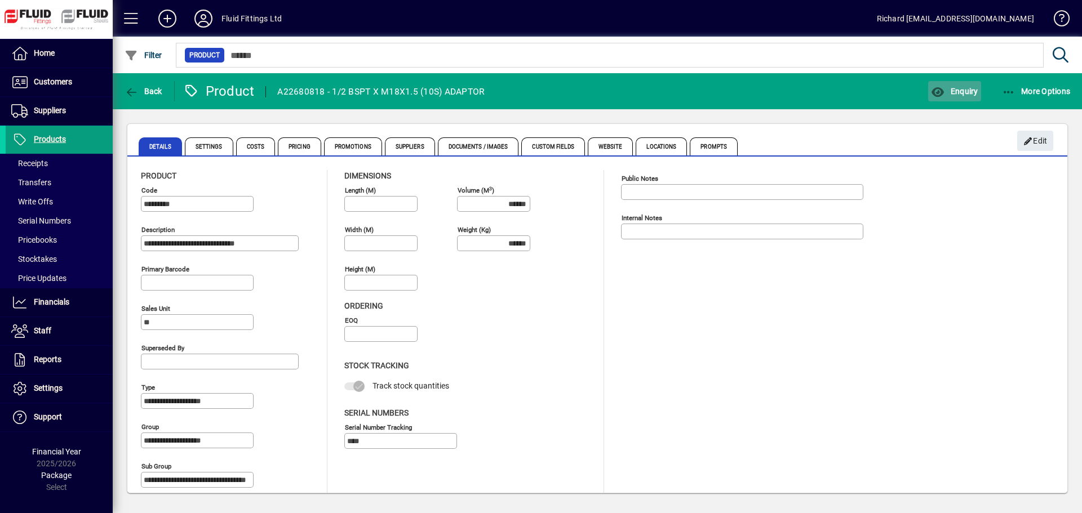
click at [973, 81] on span "button" at bounding box center [954, 91] width 52 height 27
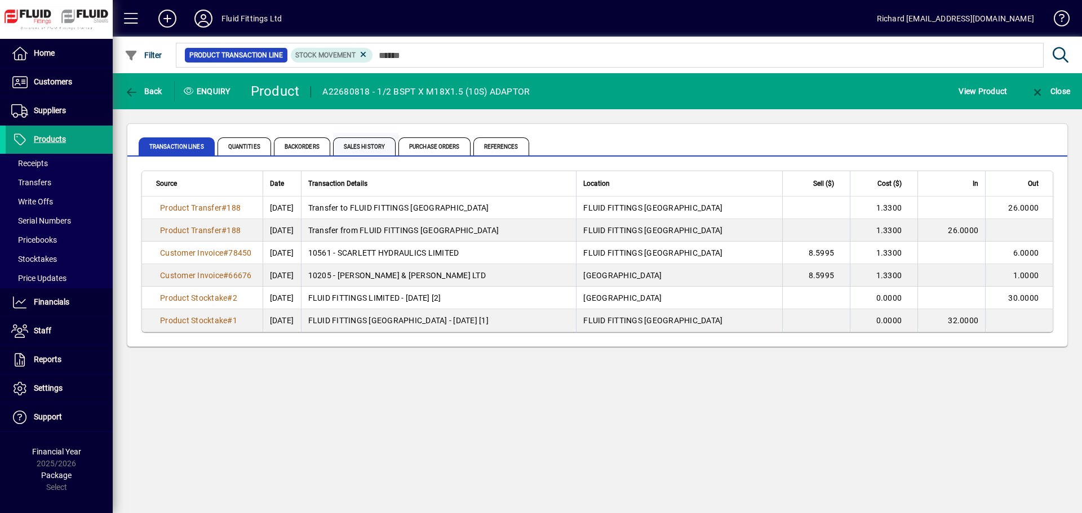
click at [370, 143] on span "Sales History" at bounding box center [364, 146] width 63 height 18
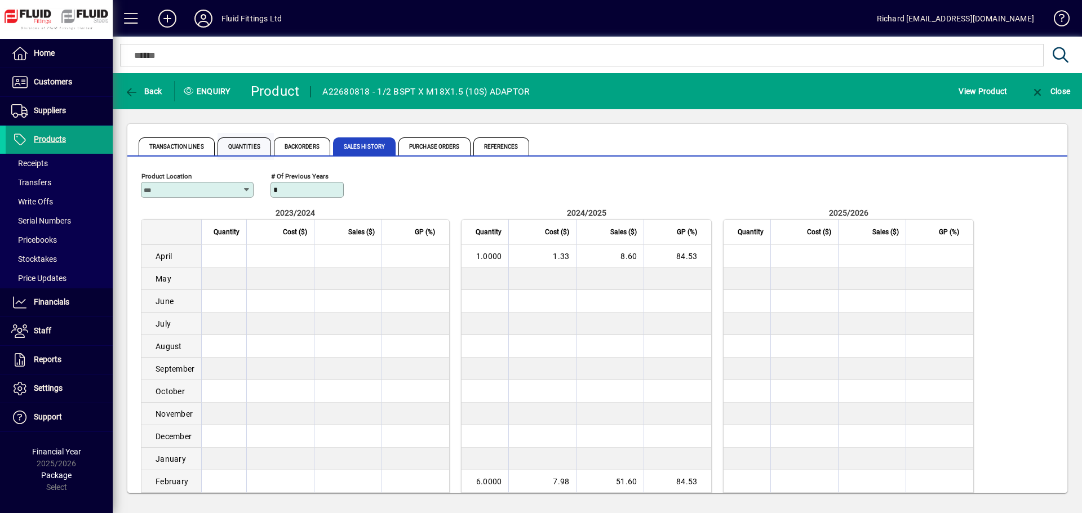
click at [229, 145] on span "Quantities" at bounding box center [245, 146] width 54 height 18
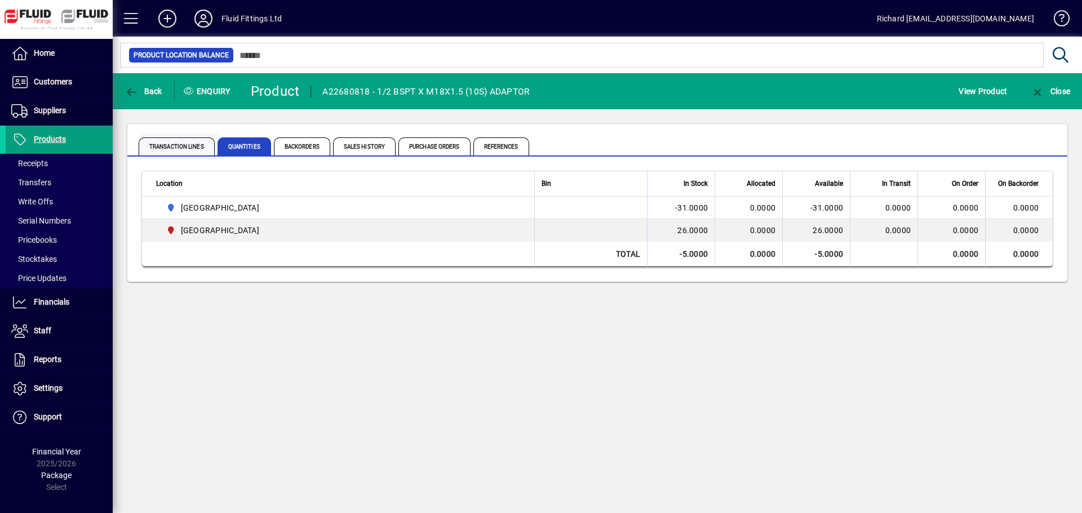
click at [175, 147] on span "Transaction Lines" at bounding box center [177, 146] width 76 height 18
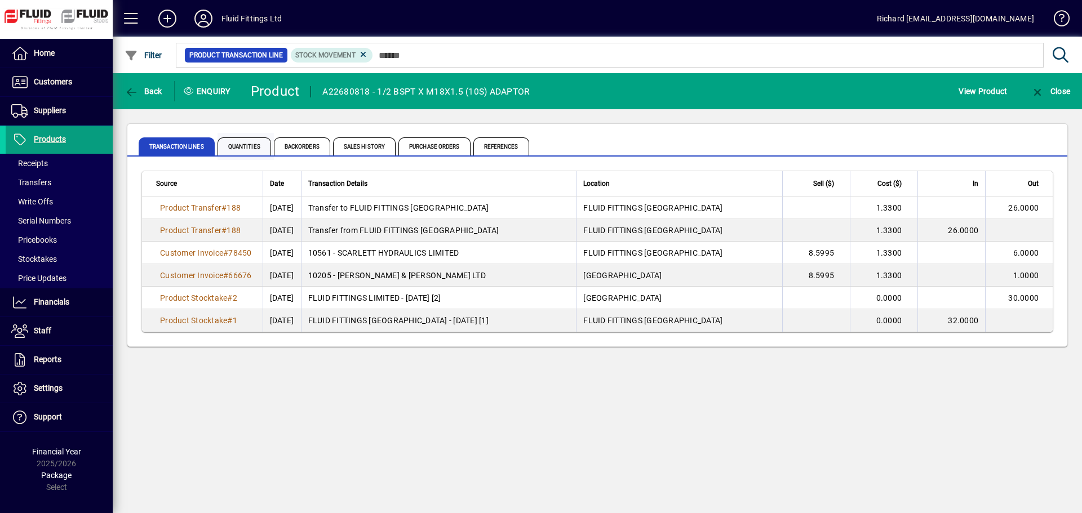
click at [254, 145] on span "Quantities" at bounding box center [245, 146] width 54 height 18
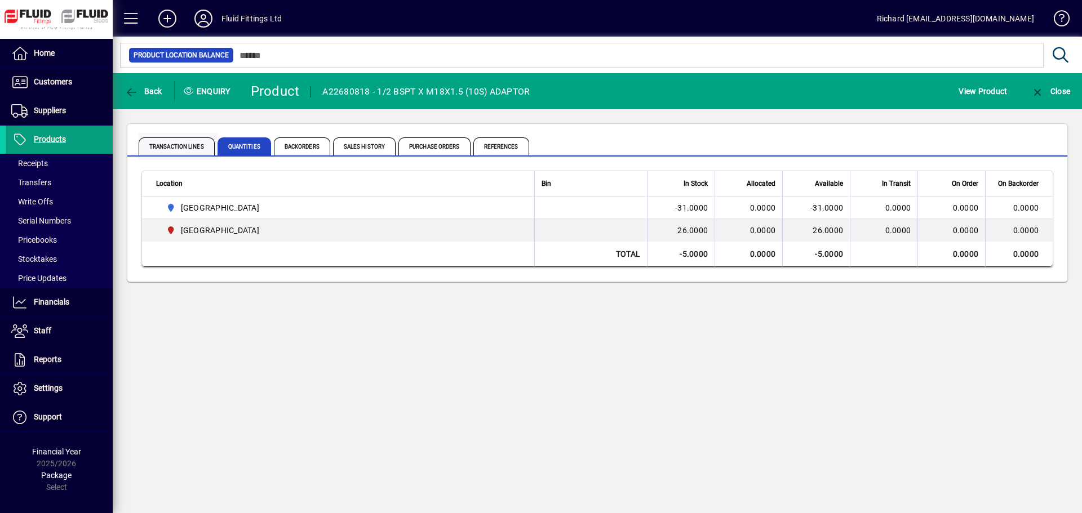
click at [183, 145] on span "Transaction Lines" at bounding box center [177, 146] width 76 height 18
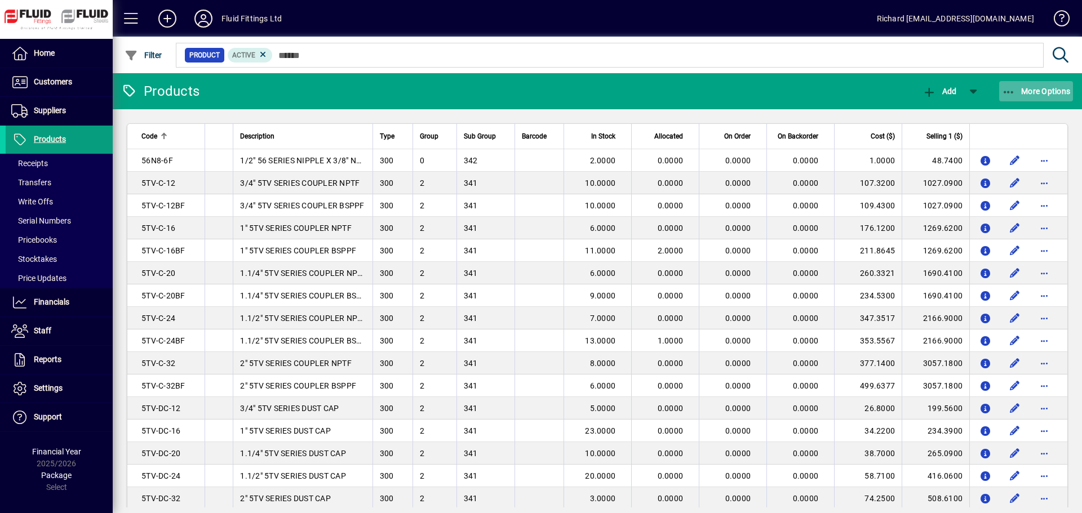
click at [1064, 91] on span "More Options" at bounding box center [1036, 91] width 69 height 9
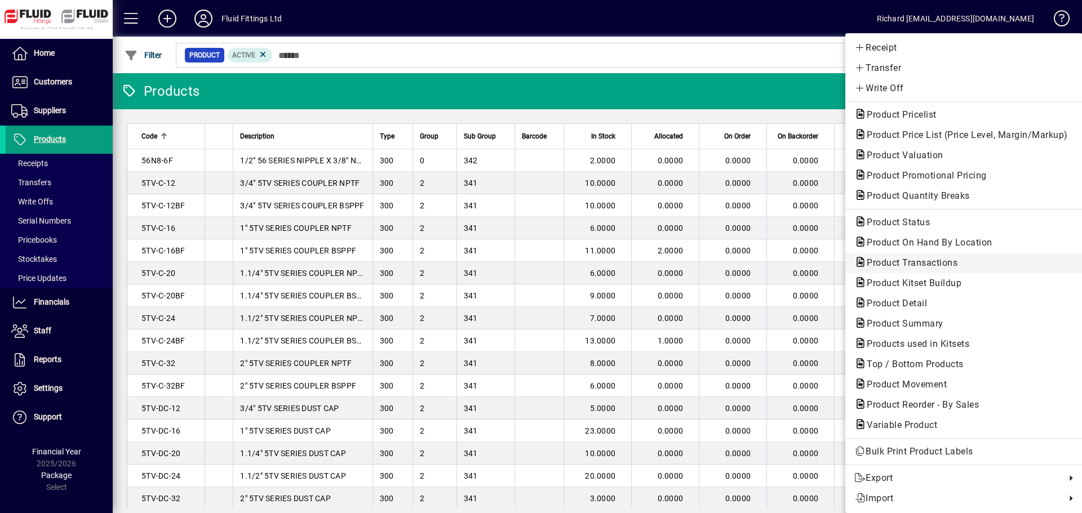
click at [946, 258] on span "Product Transactions" at bounding box center [908, 263] width 109 height 11
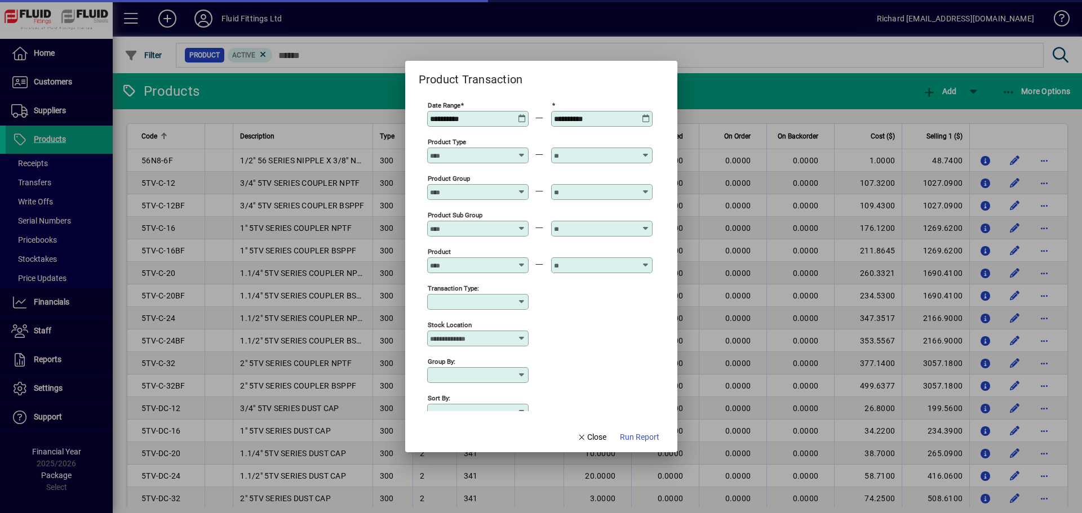
type input "**********"
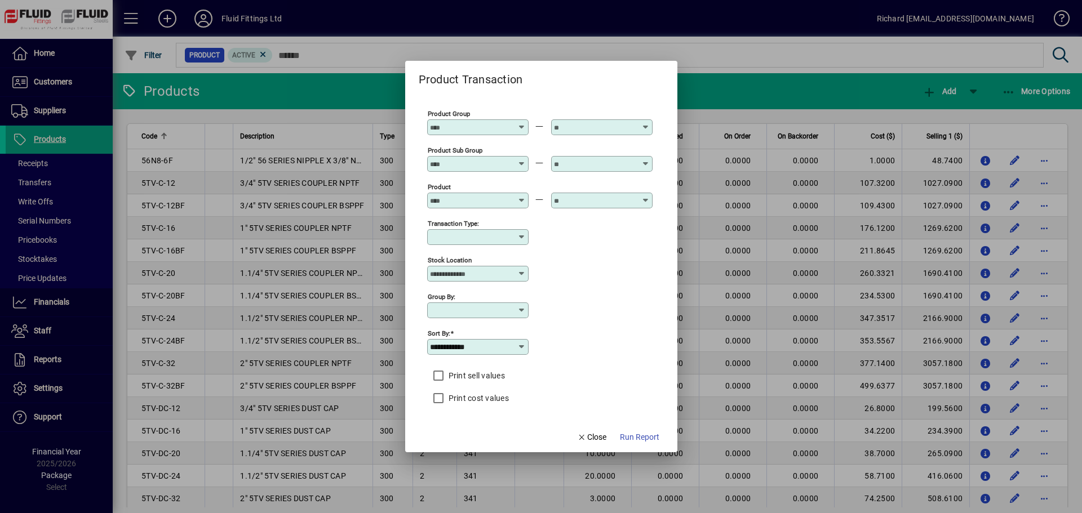
scroll to position [111, 0]
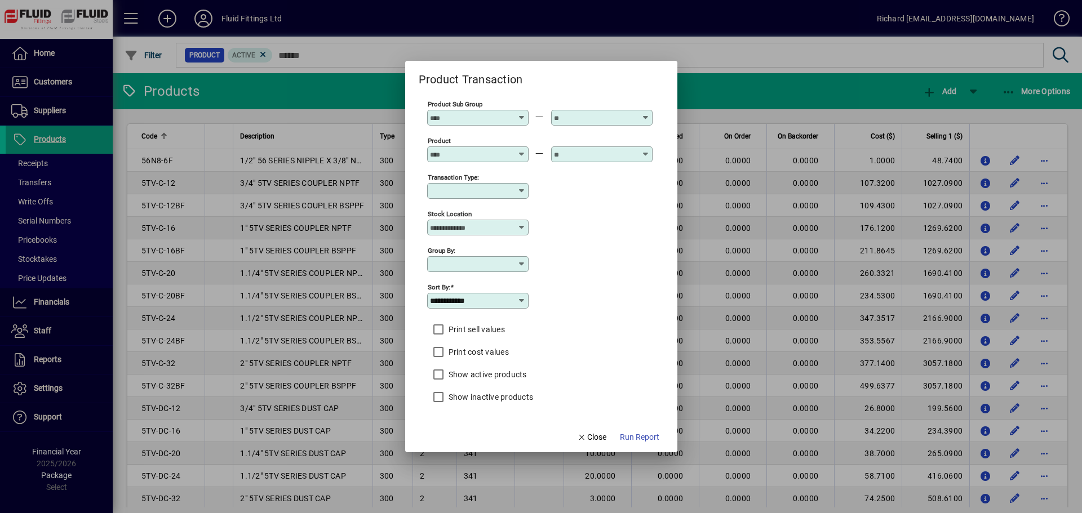
click at [527, 268] on div at bounding box center [479, 264] width 98 height 9
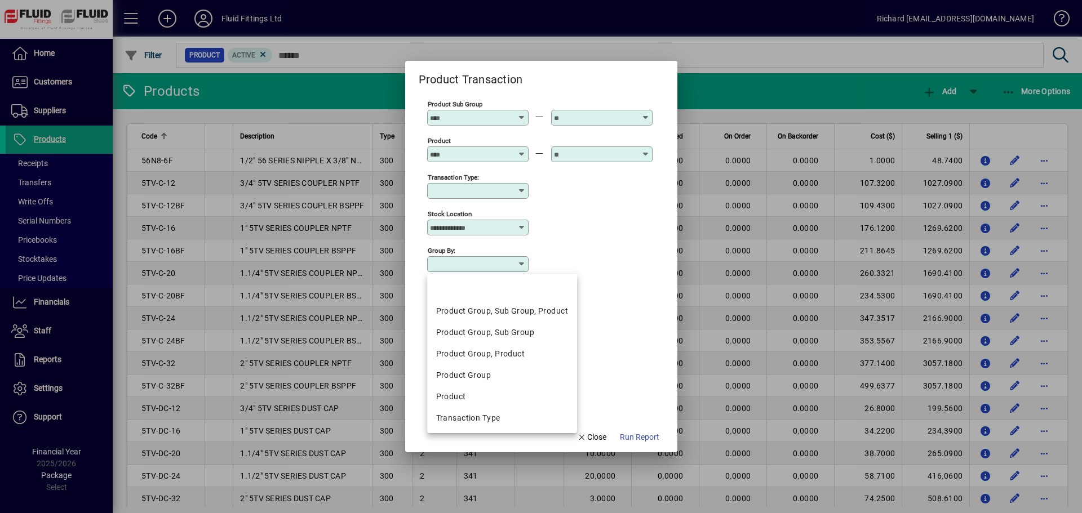
scroll to position [108, 0]
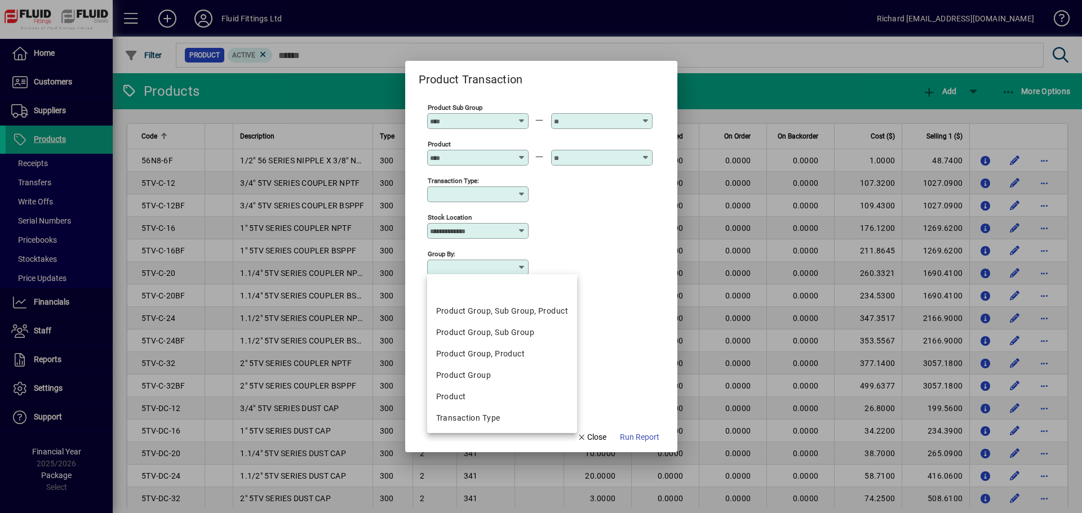
click at [523, 266] on icon at bounding box center [521, 267] width 9 height 9
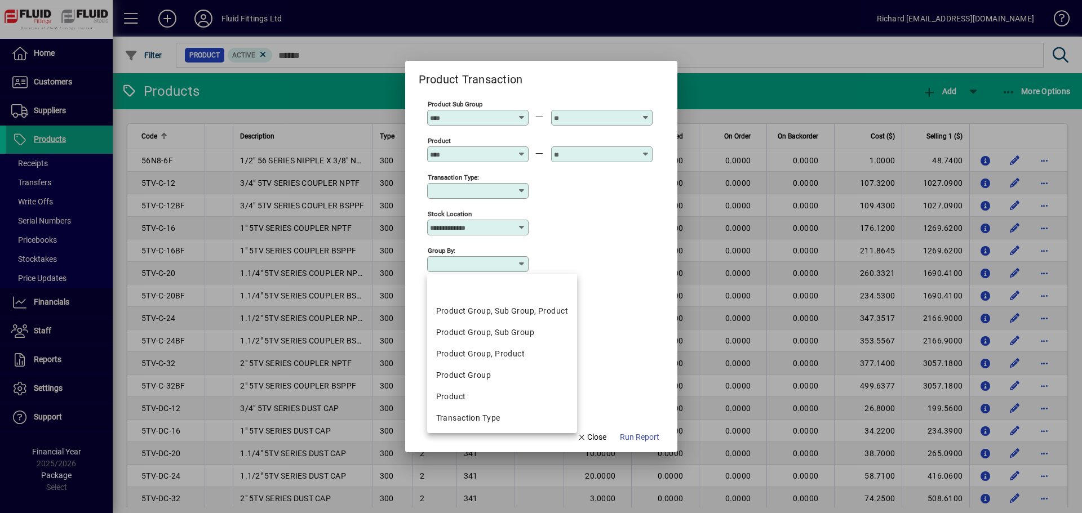
click at [572, 265] on div "Group by:" at bounding box center [539, 263] width 225 height 37
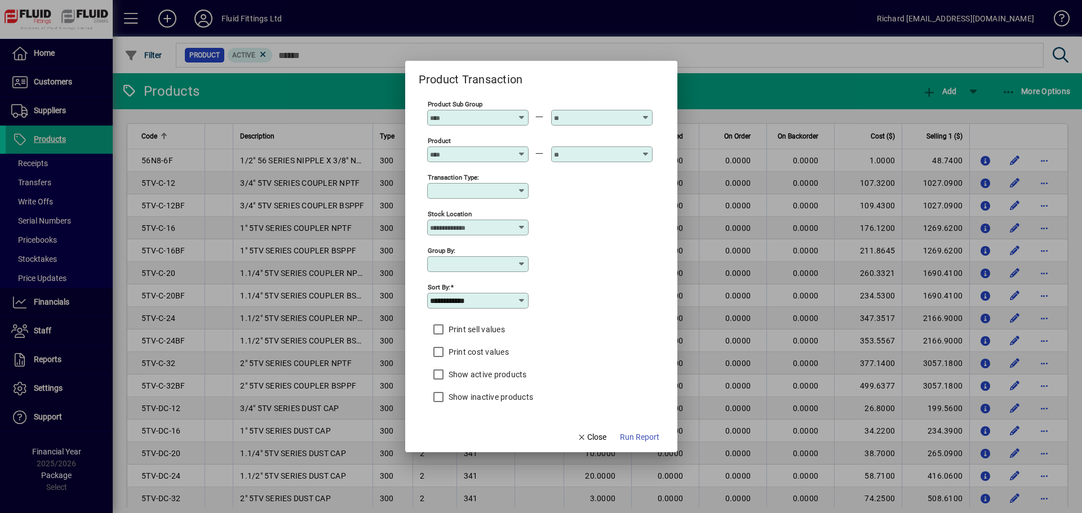
click at [521, 299] on icon at bounding box center [521, 300] width 9 height 9
click at [551, 311] on div "**********" at bounding box center [539, 300] width 225 height 37
click at [521, 267] on icon at bounding box center [521, 264] width 9 height 9
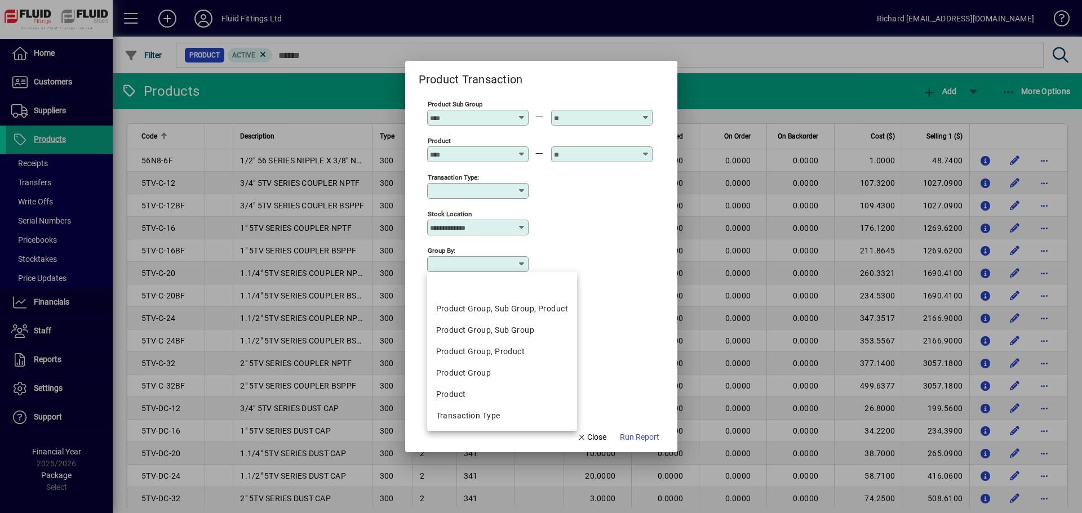
click at [578, 296] on div "**********" at bounding box center [539, 300] width 225 height 37
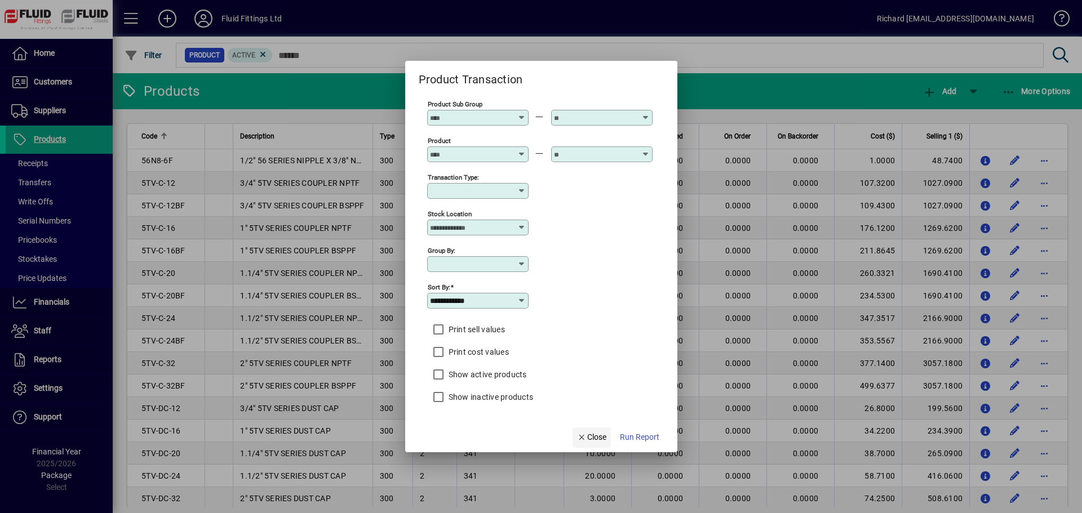
click at [597, 428] on span "button" at bounding box center [591, 437] width 38 height 27
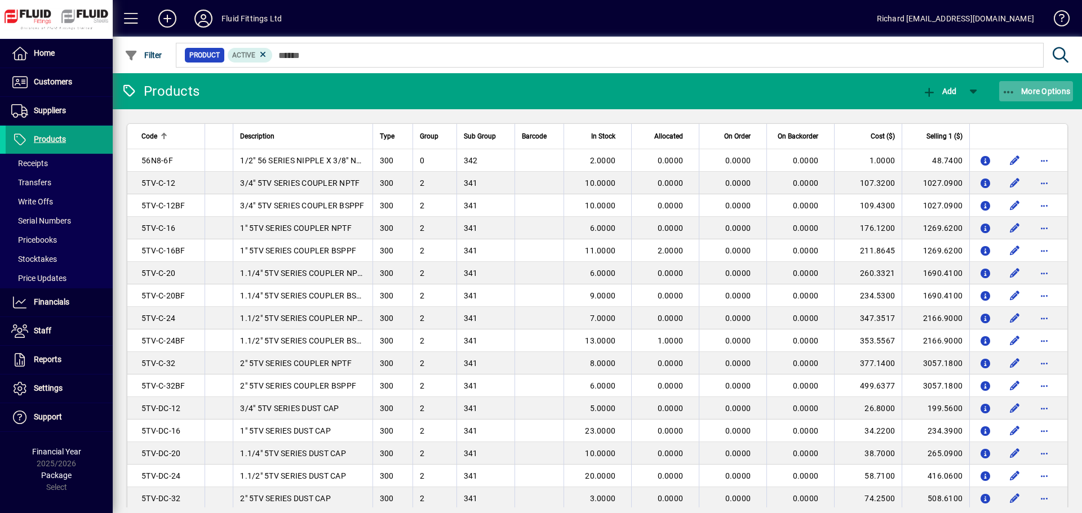
click at [1035, 97] on span "button" at bounding box center [1036, 91] width 74 height 27
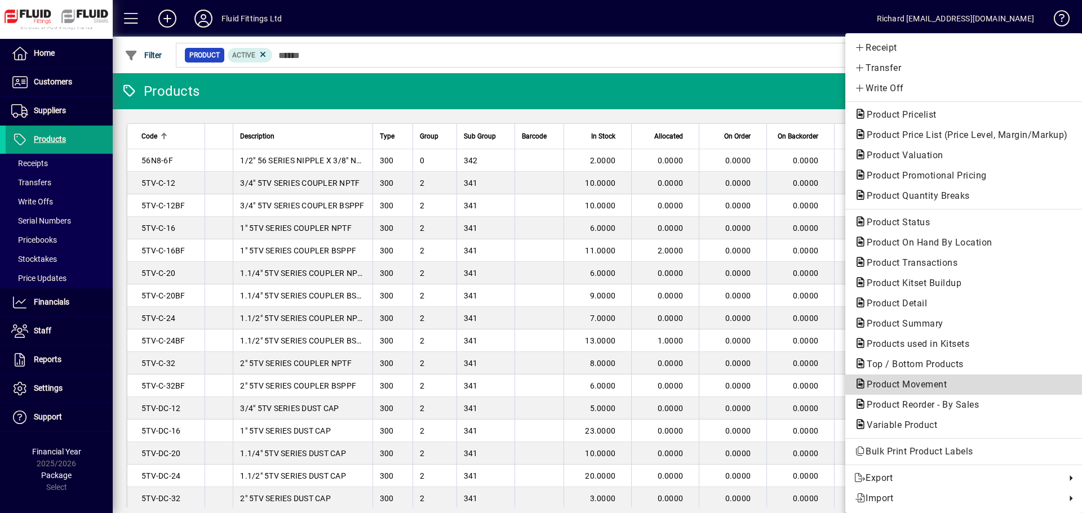
click at [918, 384] on span "Product Movement" at bounding box center [903, 384] width 98 height 11
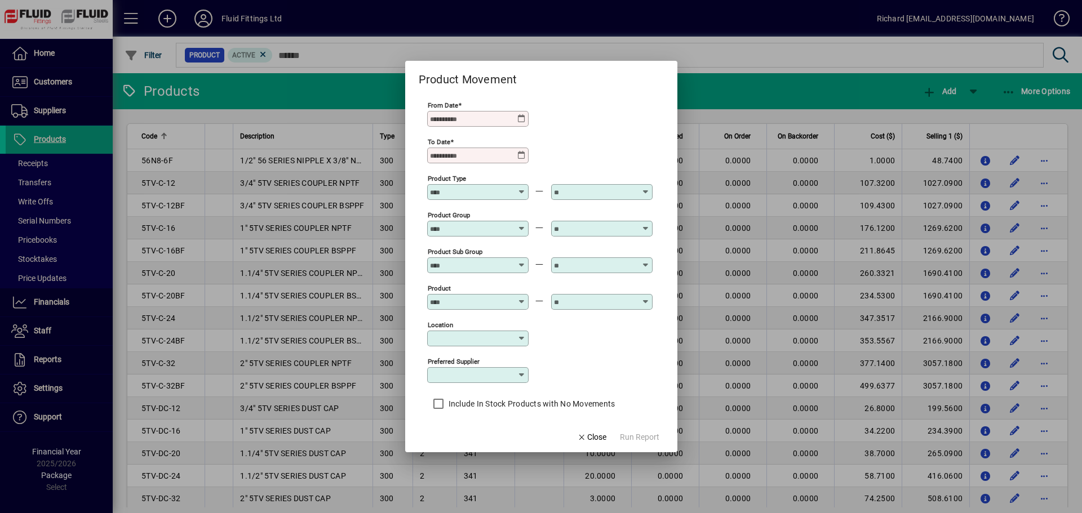
click at [513, 379] on input "Preferred supplier" at bounding box center [473, 375] width 87 height 9
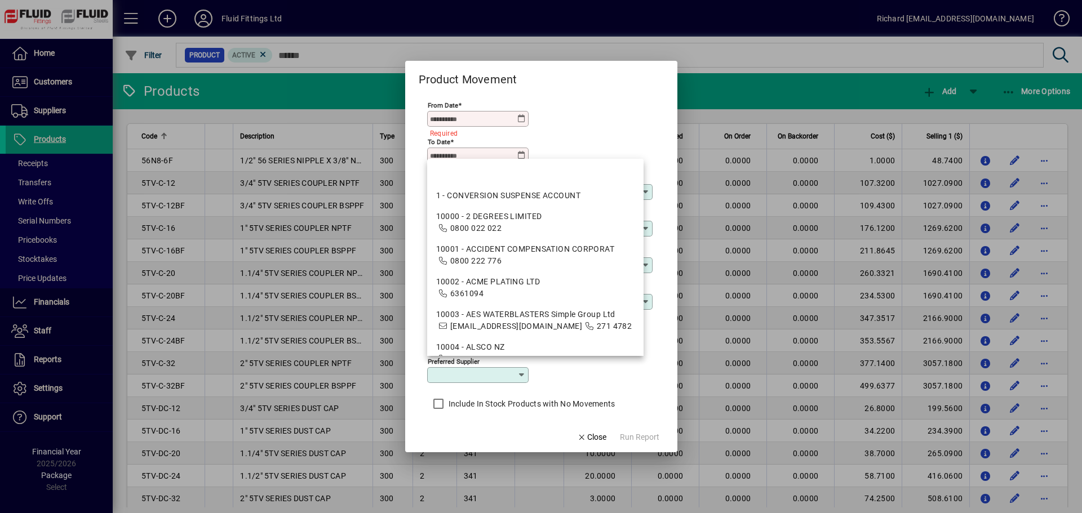
click at [607, 383] on div "Preferred supplier" at bounding box center [539, 374] width 225 height 37
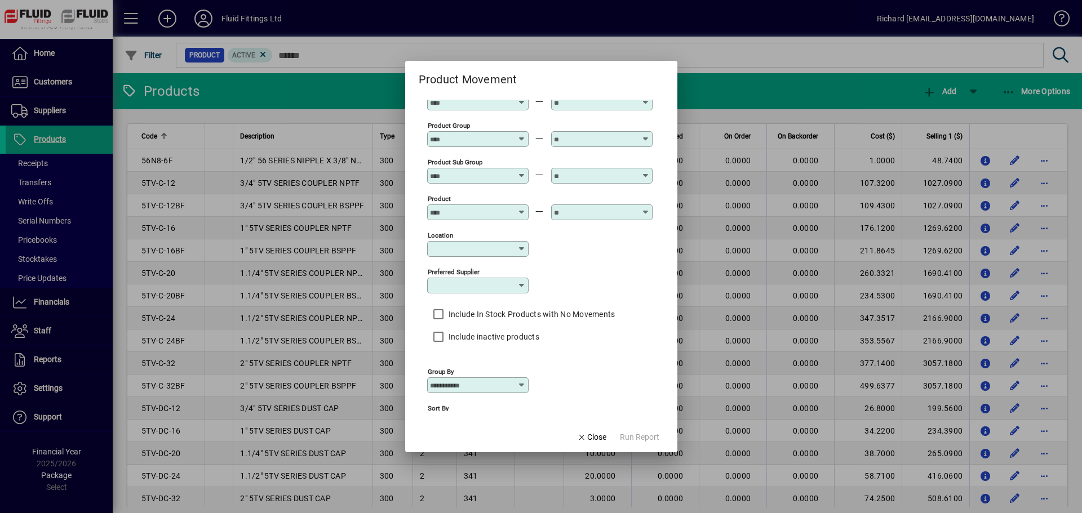
scroll to position [0, 0]
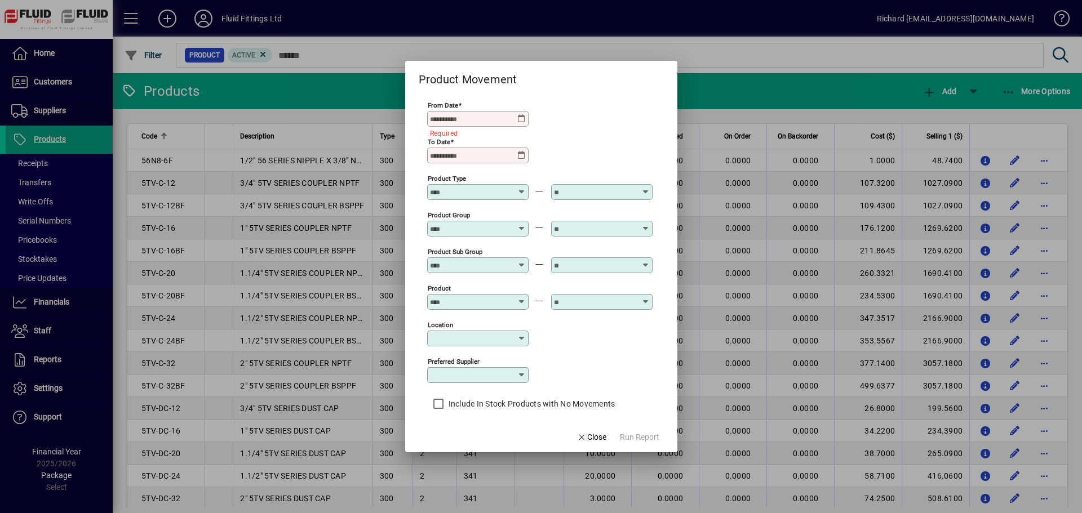
click at [516, 372] on input "Preferred supplier" at bounding box center [473, 375] width 87 height 9
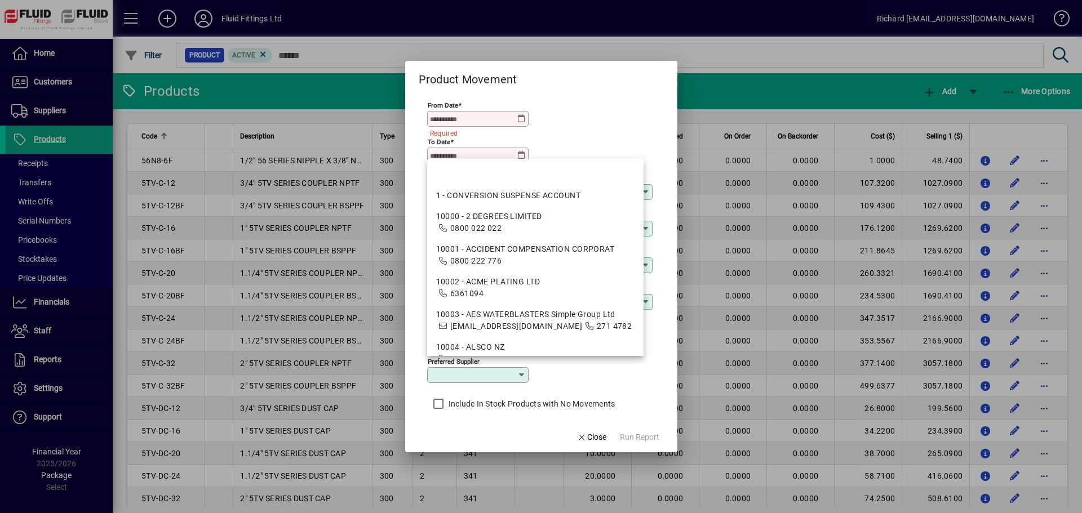
click at [566, 383] on div "Preferred supplier" at bounding box center [539, 374] width 225 height 37
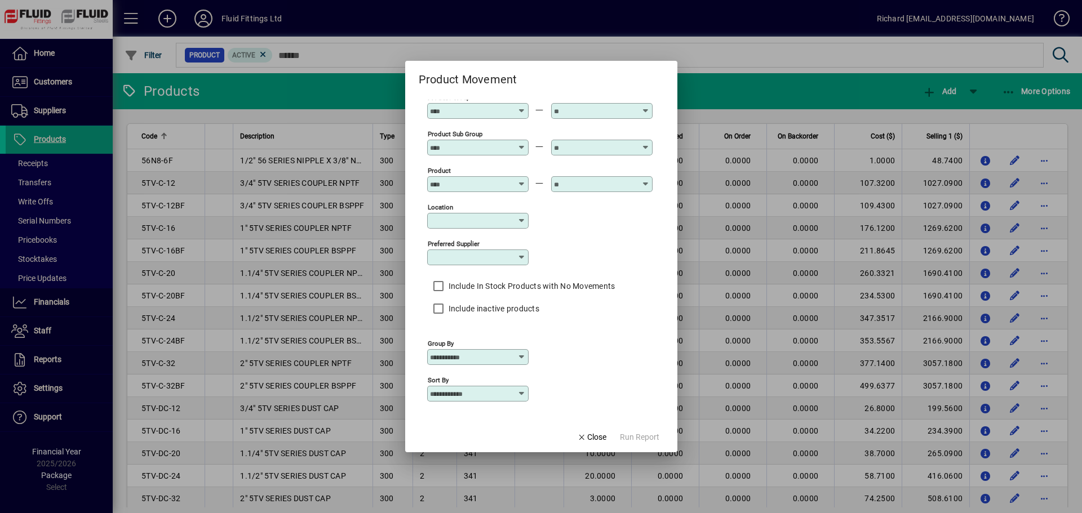
scroll to position [121, 0]
click at [500, 256] on input "Preferred supplier" at bounding box center [473, 254] width 87 height 9
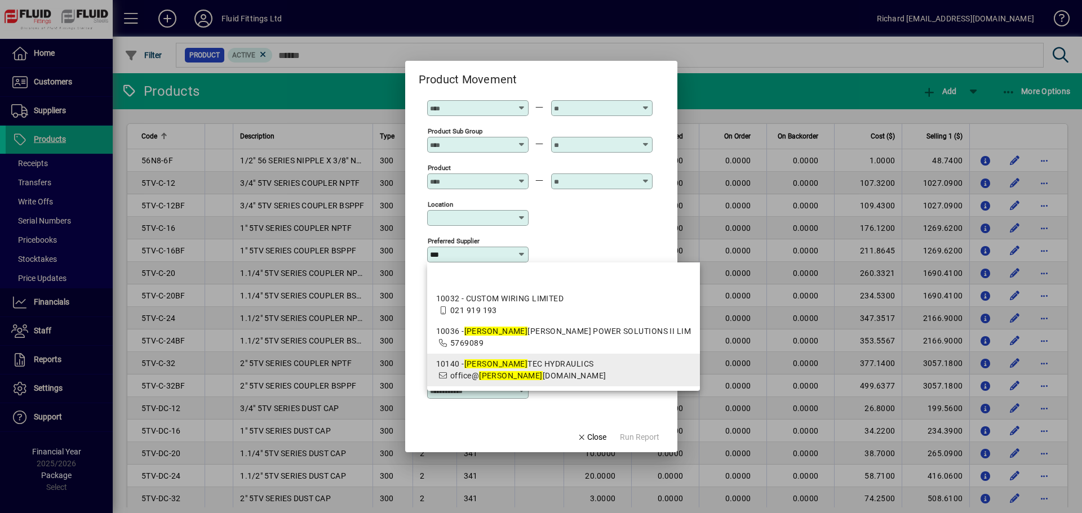
click at [491, 364] on div "10140 - DAN TEC HYDRAULICS" at bounding box center [563, 364] width 255 height 12
type input "**********"
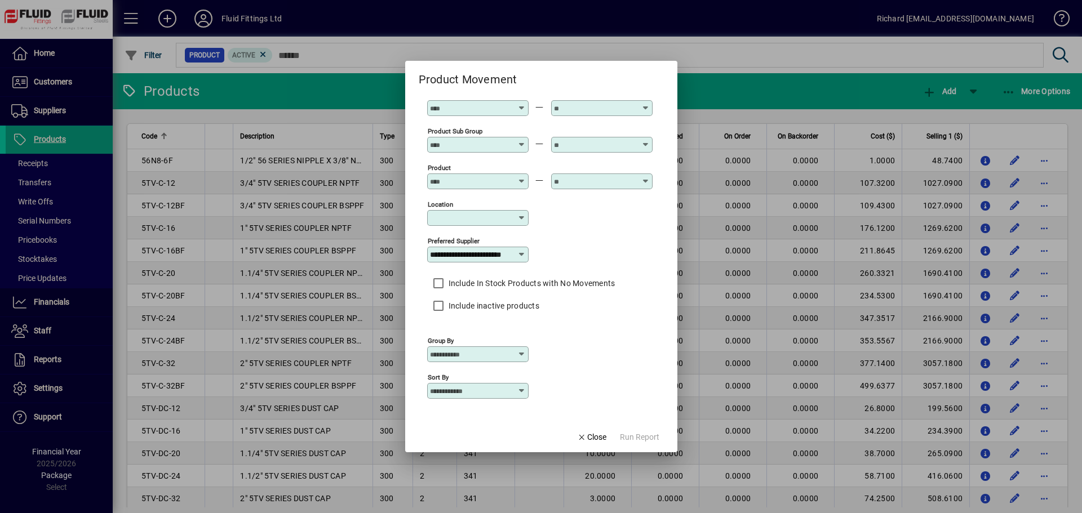
scroll to position [0, 0]
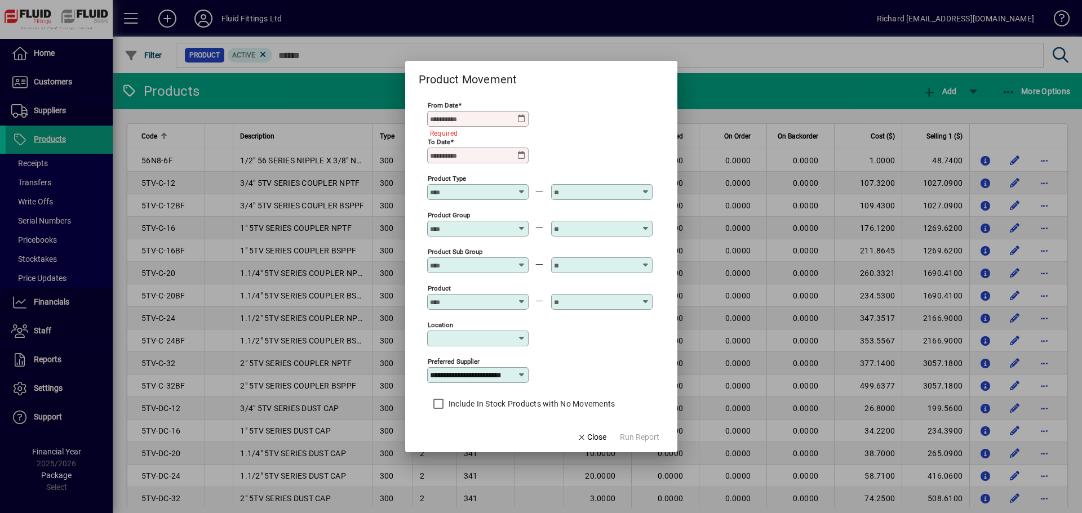
click at [525, 111] on div "From Date" at bounding box center [477, 119] width 101 height 16
click at [514, 114] on input "From Date" at bounding box center [473, 118] width 87 height 9
click at [542, 117] on div "From Date Required" at bounding box center [539, 118] width 225 height 37
click at [463, 122] on input "From Date" at bounding box center [473, 118] width 87 height 9
type input "**********"
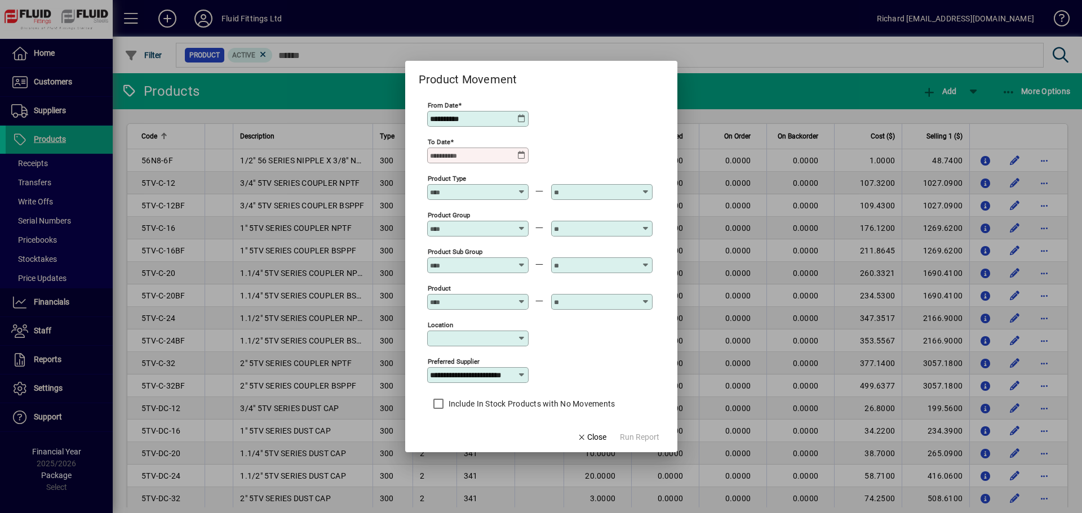
click at [464, 149] on div "To Date" at bounding box center [477, 156] width 101 height 16
click at [468, 156] on input "To Date" at bounding box center [473, 155] width 87 height 9
click at [525, 155] on icon at bounding box center [521, 155] width 9 height 9
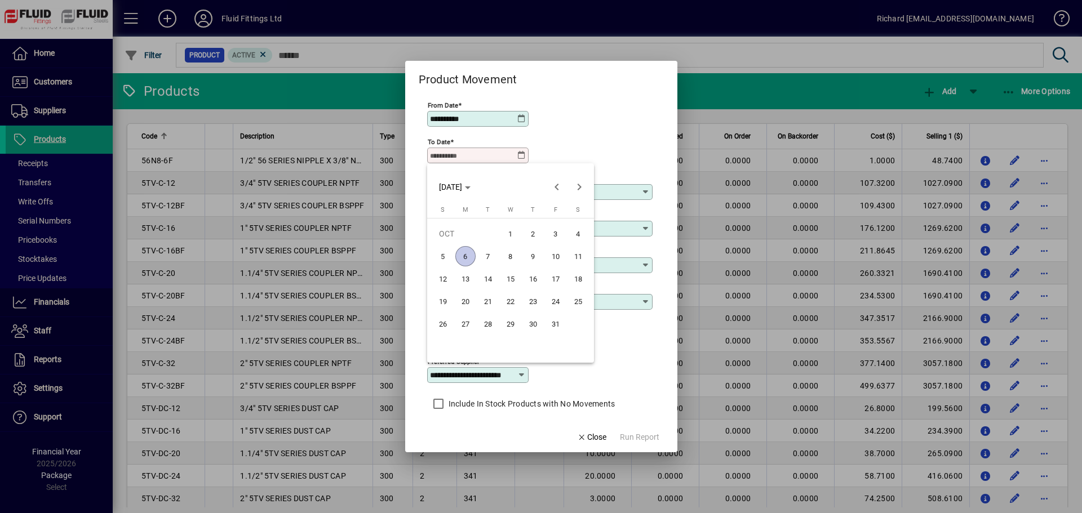
click at [461, 257] on span "6" at bounding box center [465, 256] width 20 height 20
type input "**********"
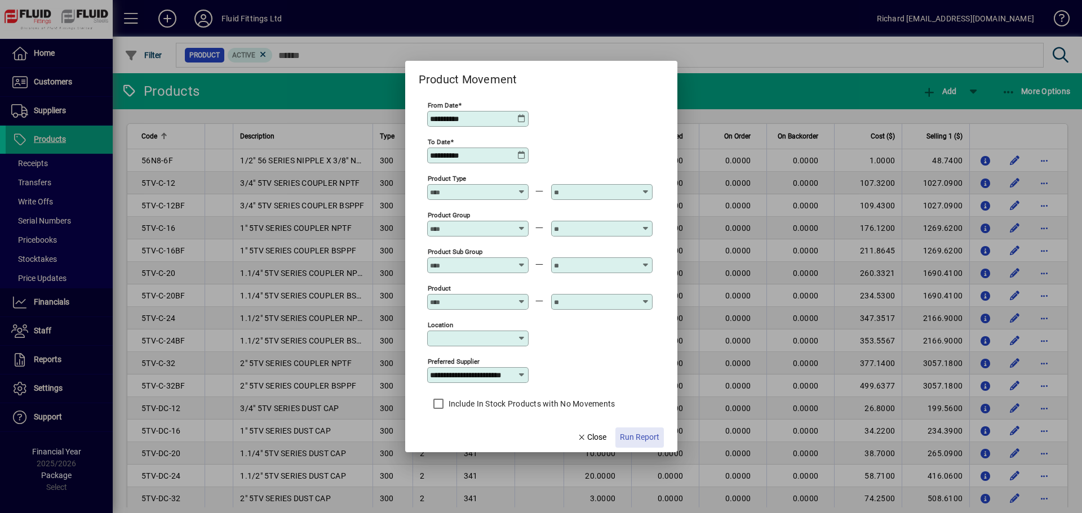
click at [647, 433] on span "Run Report" at bounding box center [639, 438] width 39 height 12
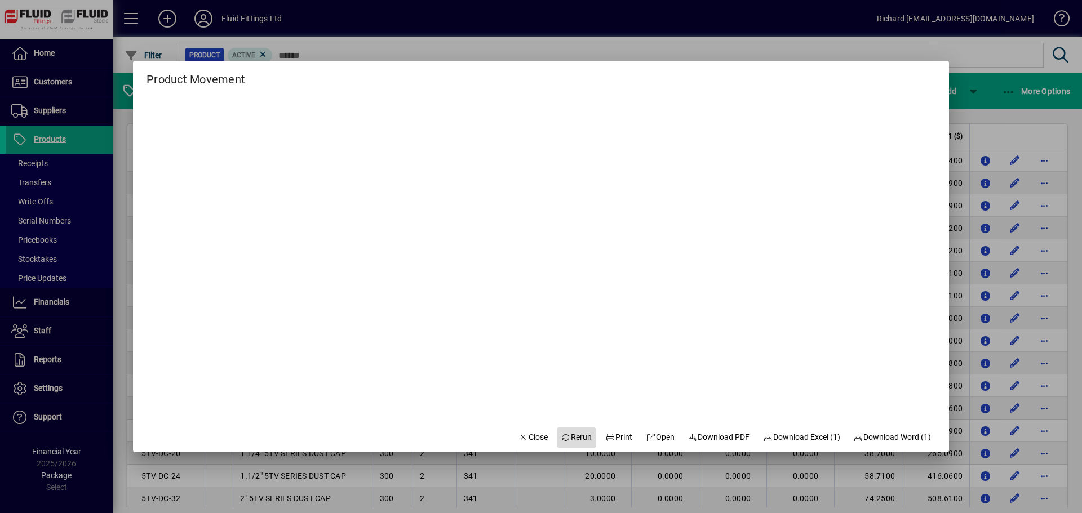
click at [567, 436] on span "Rerun" at bounding box center [576, 438] width 31 height 12
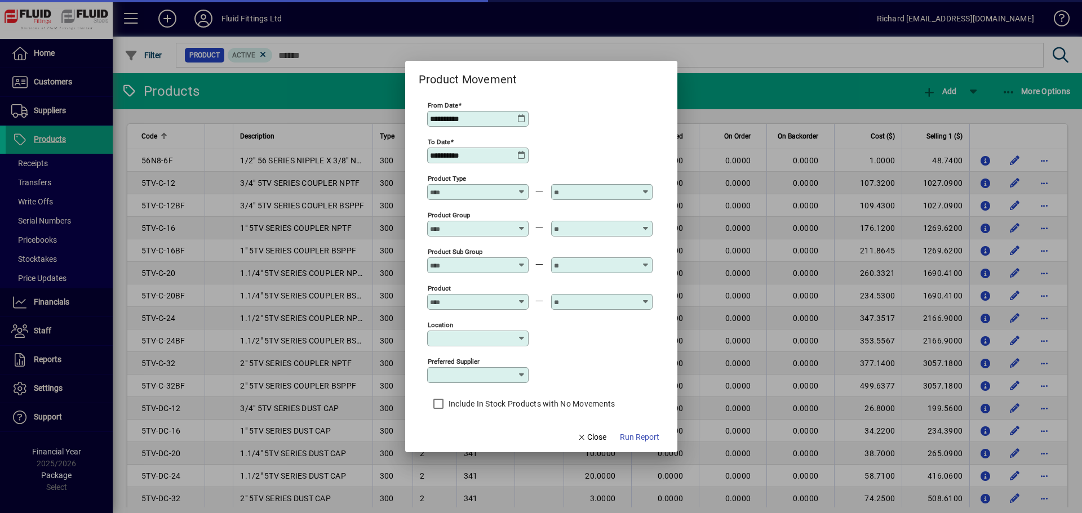
type input "**********"
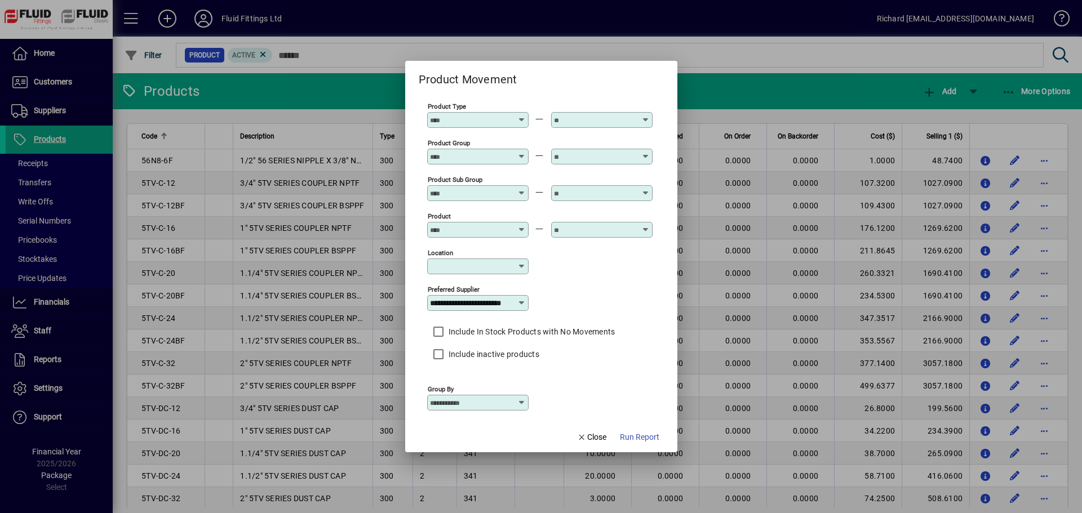
scroll to position [121, 0]
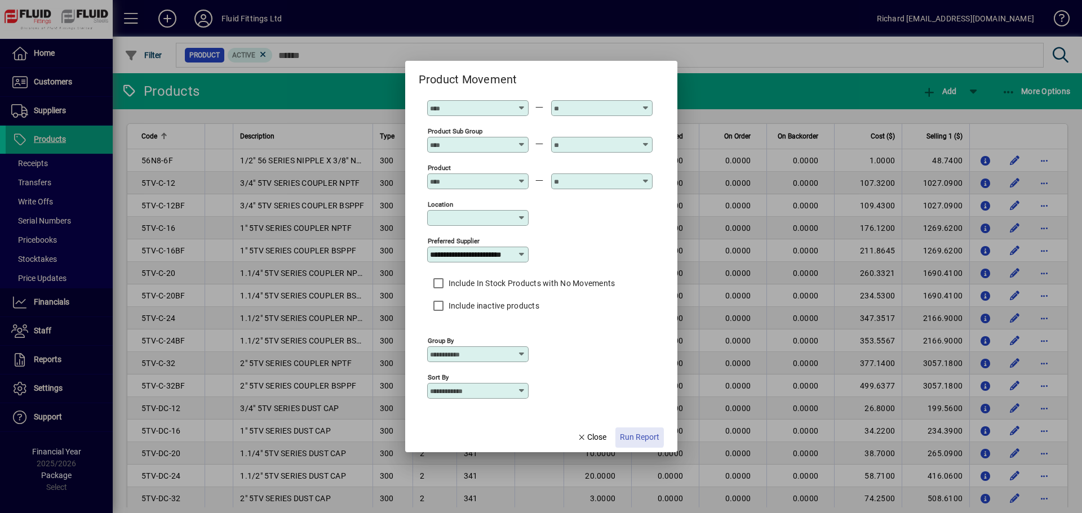
click at [638, 437] on span "Run Report" at bounding box center [639, 438] width 39 height 12
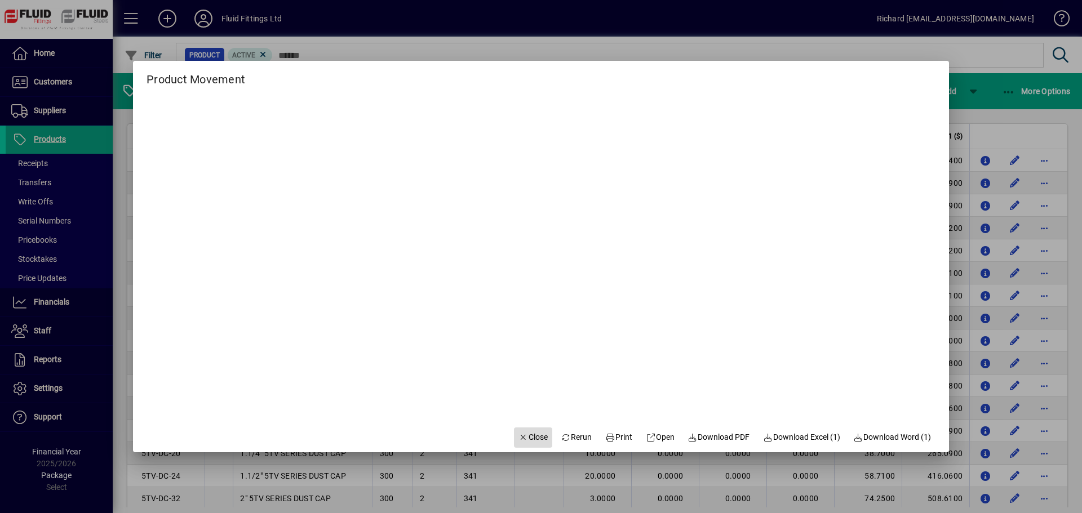
click at [527, 438] on span "Close" at bounding box center [532, 438] width 29 height 12
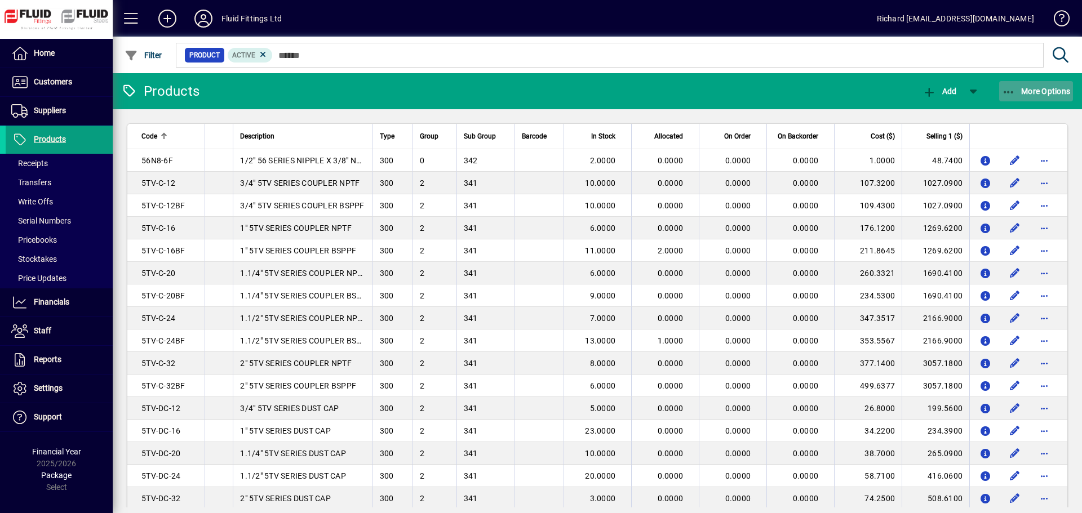
click at [1053, 94] on span "More Options" at bounding box center [1036, 91] width 69 height 9
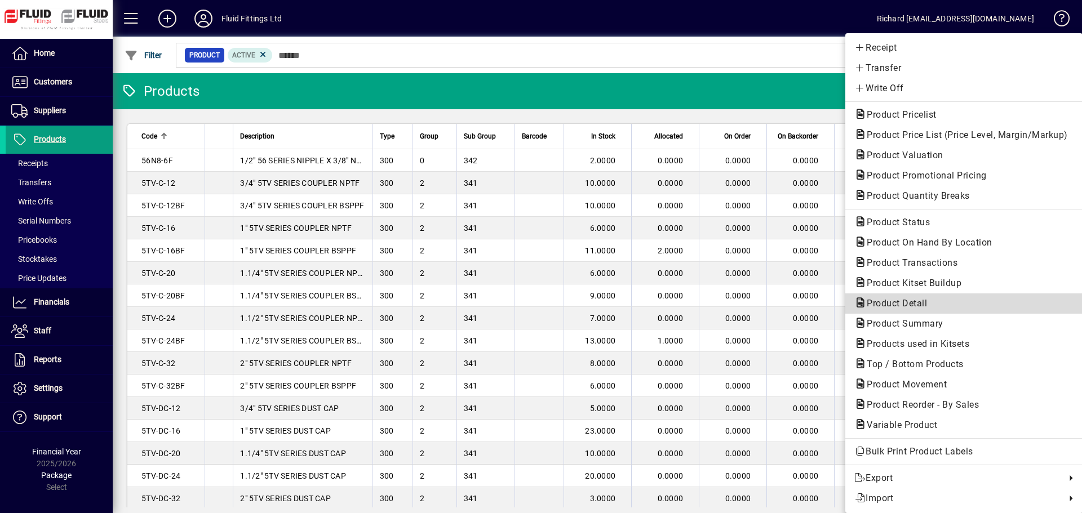
click at [897, 303] on span "Product Detail" at bounding box center [893, 303] width 78 height 11
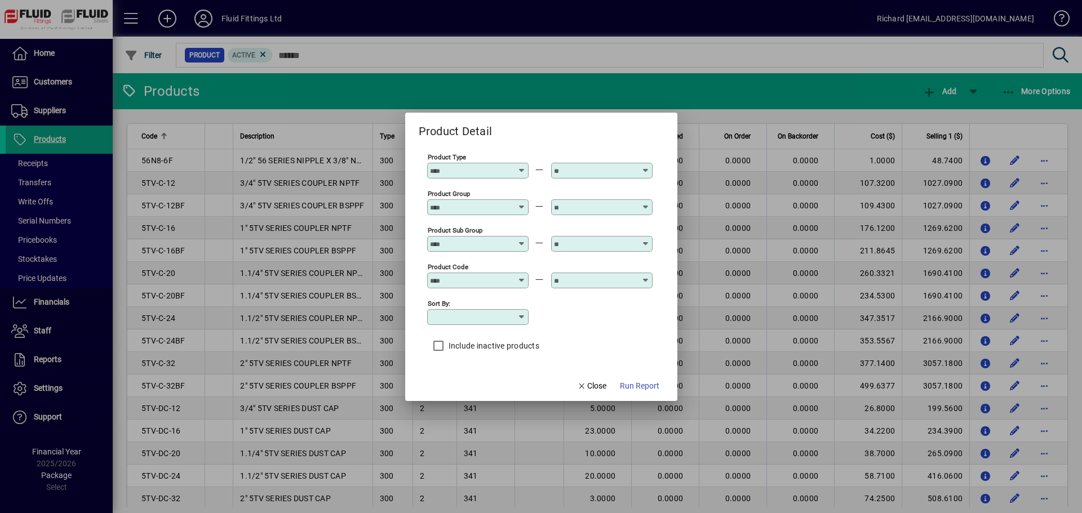
type input "**********"
click at [595, 389] on span "Close" at bounding box center [591, 386] width 29 height 12
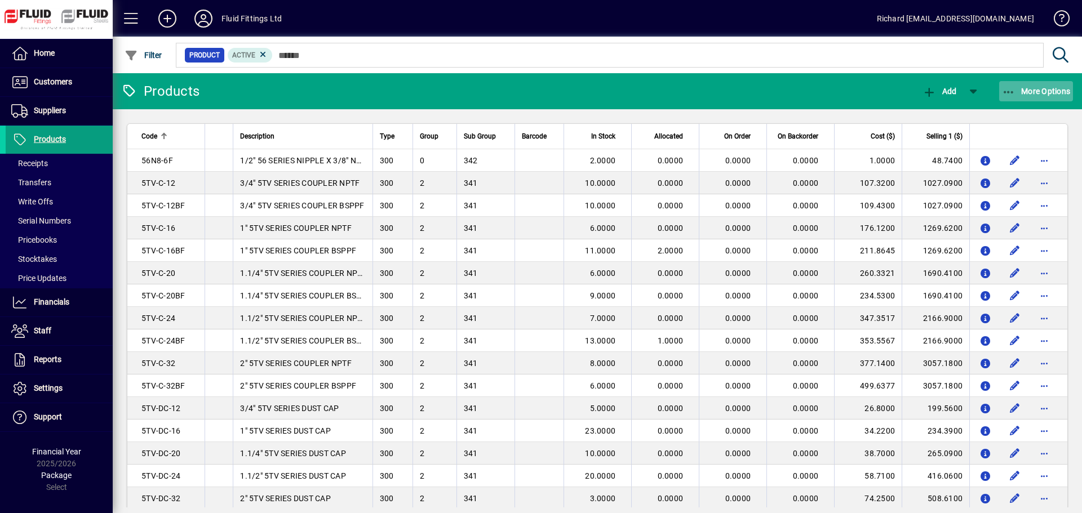
click at [1035, 88] on span "More Options" at bounding box center [1036, 91] width 69 height 9
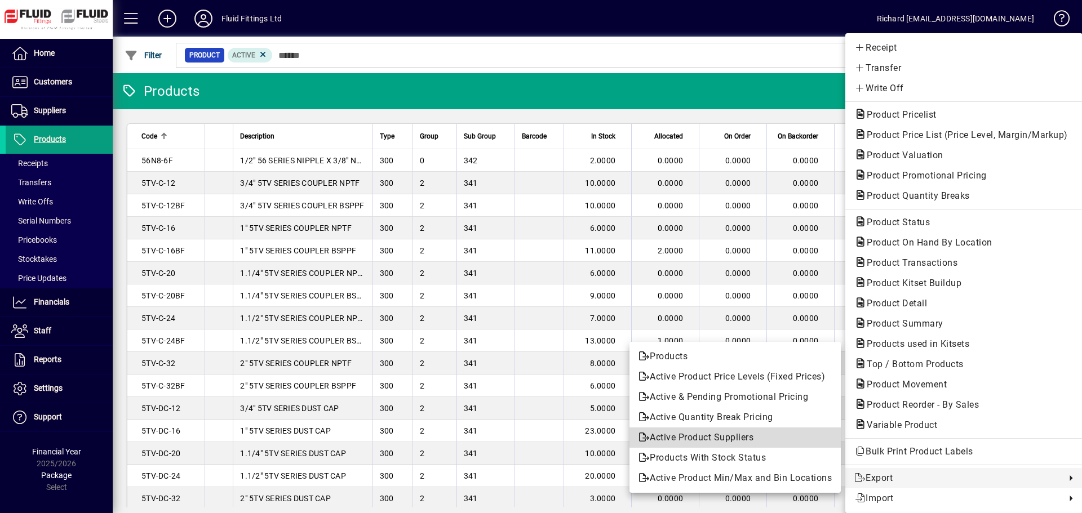
click at [742, 436] on span "Active Product Suppliers" at bounding box center [734, 438] width 193 height 14
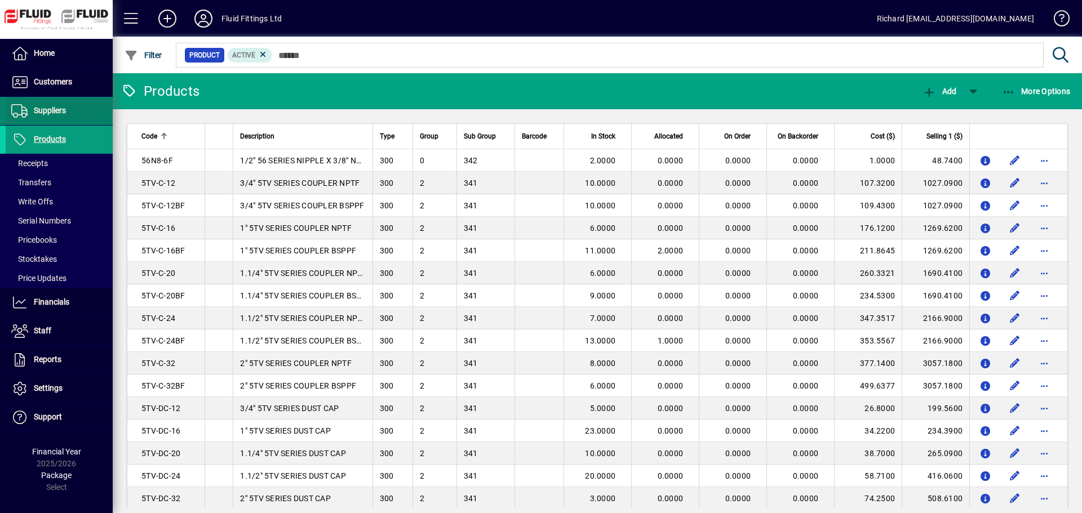
click at [39, 114] on span "Suppliers" at bounding box center [50, 110] width 32 height 9
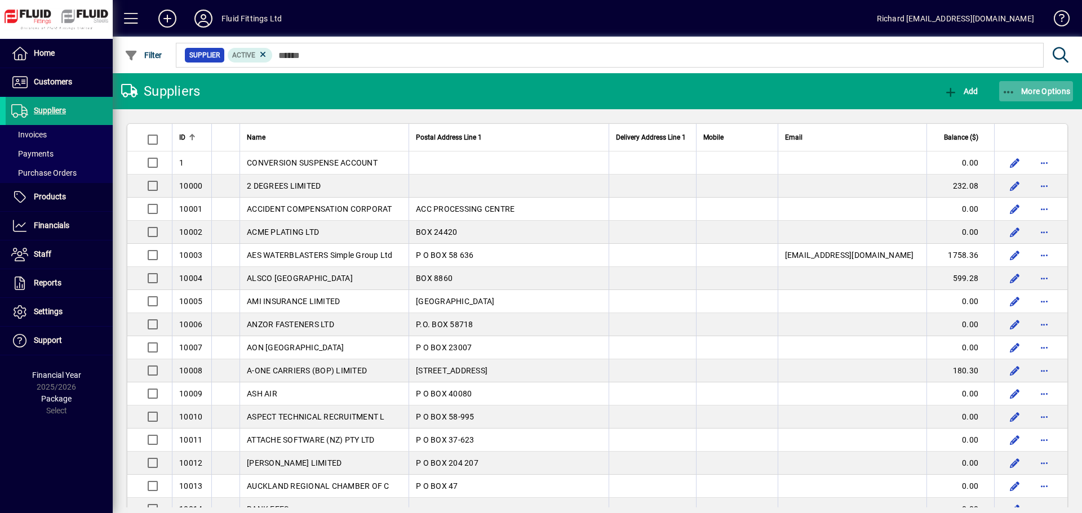
click at [1068, 87] on span "More Options" at bounding box center [1036, 91] width 69 height 9
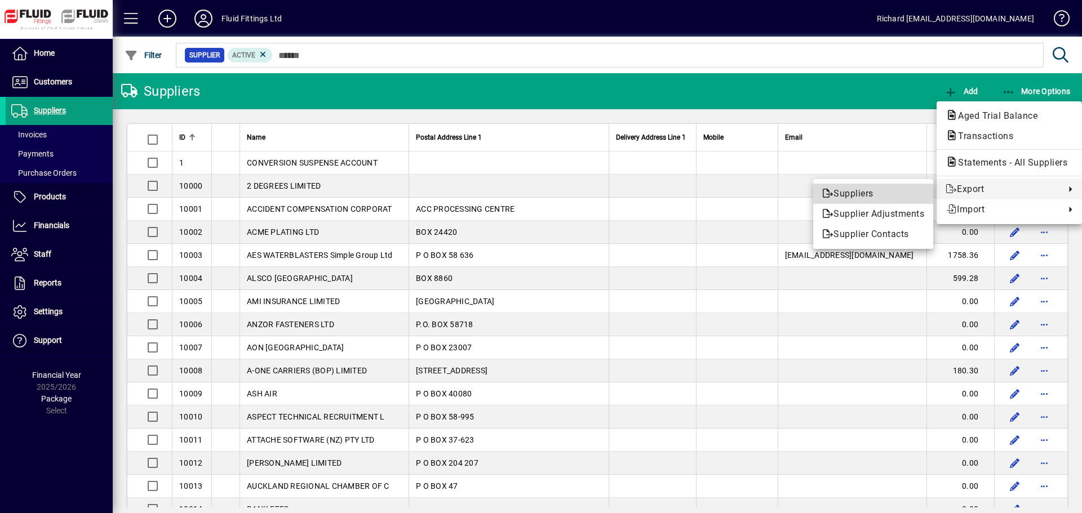
click at [861, 195] on span "Suppliers" at bounding box center [873, 194] width 102 height 14
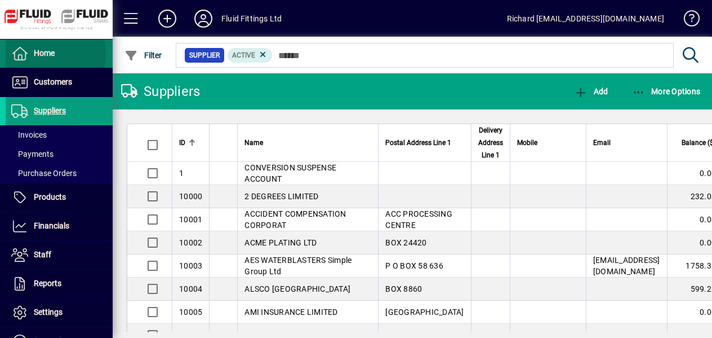
click at [49, 54] on span "Home" at bounding box center [44, 52] width 21 height 9
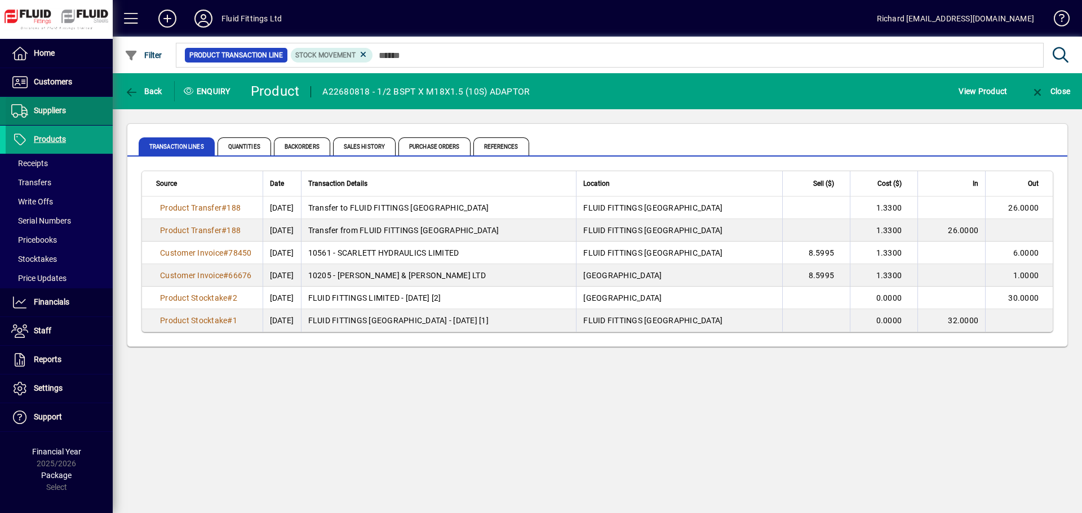
click at [50, 113] on span "Suppliers" at bounding box center [50, 110] width 32 height 9
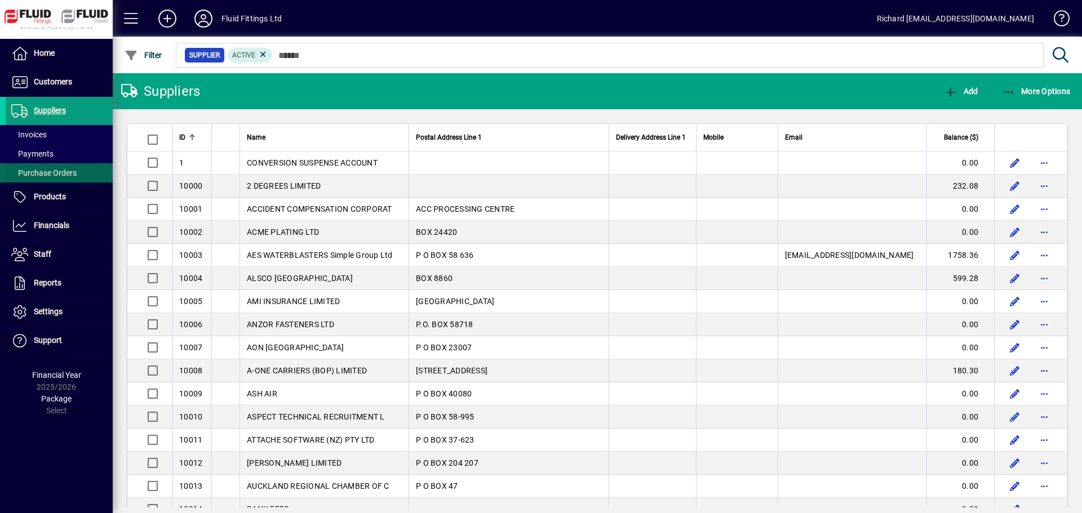
click at [50, 174] on span "Purchase Orders" at bounding box center [43, 172] width 65 height 9
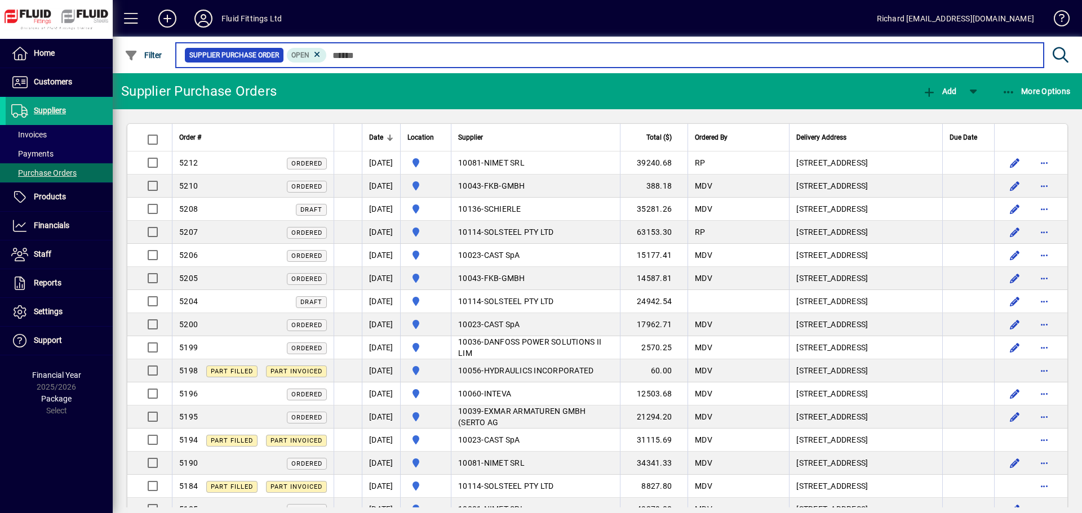
click at [389, 51] on input "text" at bounding box center [681, 55] width 708 height 16
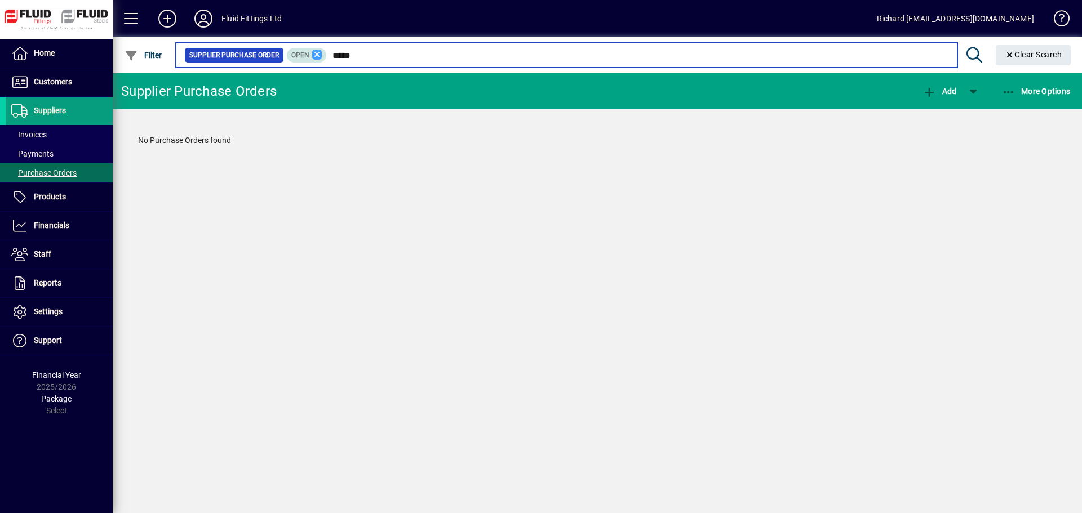
type input "*****"
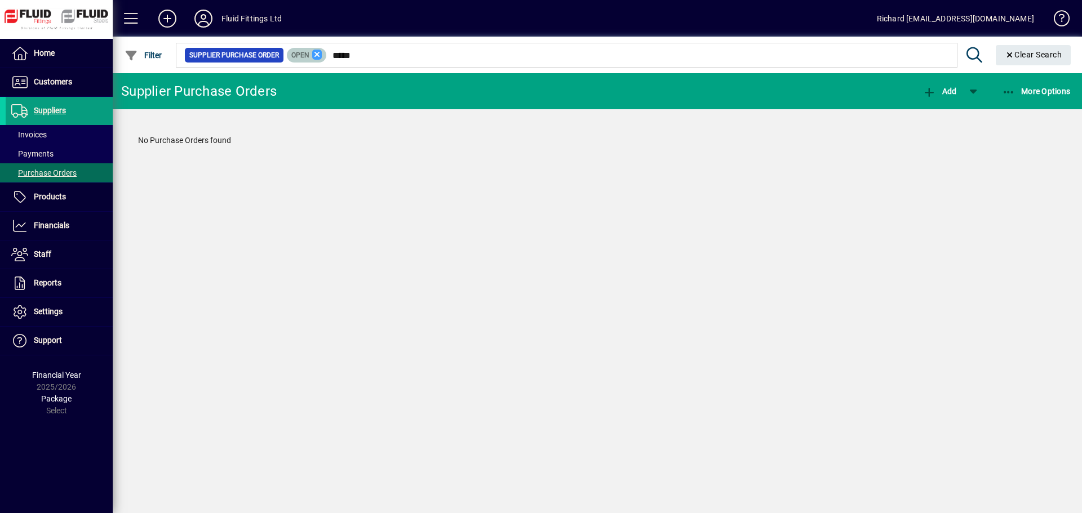
click at [317, 57] on icon at bounding box center [317, 55] width 10 height 10
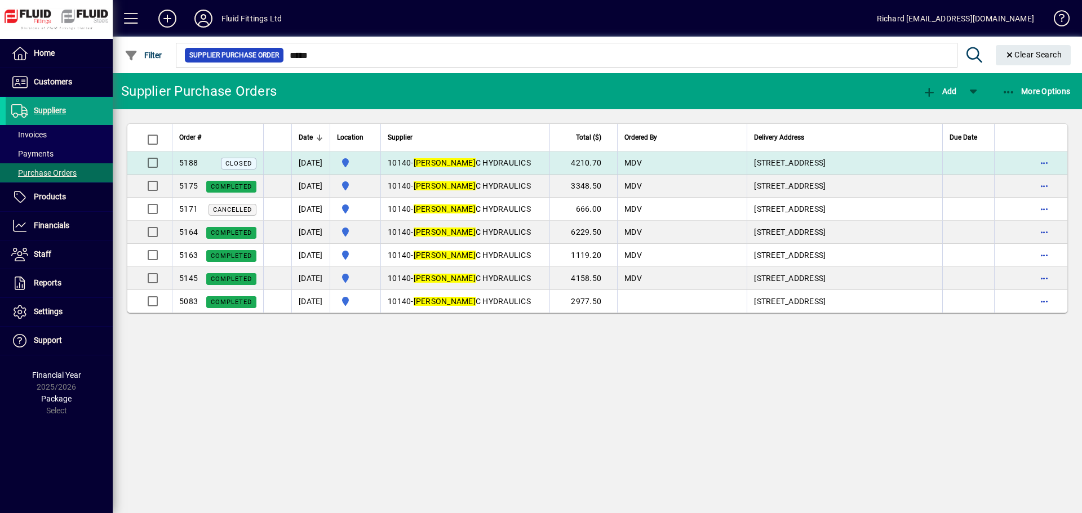
click at [509, 162] on span "[PERSON_NAME] C HYDRAULICS" at bounding box center [472, 162] width 117 height 9
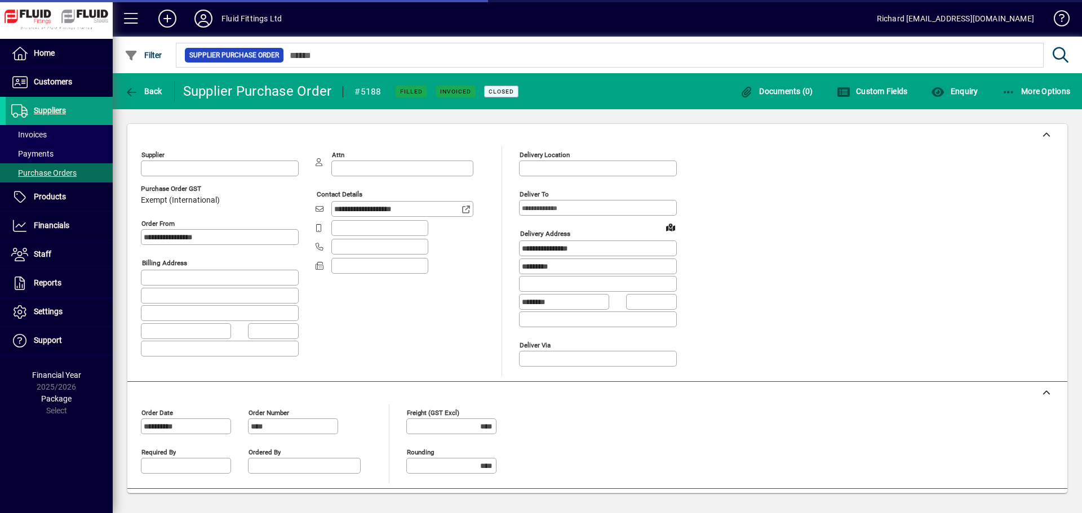
type input "**********"
type input "********"
type input "**********"
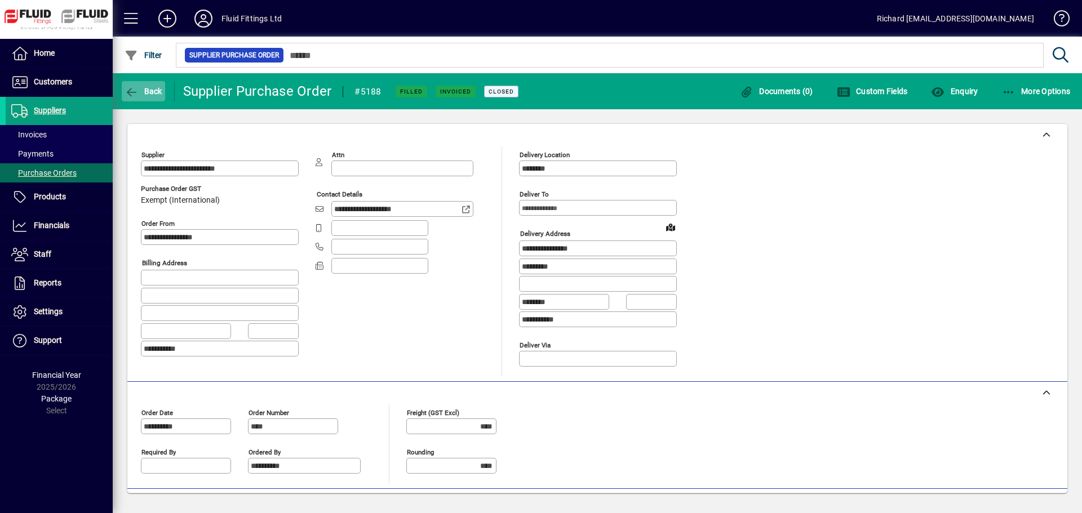
click at [140, 89] on span "Back" at bounding box center [144, 91] width 38 height 9
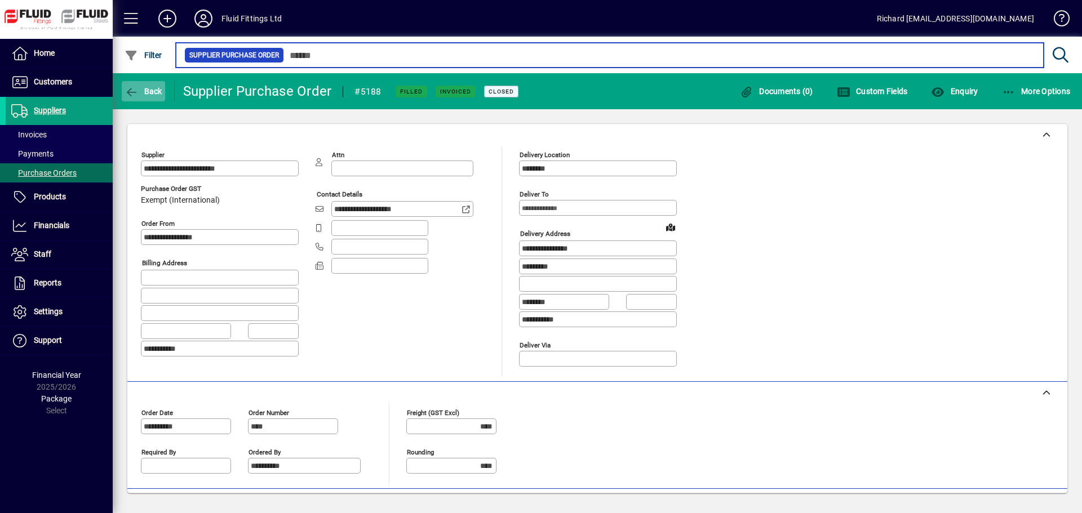
type input "*****"
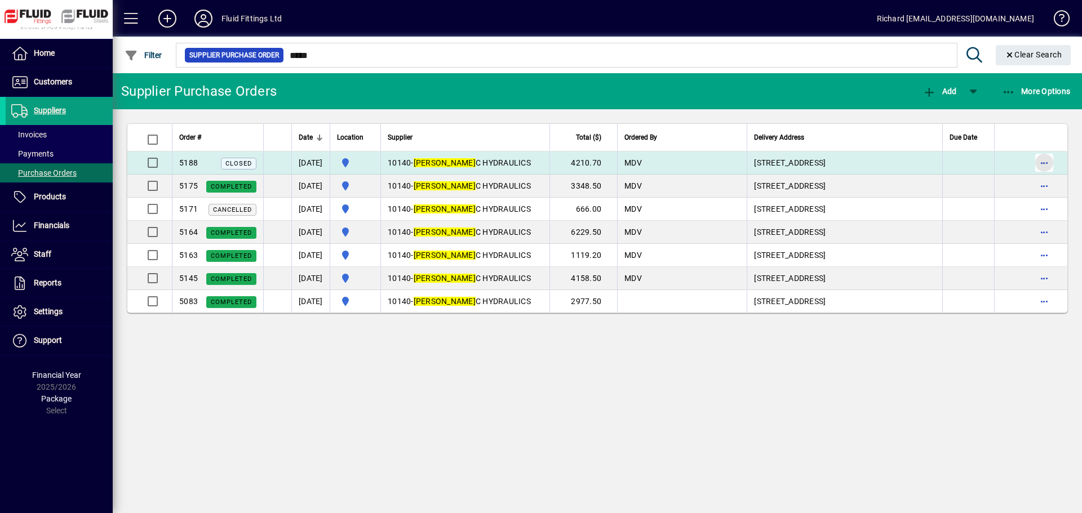
click at [1042, 163] on span "button" at bounding box center [1044, 162] width 27 height 27
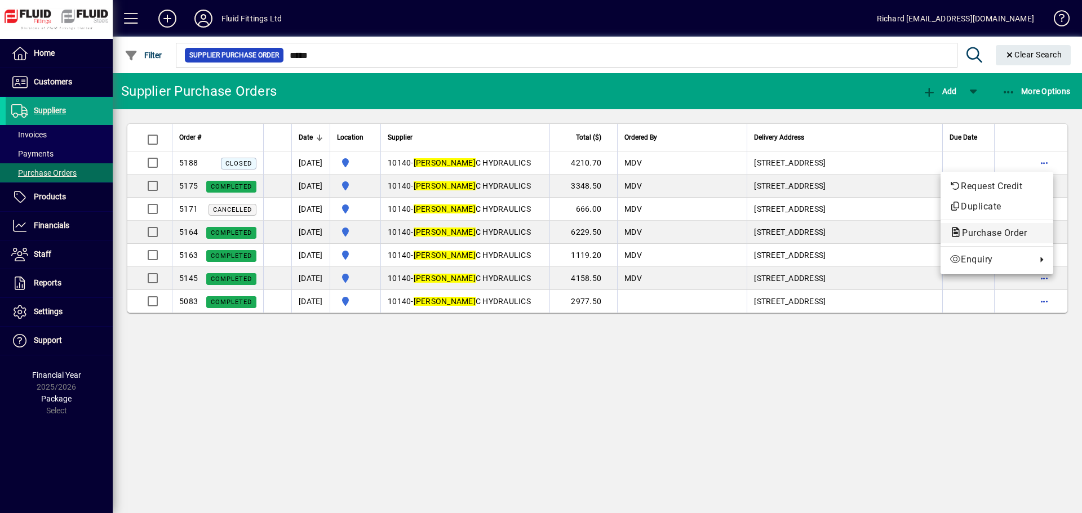
click at [1005, 235] on span "Purchase Order" at bounding box center [990, 233] width 83 height 11
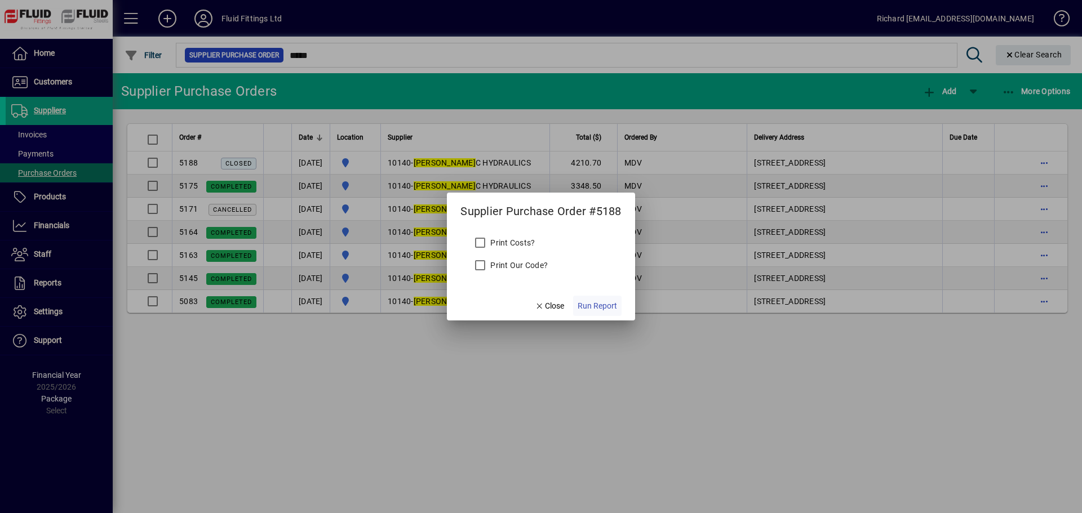
click at [613, 305] on span "Run Report" at bounding box center [597, 306] width 39 height 12
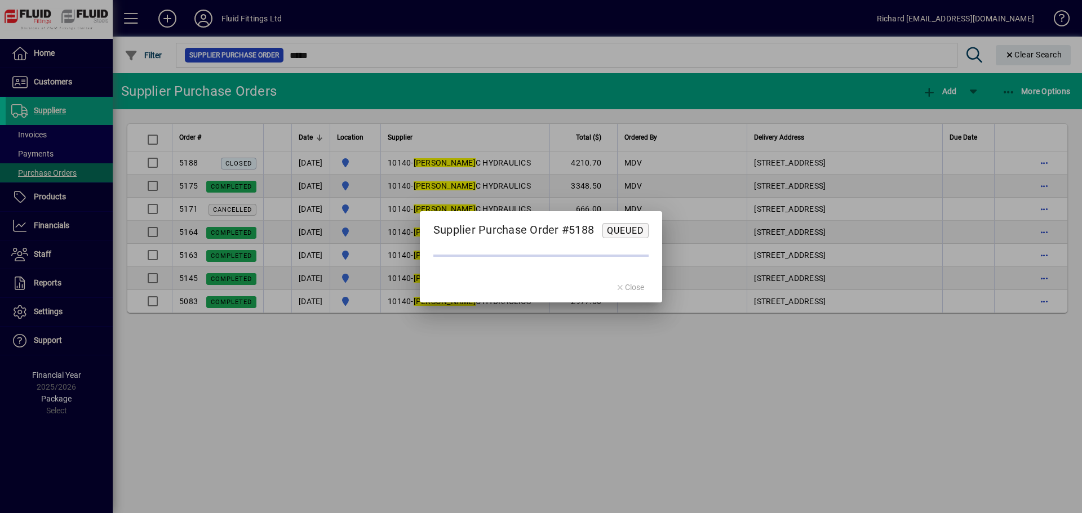
drag, startPoint x: 638, startPoint y: 285, endPoint x: 629, endPoint y: 291, distance: 11.4
drag, startPoint x: 629, startPoint y: 291, endPoint x: 585, endPoint y: 294, distance: 44.0
click at [585, 294] on form "Supplier Purchase Order #5188 Queued Close" at bounding box center [541, 256] width 242 height 91
click at [635, 287] on mat-dialog-actions "Close" at bounding box center [629, 288] width 65 height 30
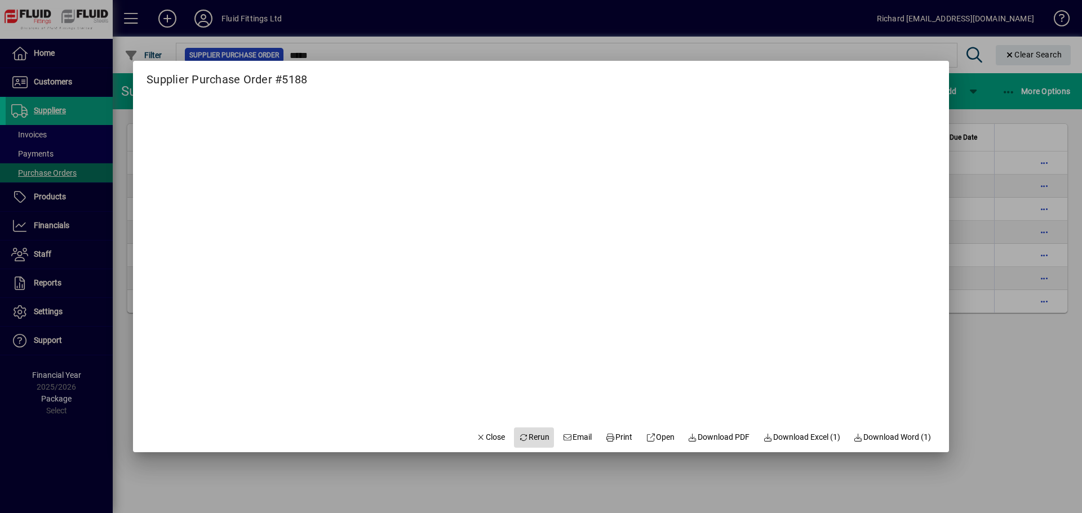
click at [525, 441] on span "Rerun" at bounding box center [533, 438] width 31 height 12
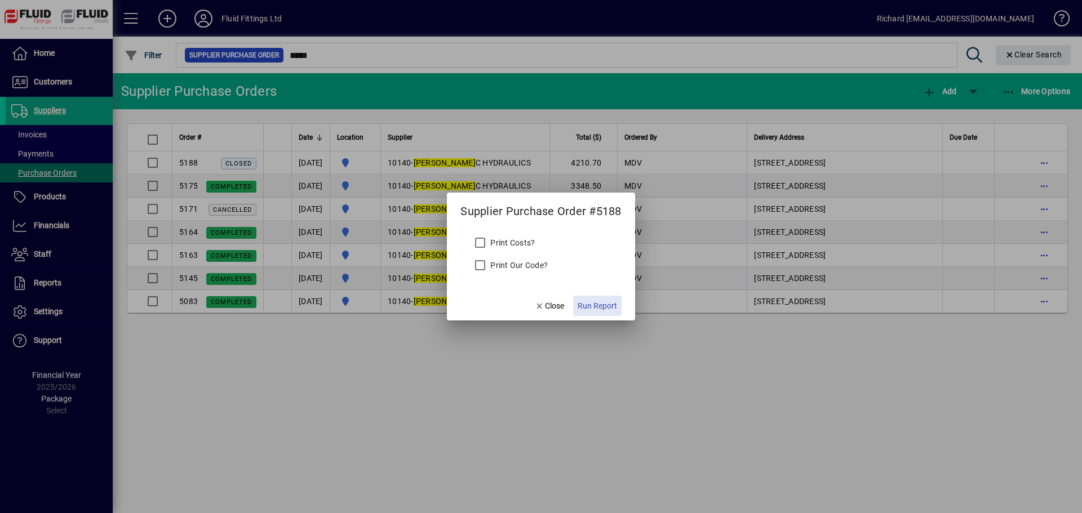
click at [598, 307] on span "Run Report" at bounding box center [597, 306] width 39 height 12
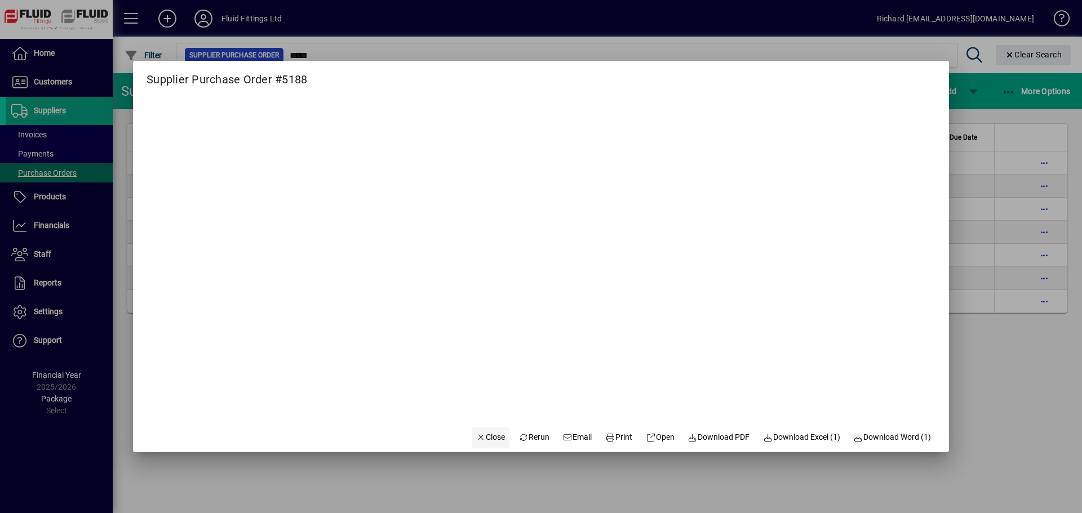
click at [476, 440] on span "Close" at bounding box center [490, 438] width 29 height 12
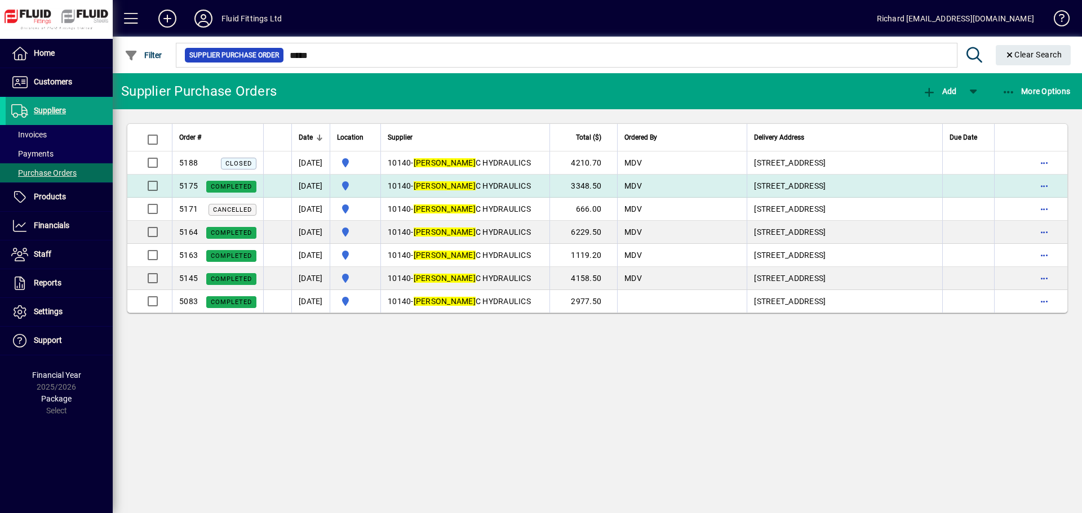
click at [527, 187] on td "10140 - [PERSON_NAME] C HYDRAULICS" at bounding box center [464, 186] width 169 height 23
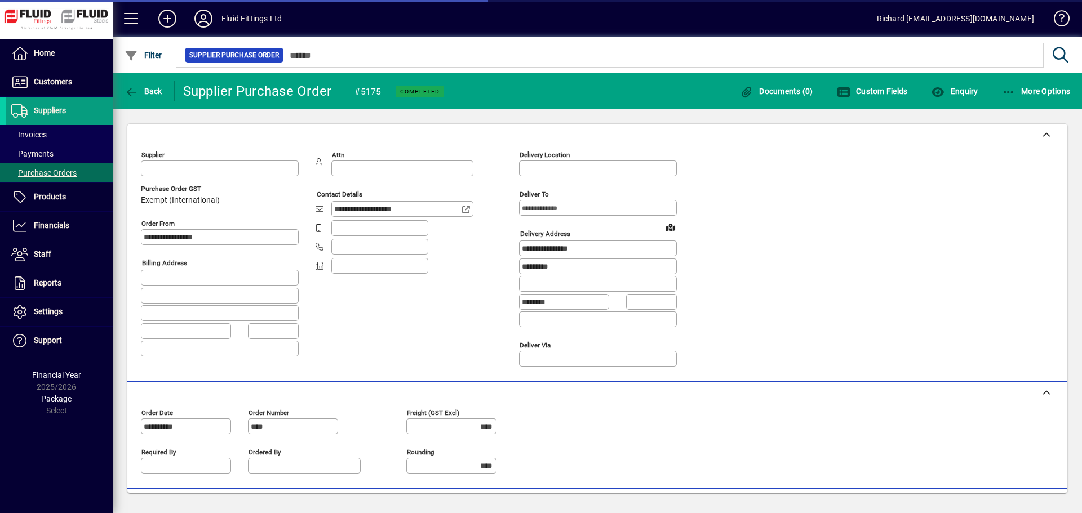
type input "**********"
type input "********"
type input "**********"
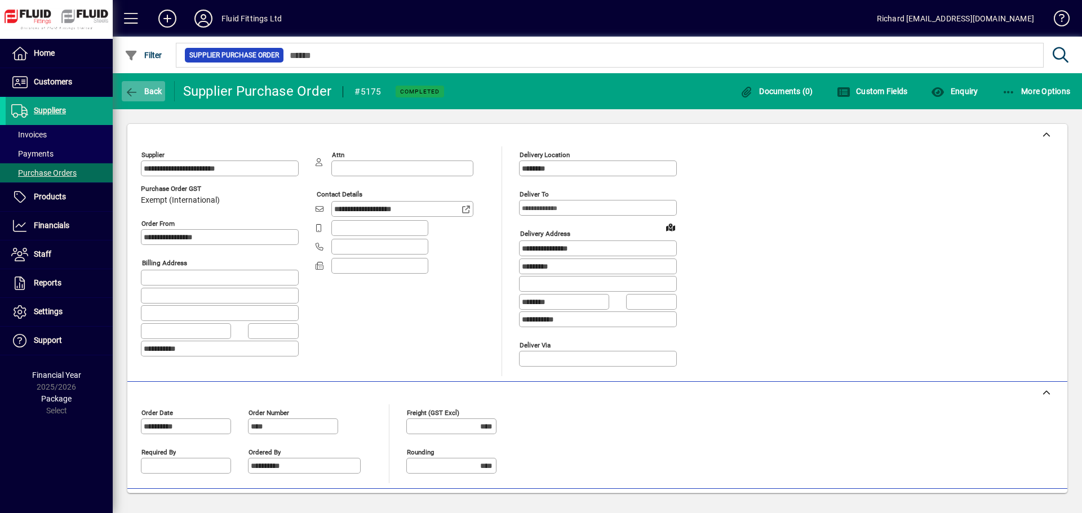
click at [137, 94] on icon "button" at bounding box center [132, 92] width 14 height 11
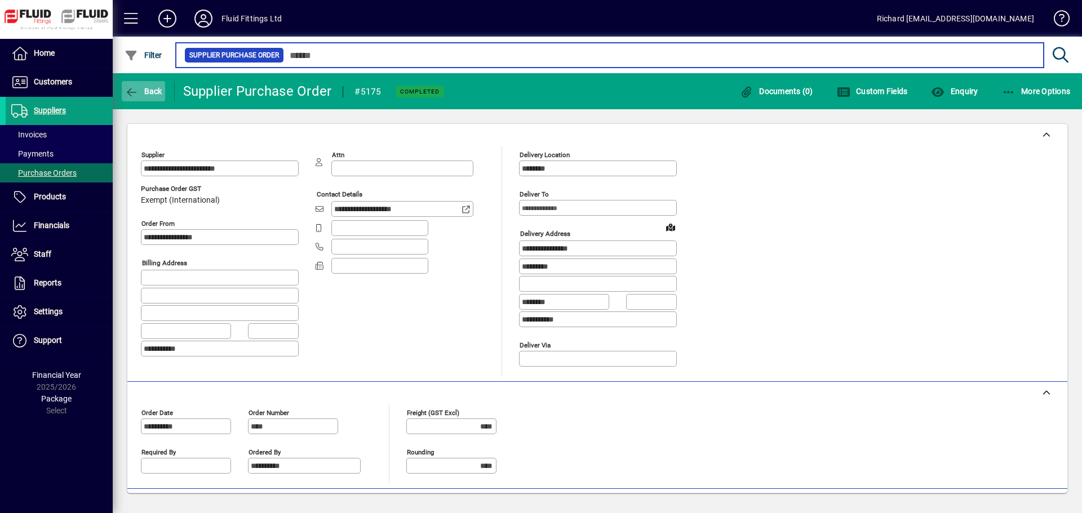
type input "*****"
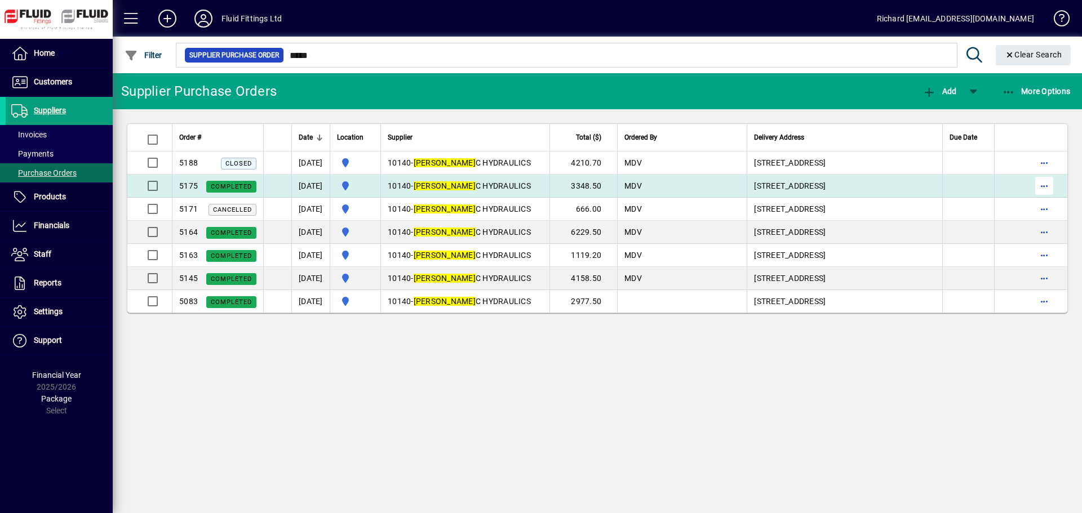
click at [1044, 184] on span "button" at bounding box center [1044, 185] width 27 height 27
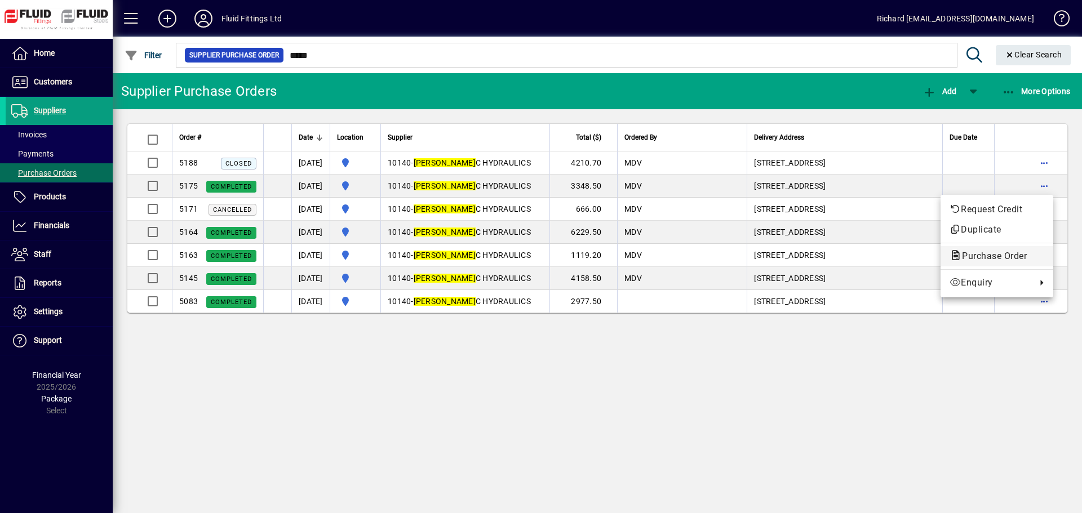
click at [994, 256] on span "Purchase Order" at bounding box center [990, 256] width 83 height 11
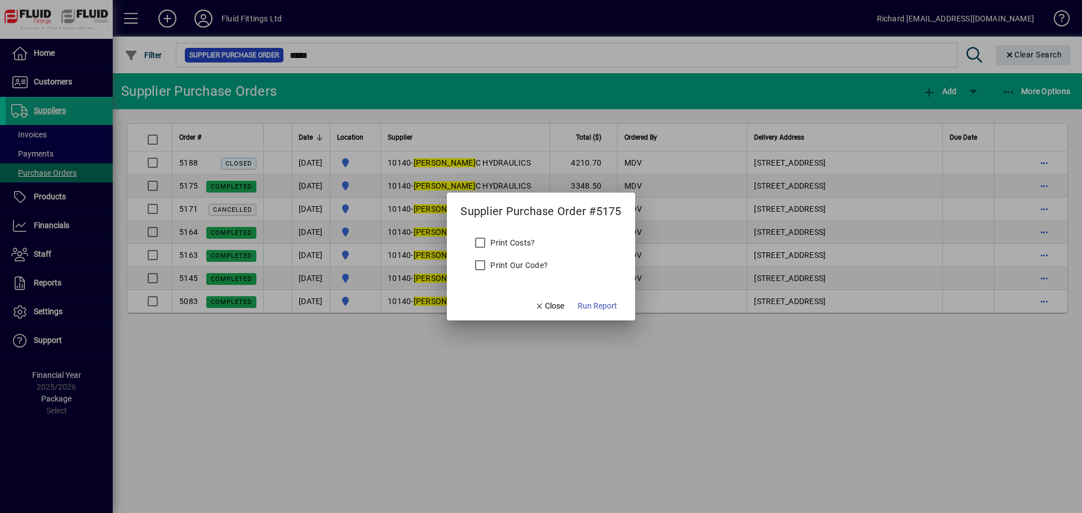
click at [527, 265] on label "Print Our Code?" at bounding box center [518, 265] width 60 height 11
click at [596, 305] on span "Run Report" at bounding box center [597, 306] width 39 height 12
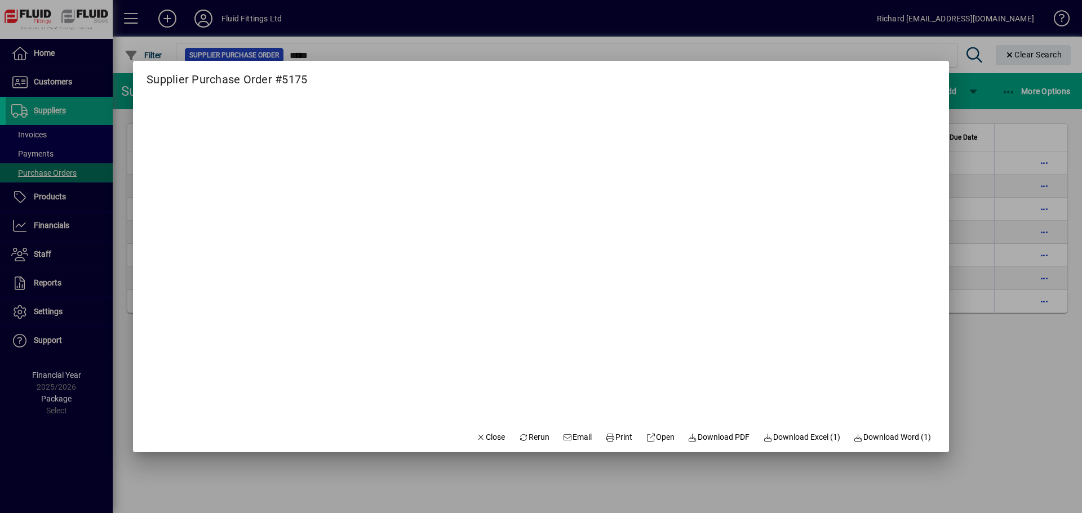
click at [477, 438] on span "Close" at bounding box center [490, 438] width 29 height 12
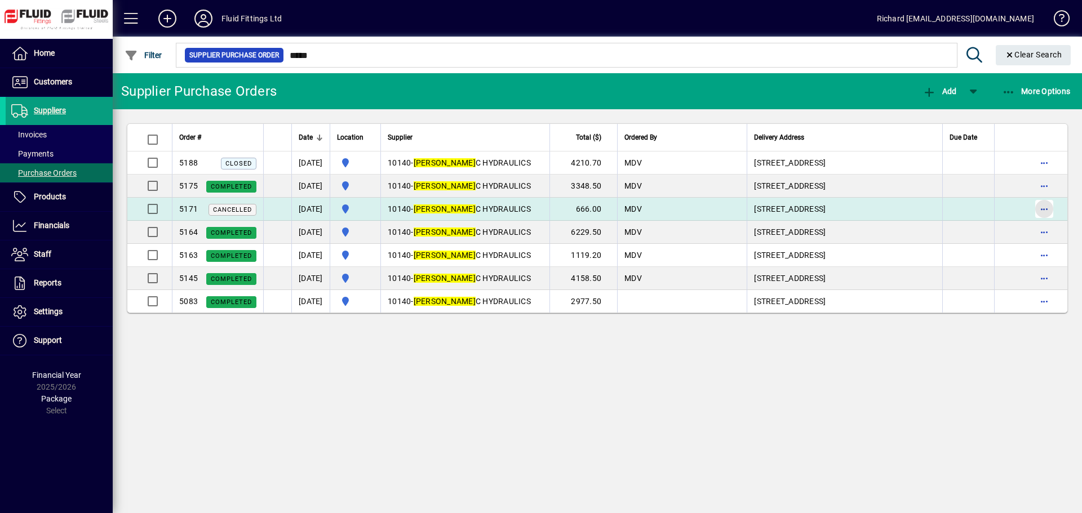
click at [1046, 211] on span "button" at bounding box center [1044, 209] width 27 height 27
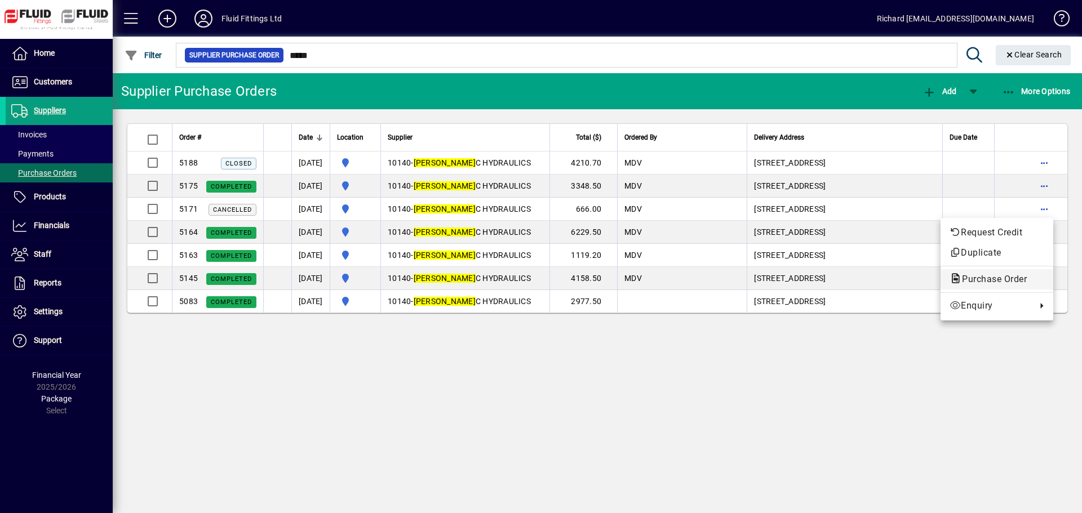
click at [999, 279] on span "Purchase Order" at bounding box center [990, 279] width 83 height 11
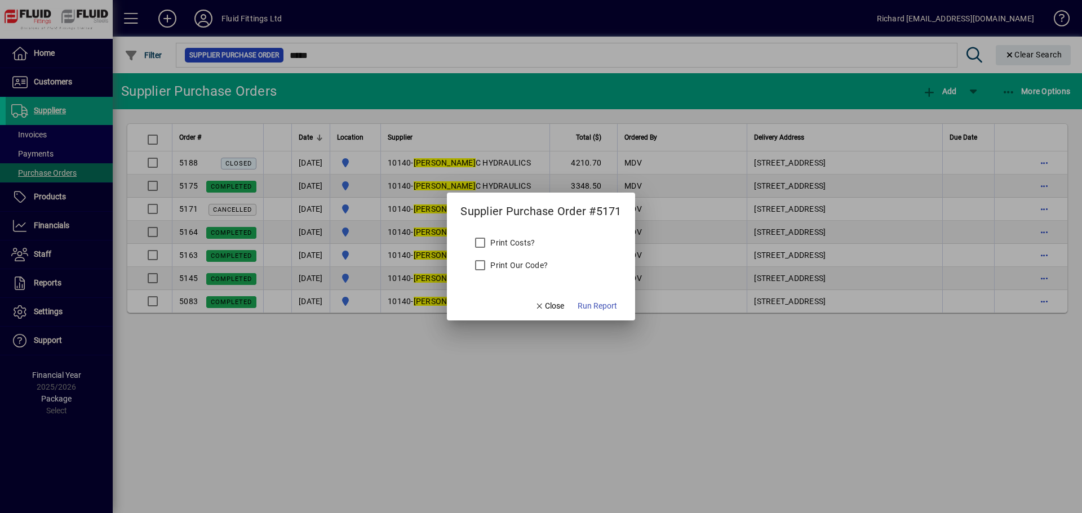
click at [511, 267] on label "Print Our Code?" at bounding box center [518, 265] width 60 height 11
click at [600, 307] on span "Run Report" at bounding box center [597, 306] width 39 height 12
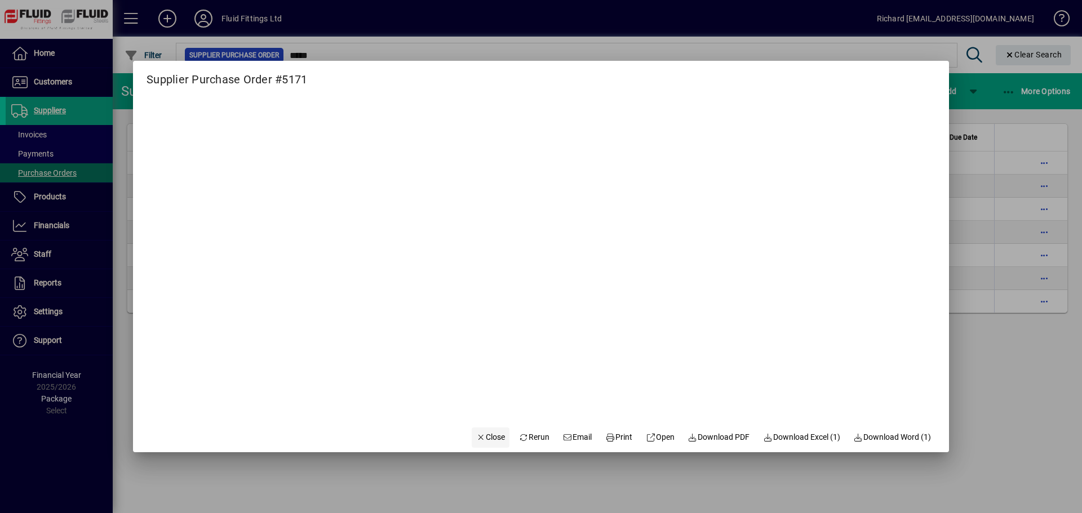
click at [485, 438] on span "Close" at bounding box center [490, 438] width 29 height 12
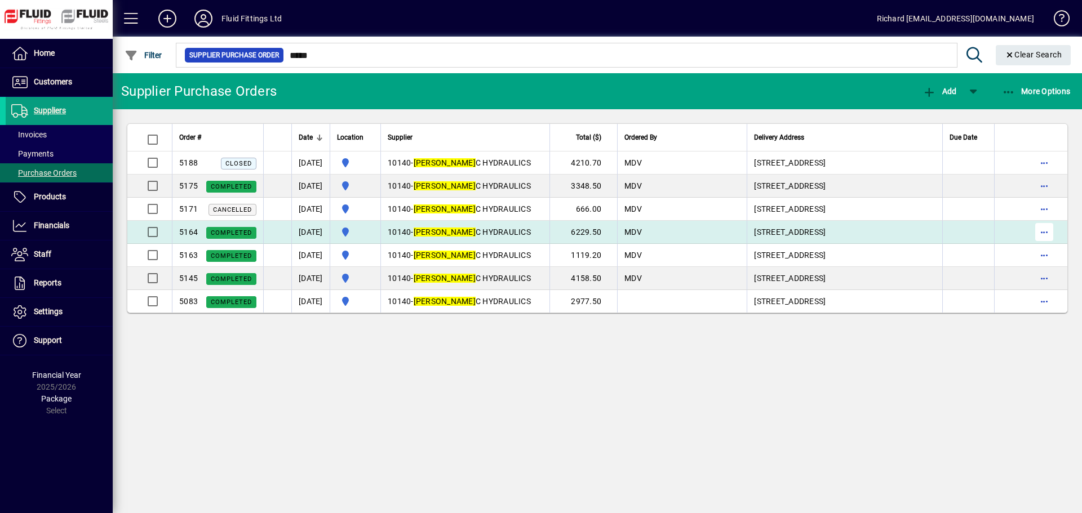
click at [1046, 232] on span "button" at bounding box center [1044, 232] width 27 height 27
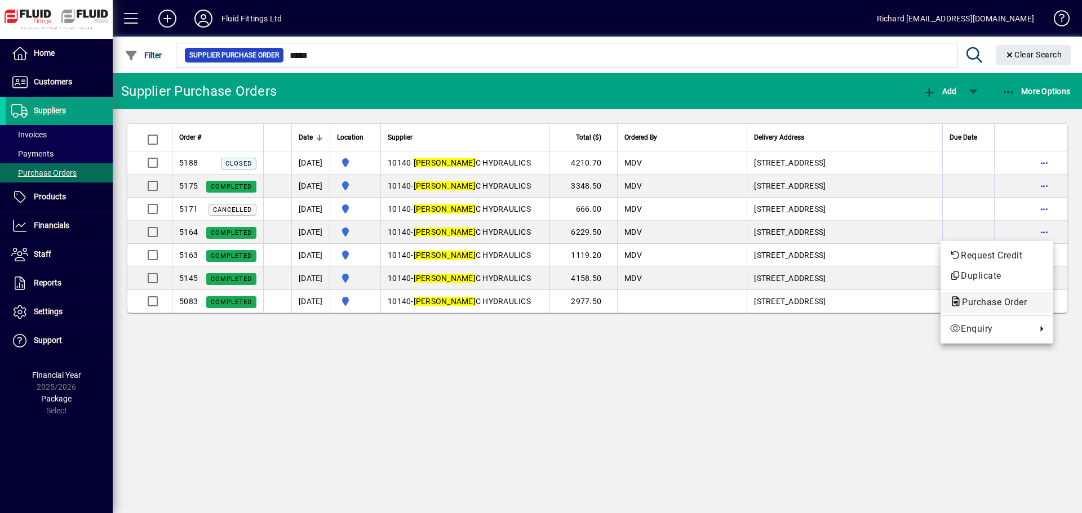
click at [990, 299] on span "Purchase Order" at bounding box center [990, 302] width 83 height 11
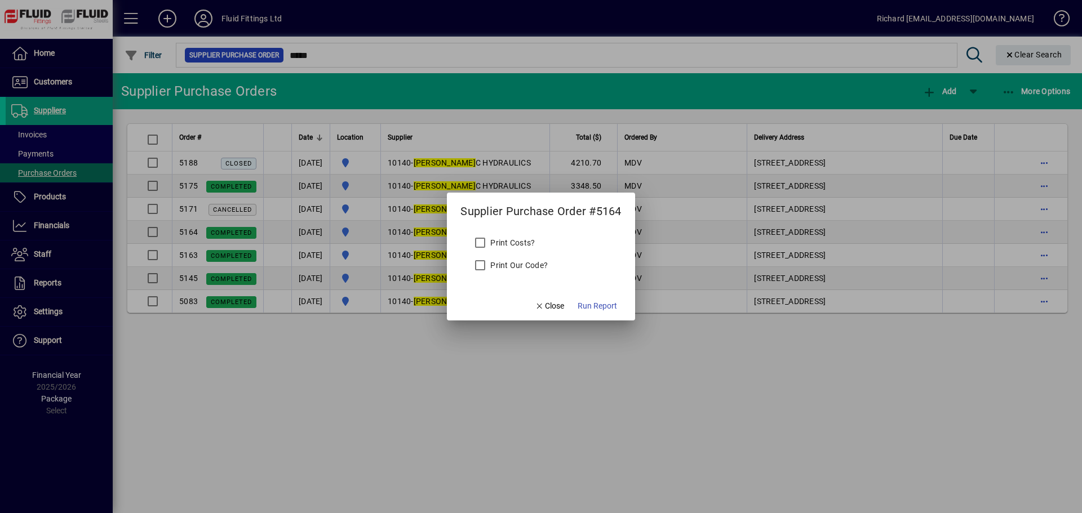
click at [531, 264] on label "Print Our Code?" at bounding box center [518, 265] width 60 height 11
click at [601, 312] on span "button" at bounding box center [597, 305] width 48 height 27
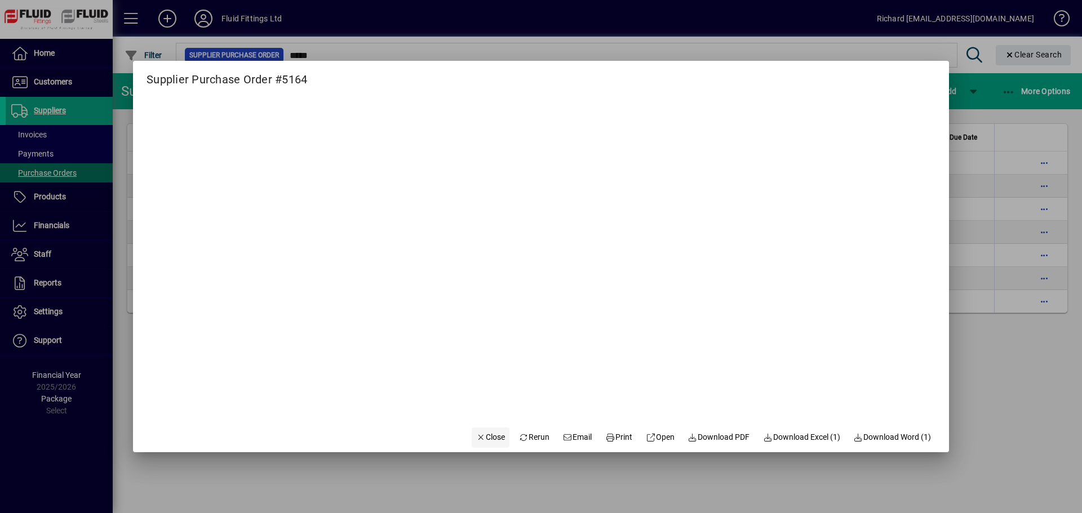
click at [476, 435] on span "Close" at bounding box center [490, 438] width 29 height 12
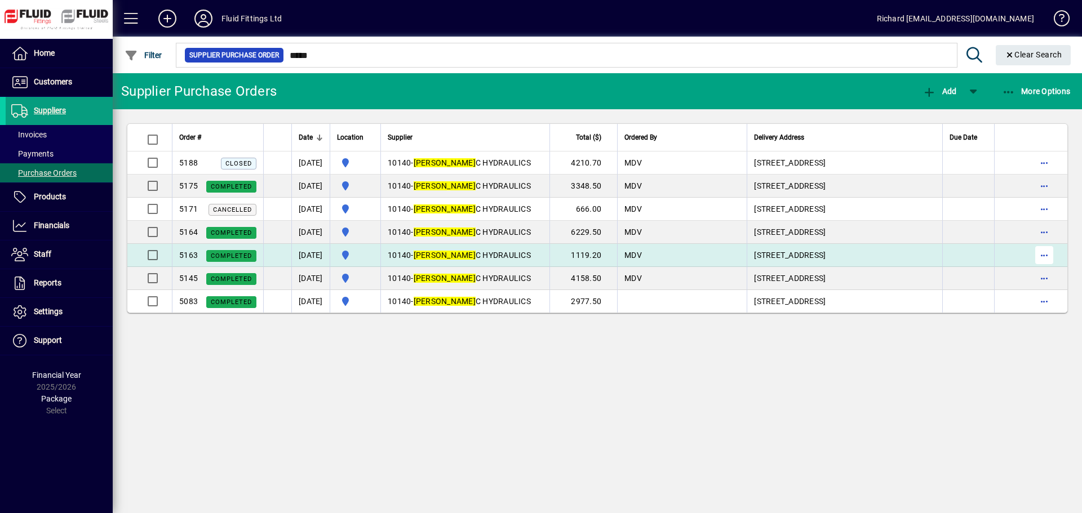
click at [1039, 258] on span "button" at bounding box center [1044, 255] width 27 height 27
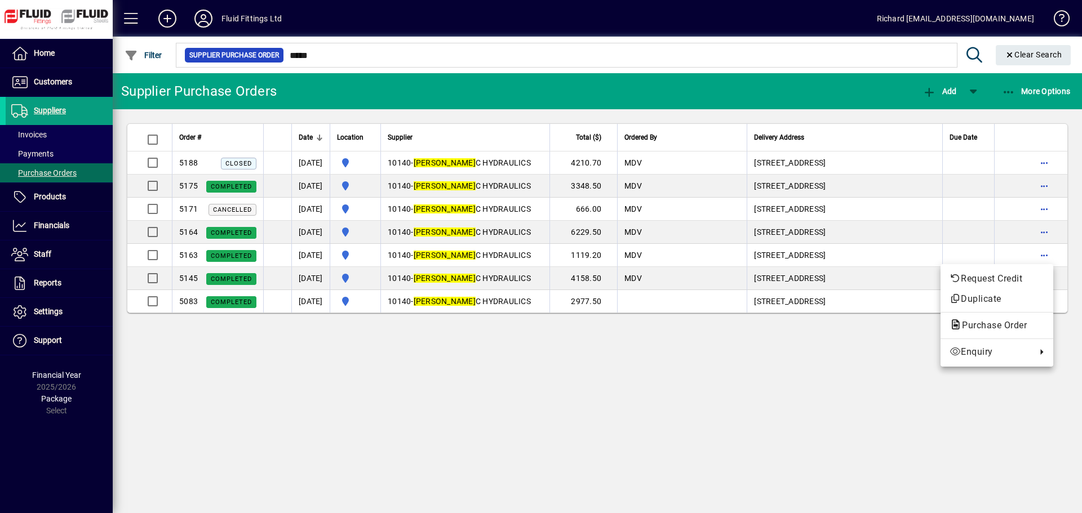
click at [965, 321] on span "Purchase Order" at bounding box center [996, 326] width 95 height 14
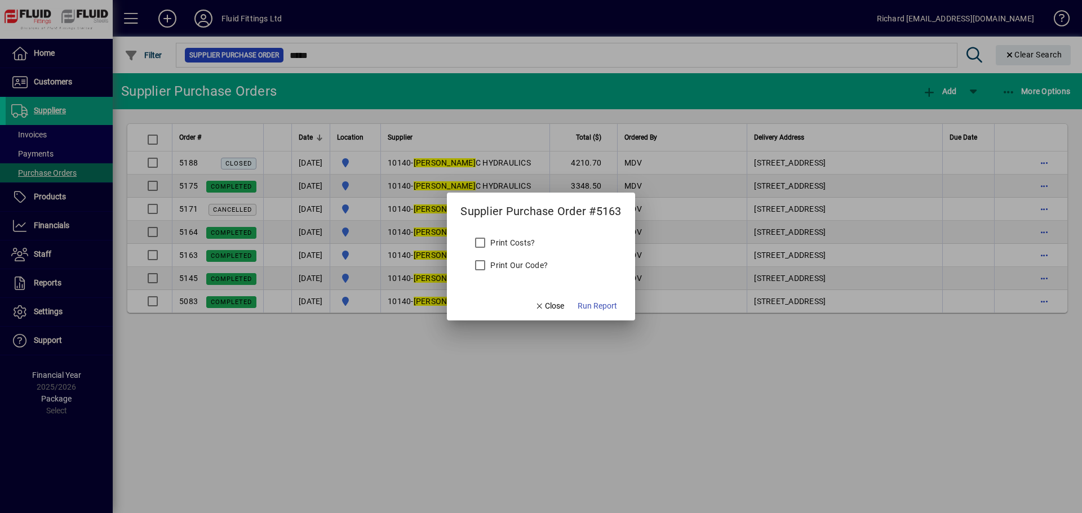
click at [527, 260] on label "Print Our Code?" at bounding box center [518, 265] width 60 height 11
click at [594, 304] on span "Run Report" at bounding box center [597, 306] width 39 height 12
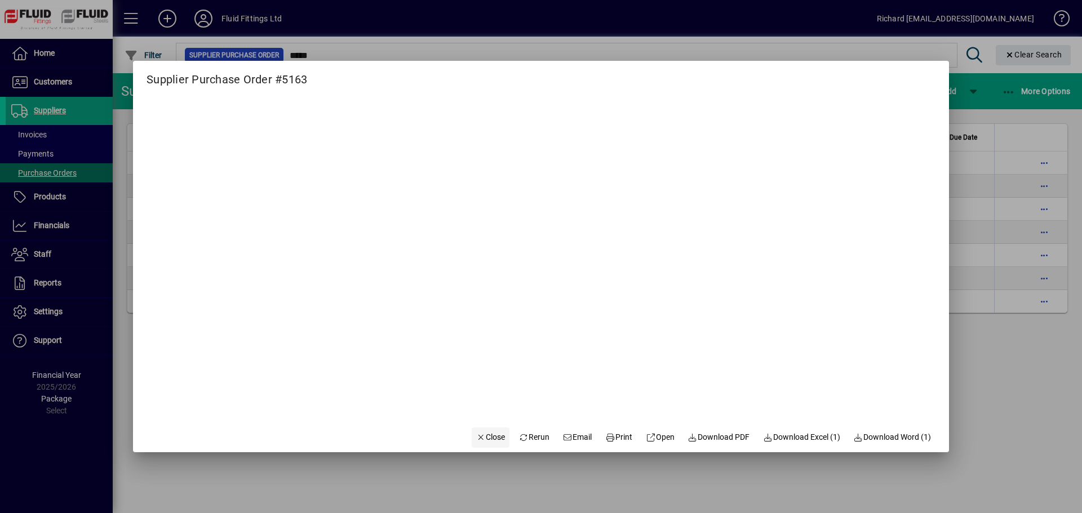
click at [480, 438] on span "Close" at bounding box center [490, 438] width 29 height 12
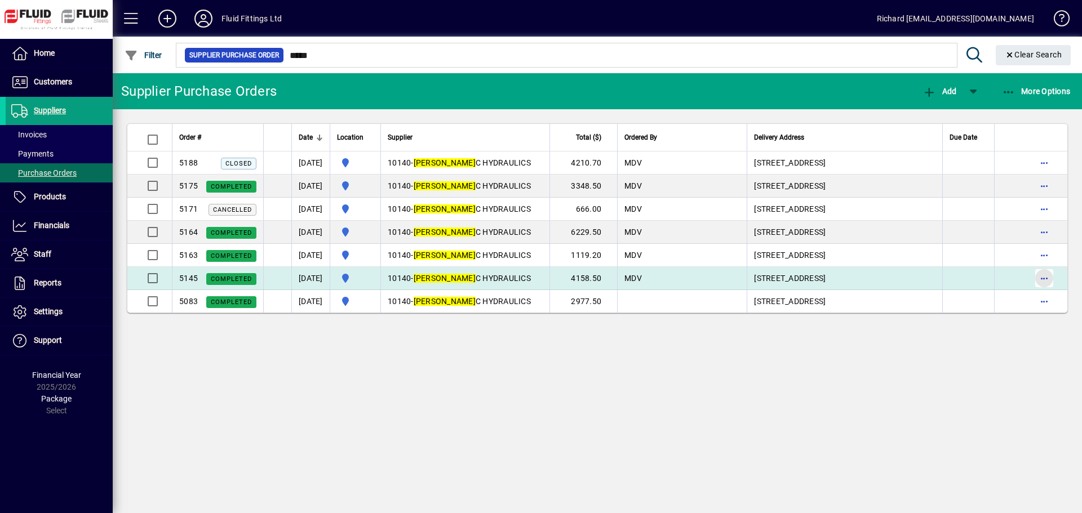
click at [1048, 278] on span "button" at bounding box center [1044, 278] width 27 height 27
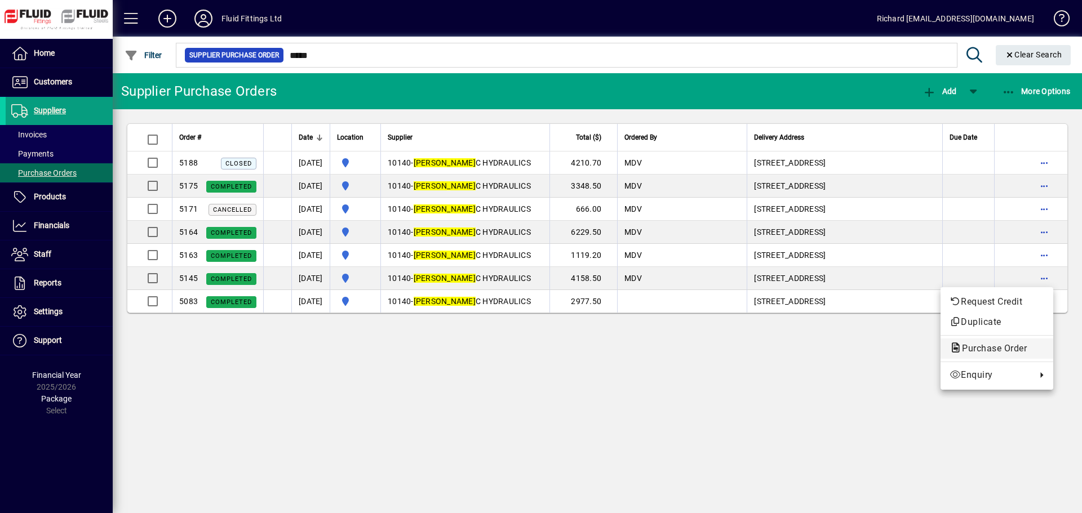
click at [966, 348] on span "Purchase Order" at bounding box center [990, 348] width 83 height 11
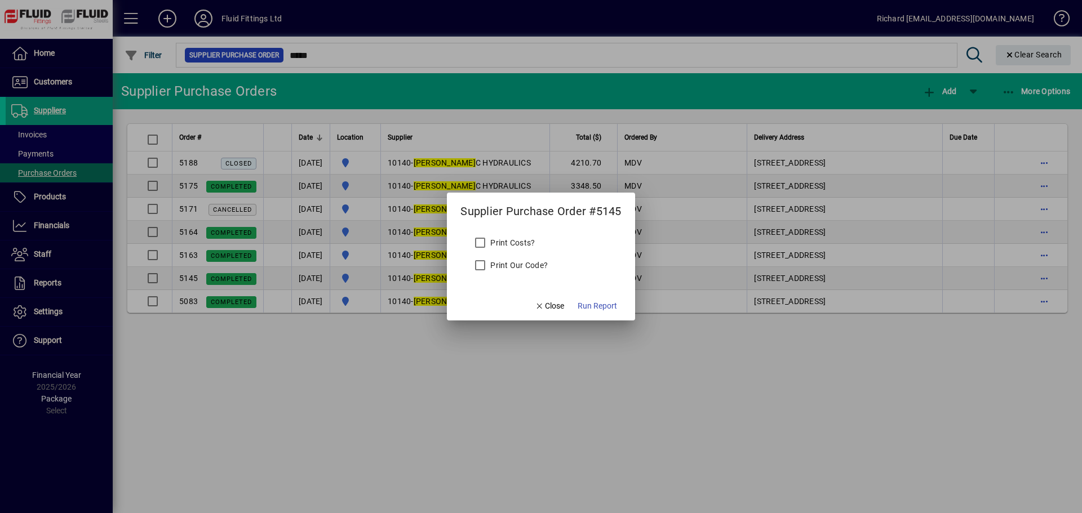
click at [512, 260] on label "Print Our Code?" at bounding box center [518, 265] width 60 height 11
click at [591, 301] on span "Run Report" at bounding box center [597, 306] width 39 height 12
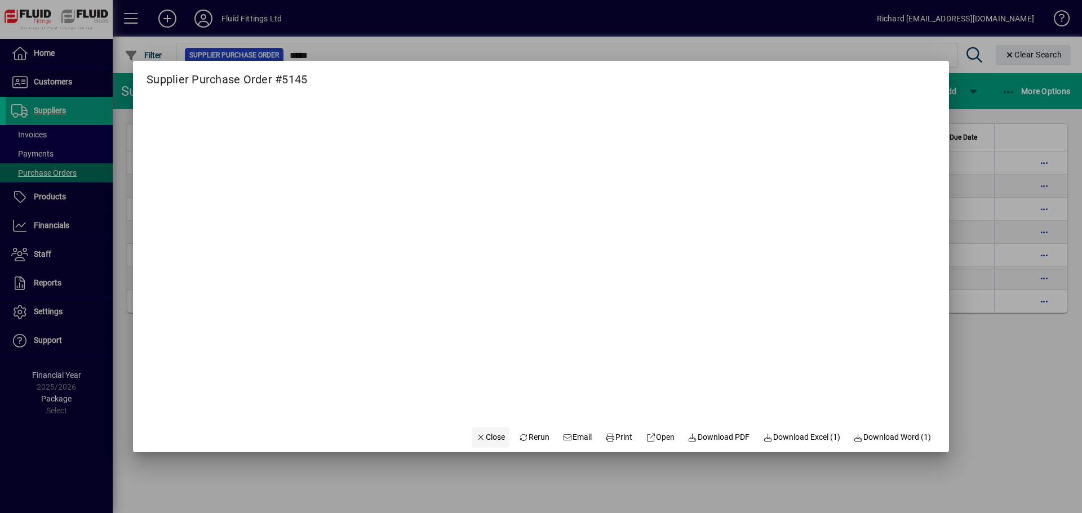
click at [476, 438] on span "Close" at bounding box center [490, 438] width 29 height 12
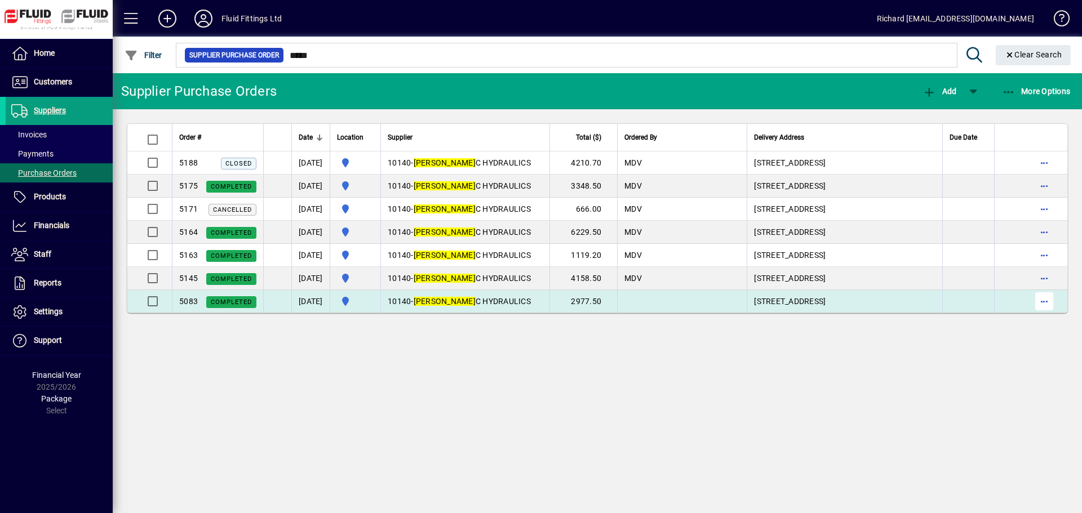
click at [1042, 302] on span "button" at bounding box center [1044, 301] width 27 height 27
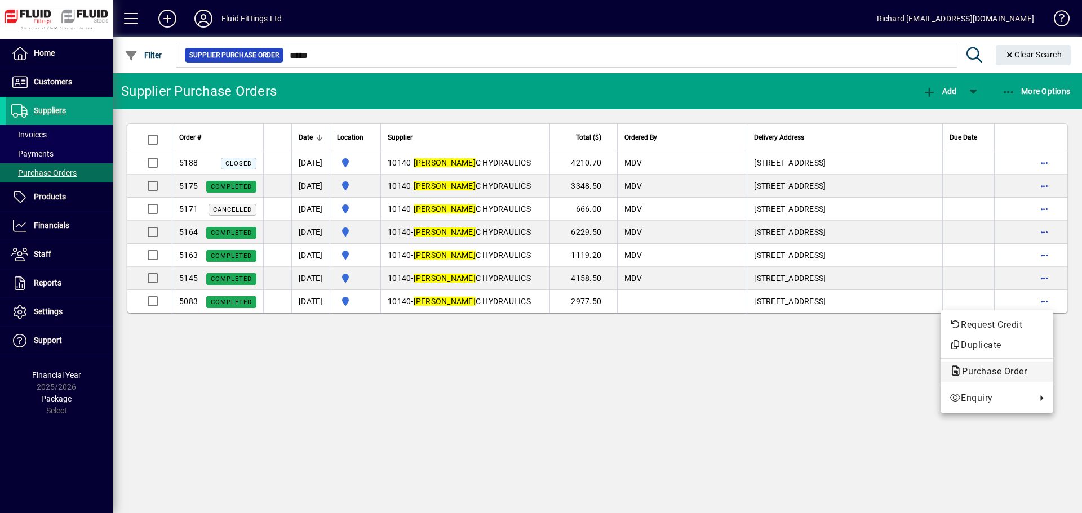
click at [985, 372] on span "Purchase Order" at bounding box center [990, 371] width 83 height 11
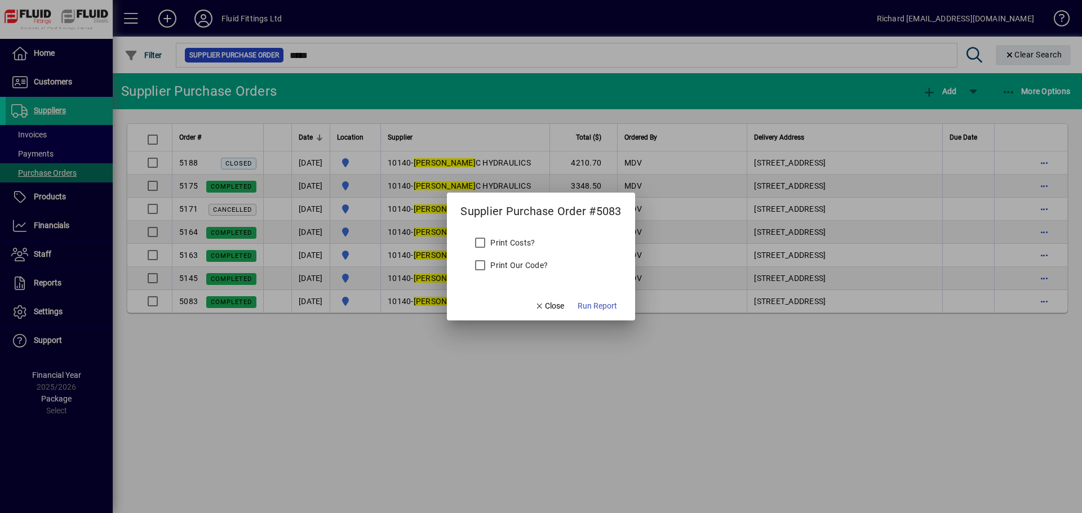
click at [530, 261] on label "Print Our Code?" at bounding box center [518, 265] width 60 height 11
click at [613, 308] on span "Run Report" at bounding box center [597, 306] width 39 height 12
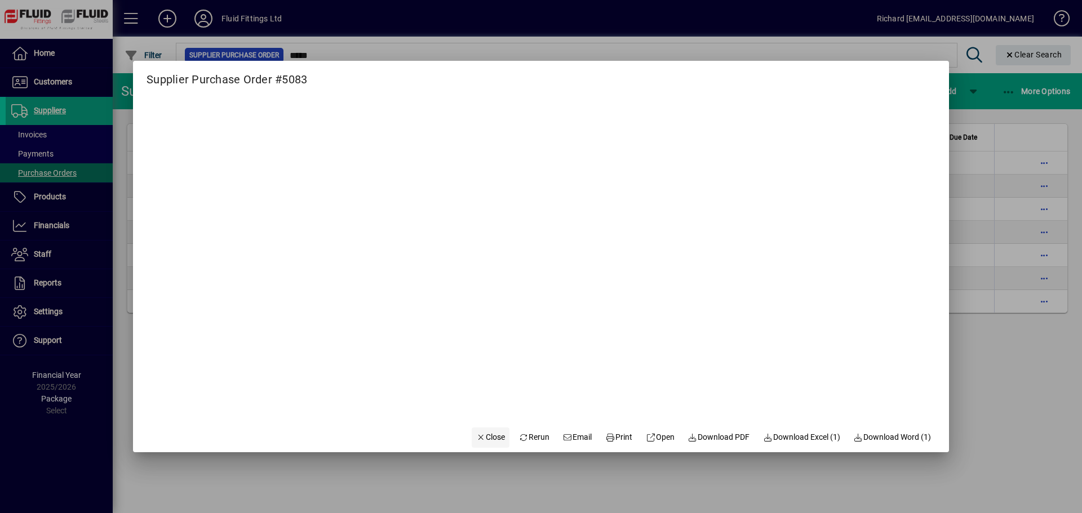
click at [477, 434] on span "Close" at bounding box center [490, 438] width 29 height 12
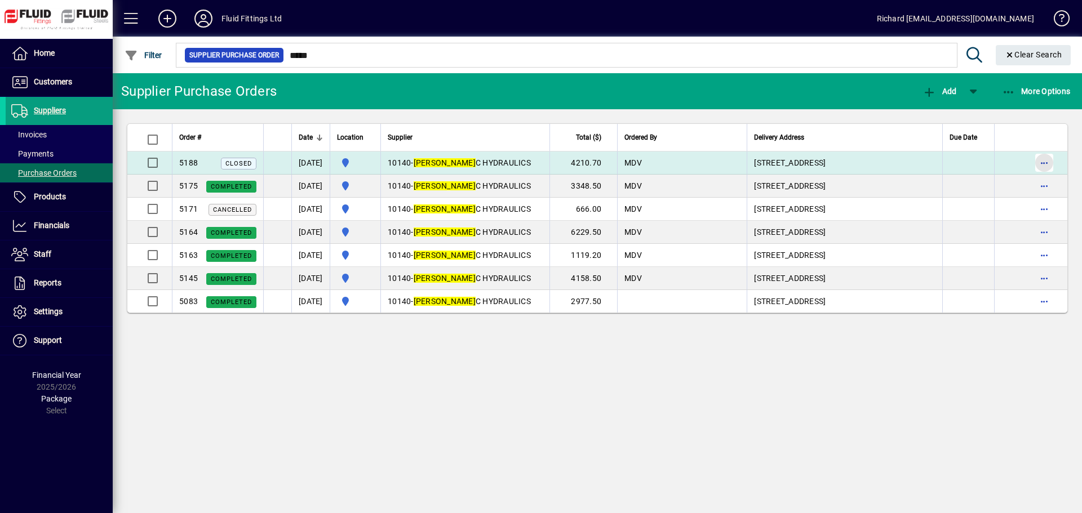
click at [1047, 162] on span "button" at bounding box center [1044, 162] width 27 height 27
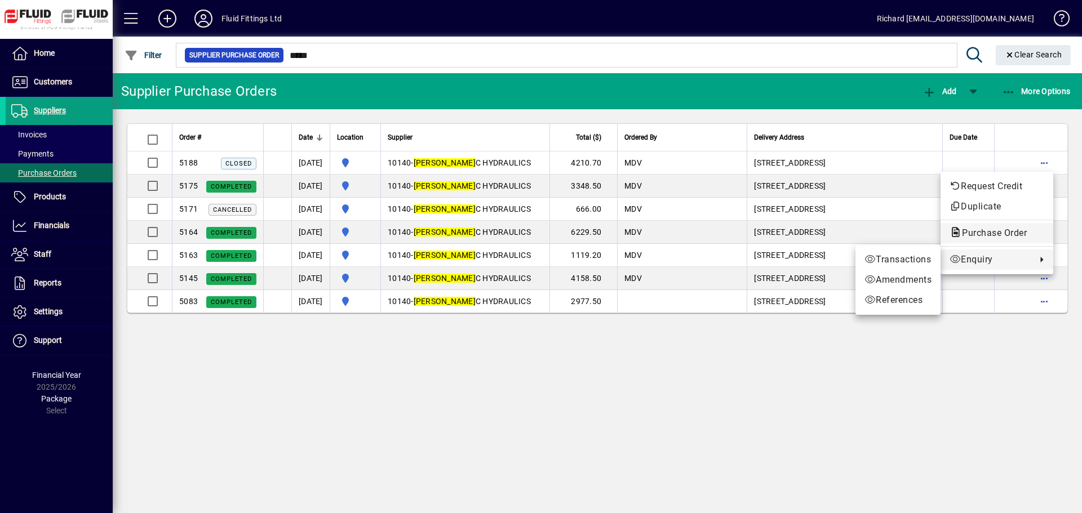
click at [998, 233] on span "Purchase Order" at bounding box center [990, 233] width 83 height 11
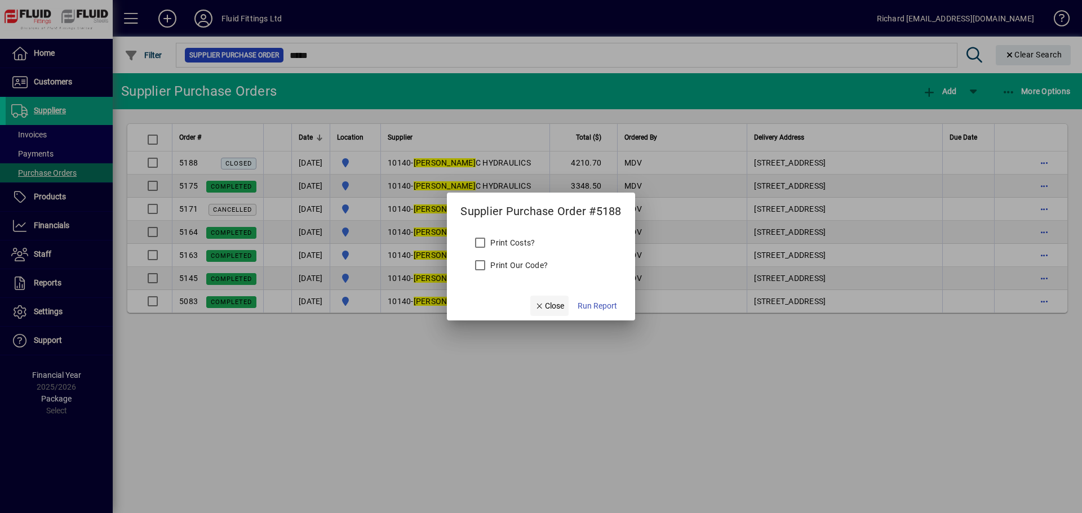
click at [552, 303] on span "Close" at bounding box center [549, 306] width 29 height 12
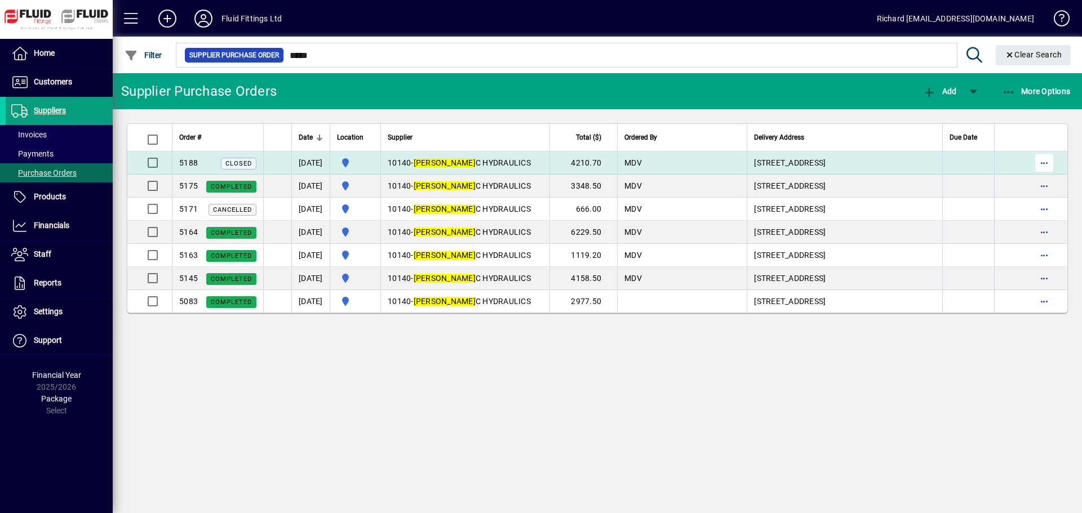
click at [1044, 163] on span "button" at bounding box center [1044, 162] width 27 height 27
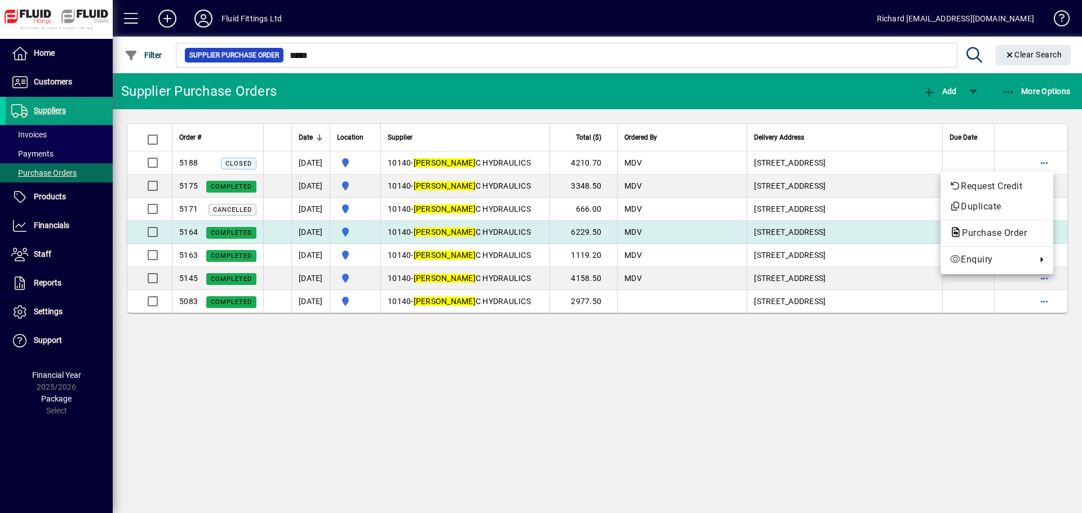
click at [996, 229] on span "Purchase Order" at bounding box center [990, 233] width 83 height 11
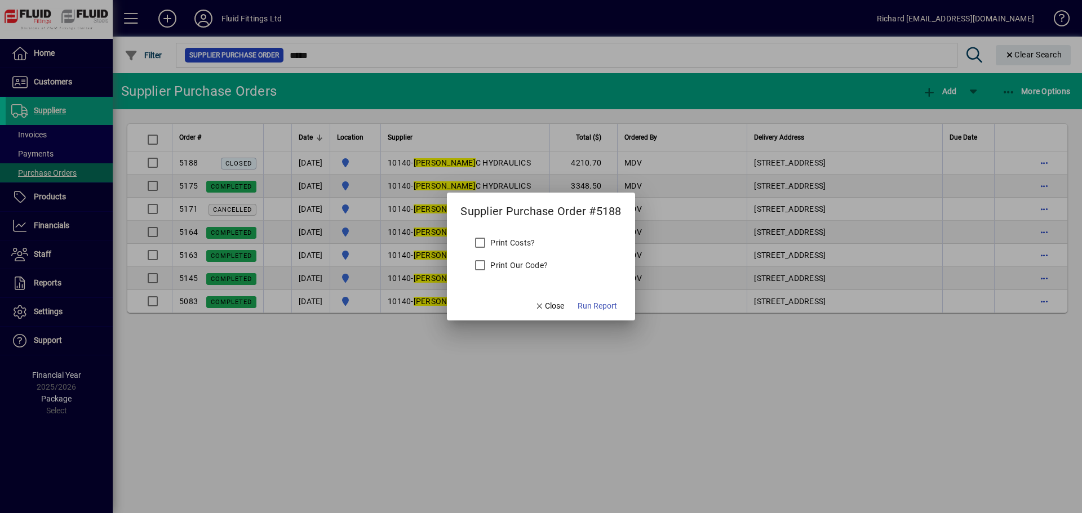
click at [496, 264] on label "Print Our Code?" at bounding box center [518, 265] width 60 height 11
click at [598, 304] on span "Run Report" at bounding box center [597, 306] width 39 height 12
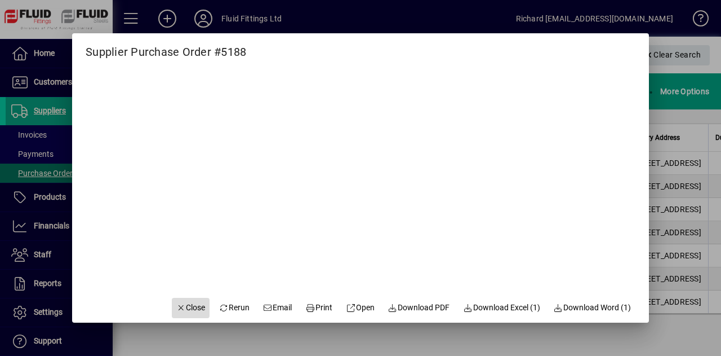
click at [180, 310] on span "Close" at bounding box center [190, 307] width 29 height 12
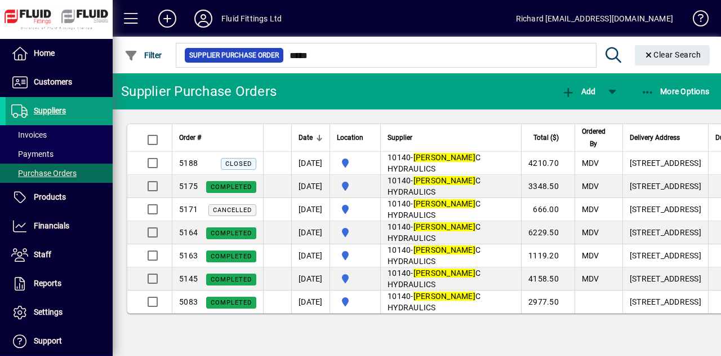
scroll to position [0, 114]
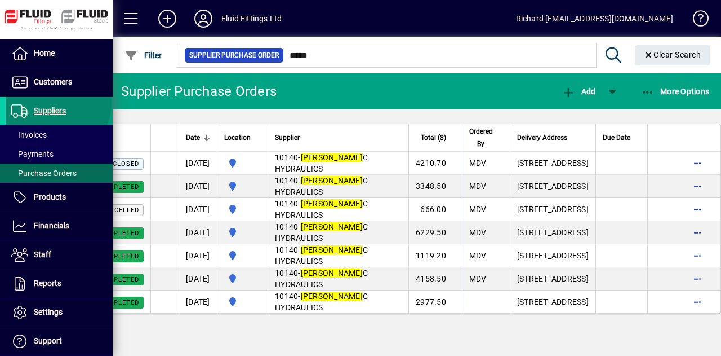
click at [56, 103] on span at bounding box center [59, 110] width 107 height 27
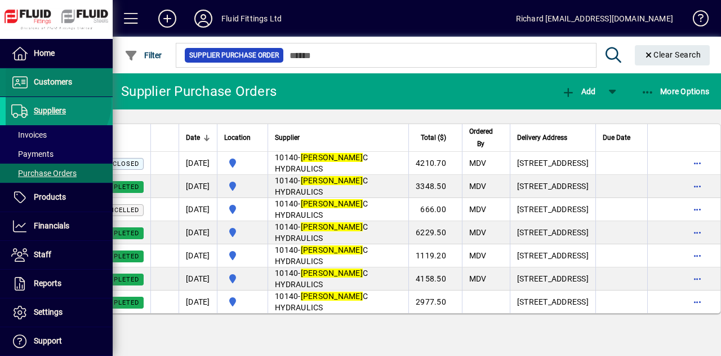
click at [55, 83] on span "Customers" at bounding box center [53, 81] width 38 height 9
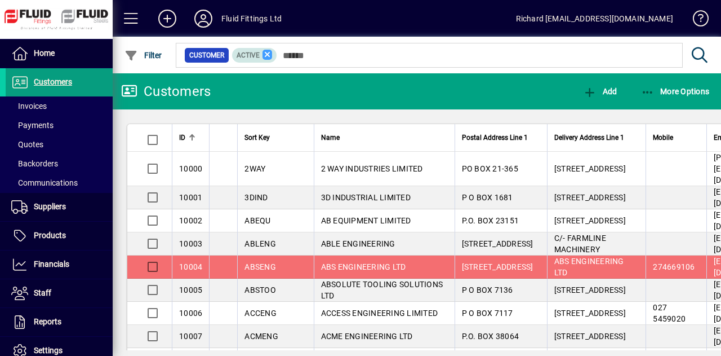
click at [264, 56] on icon at bounding box center [268, 55] width 10 height 10
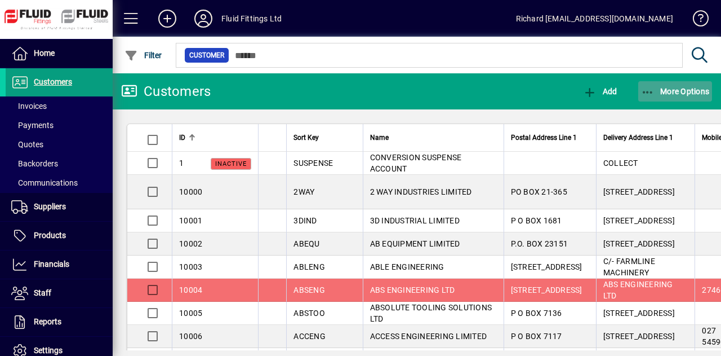
click at [684, 92] on span "More Options" at bounding box center [675, 91] width 69 height 9
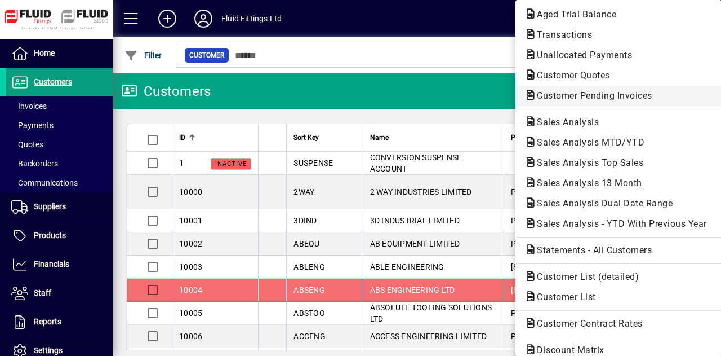
click at [584, 95] on span "Customer Pending Invoices" at bounding box center [592, 95] width 134 height 11
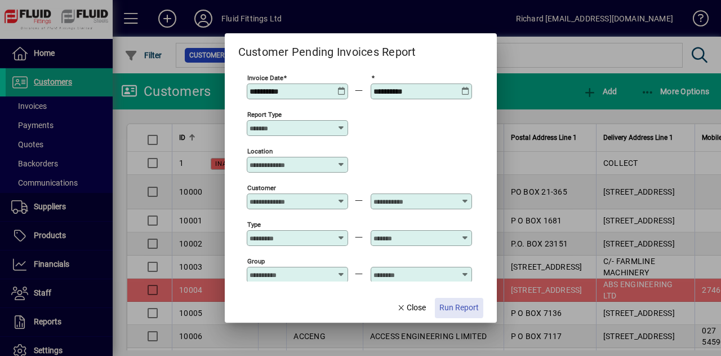
click at [456, 306] on span "Run Report" at bounding box center [459, 307] width 39 height 12
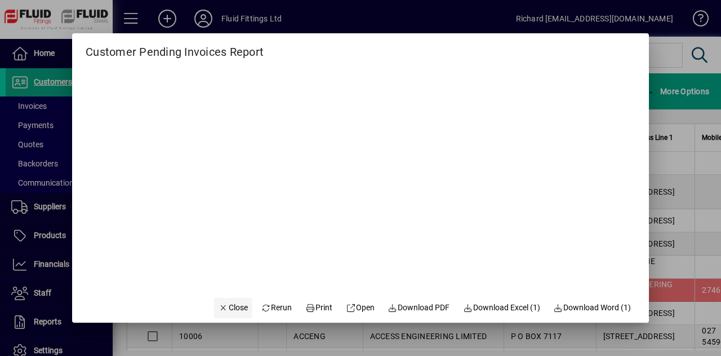
click at [228, 310] on span "Close" at bounding box center [233, 307] width 29 height 12
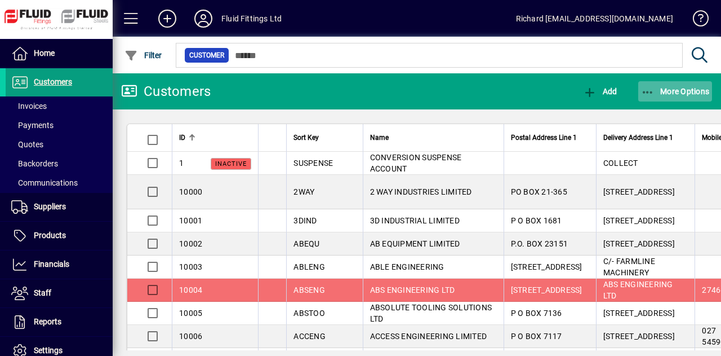
click at [682, 94] on span "More Options" at bounding box center [675, 91] width 69 height 9
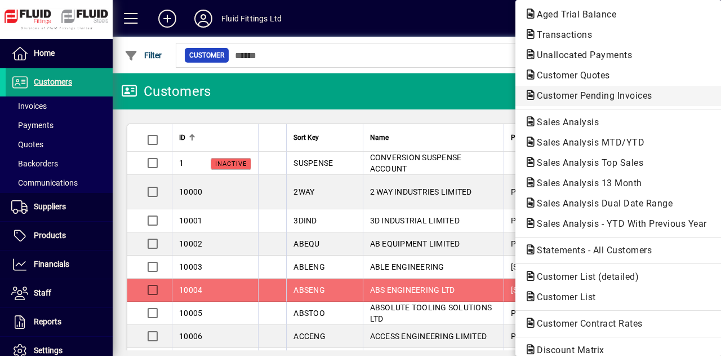
click at [614, 96] on span "Customer Pending Invoices" at bounding box center [592, 95] width 134 height 11
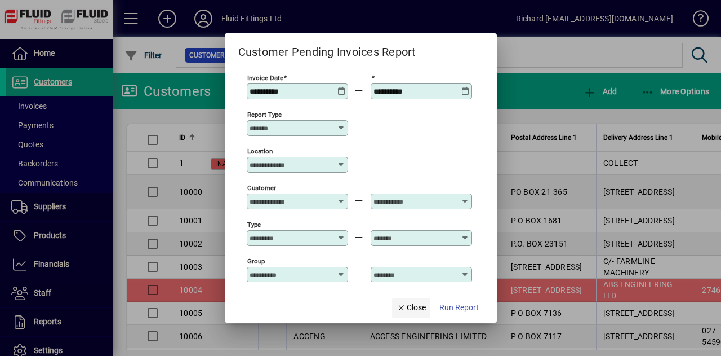
click at [410, 307] on span "Close" at bounding box center [411, 307] width 29 height 12
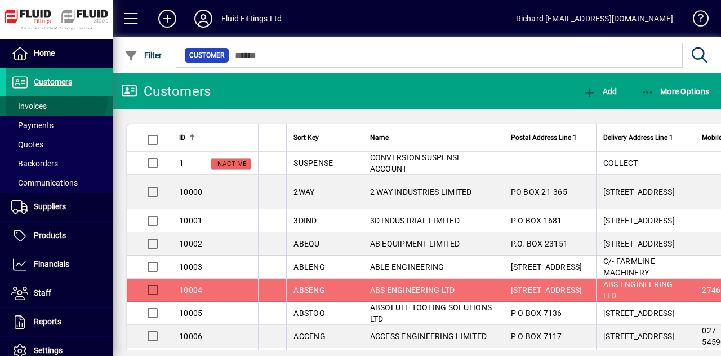
click at [55, 99] on span at bounding box center [59, 105] width 107 height 27
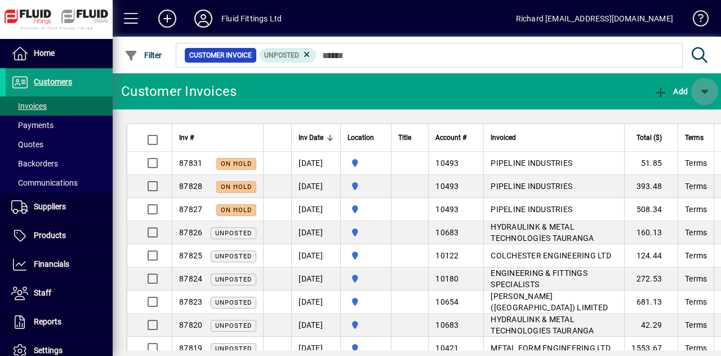
click at [695, 90] on span "button" at bounding box center [704, 91] width 27 height 27
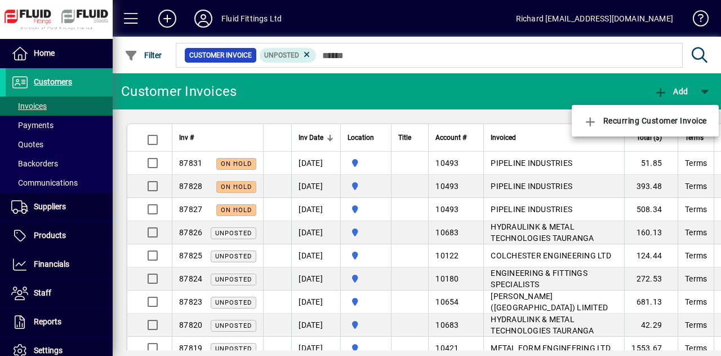
click at [703, 88] on div at bounding box center [360, 178] width 721 height 356
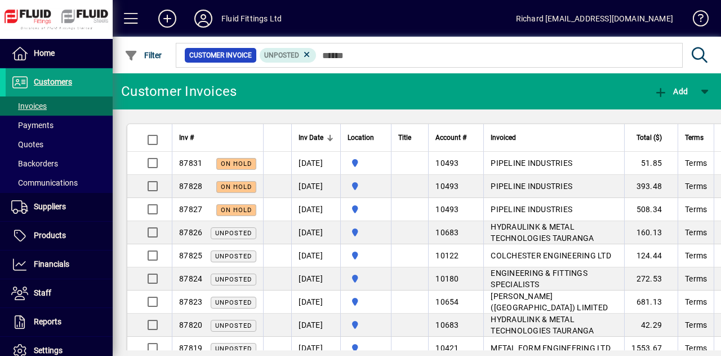
click at [537, 87] on mat-toolbar-row "Customer Invoices Add" at bounding box center [417, 91] width 609 height 36
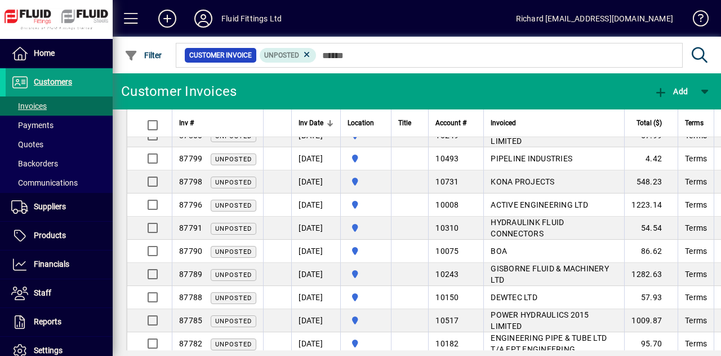
scroll to position [640, 0]
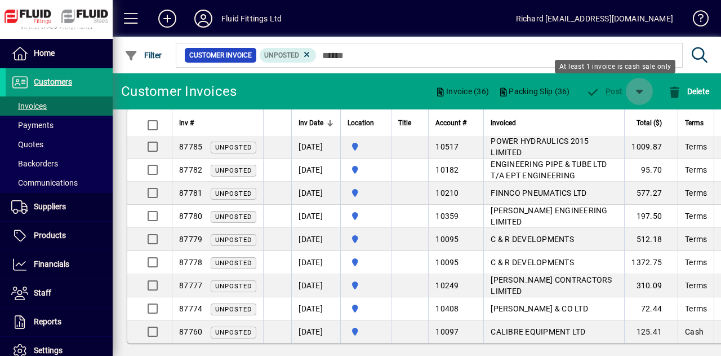
click at [640, 95] on span "button" at bounding box center [639, 91] width 27 height 27
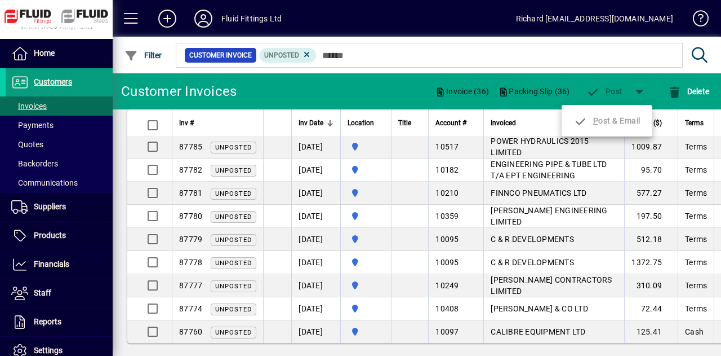
click at [600, 121] on div "P ost & Email" at bounding box center [607, 120] width 91 height 23
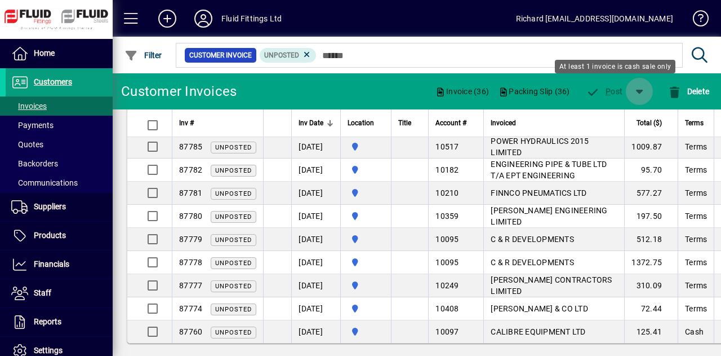
click at [631, 96] on span "button" at bounding box center [639, 91] width 27 height 27
